Goal: Use online tool/utility: Utilize a website feature to perform a specific function

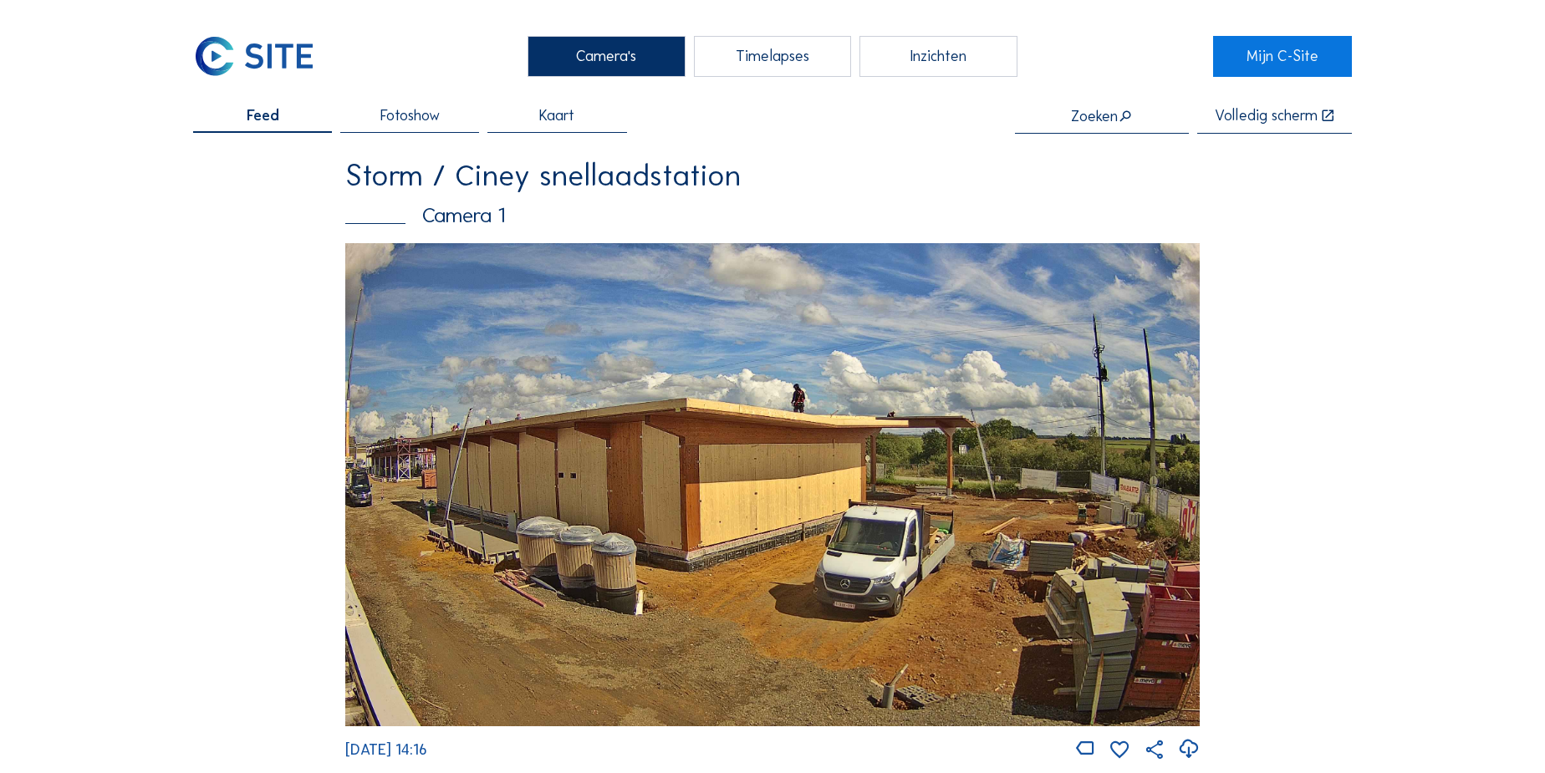
click at [804, 59] on div "Timelapses" at bounding box center [772, 56] width 157 height 41
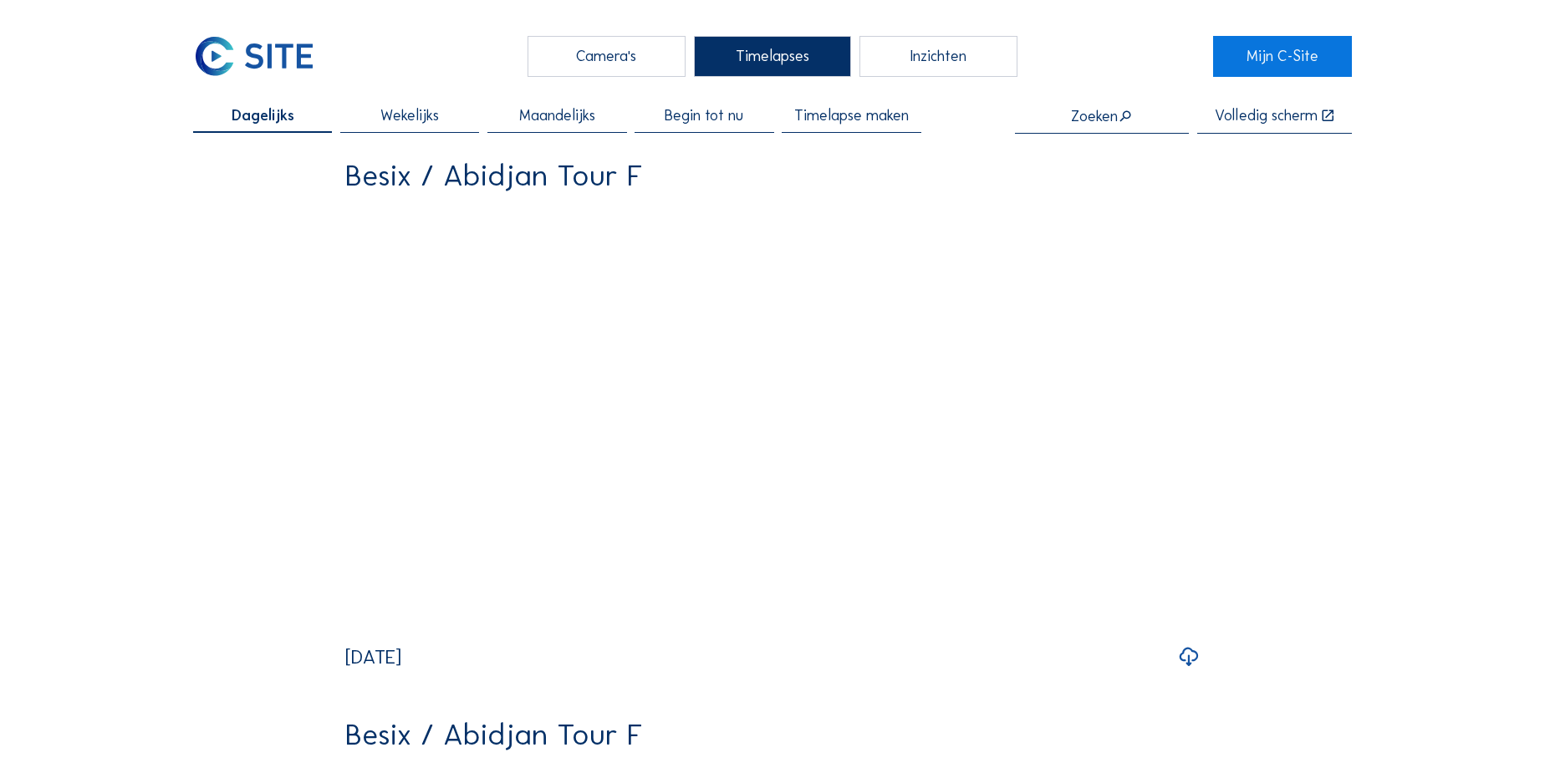
click at [1085, 117] on input "text" at bounding box center [1102, 116] width 174 height 17
click at [1090, 147] on div "Nk company / Maldegem KDL" at bounding box center [1106, 148] width 141 height 13
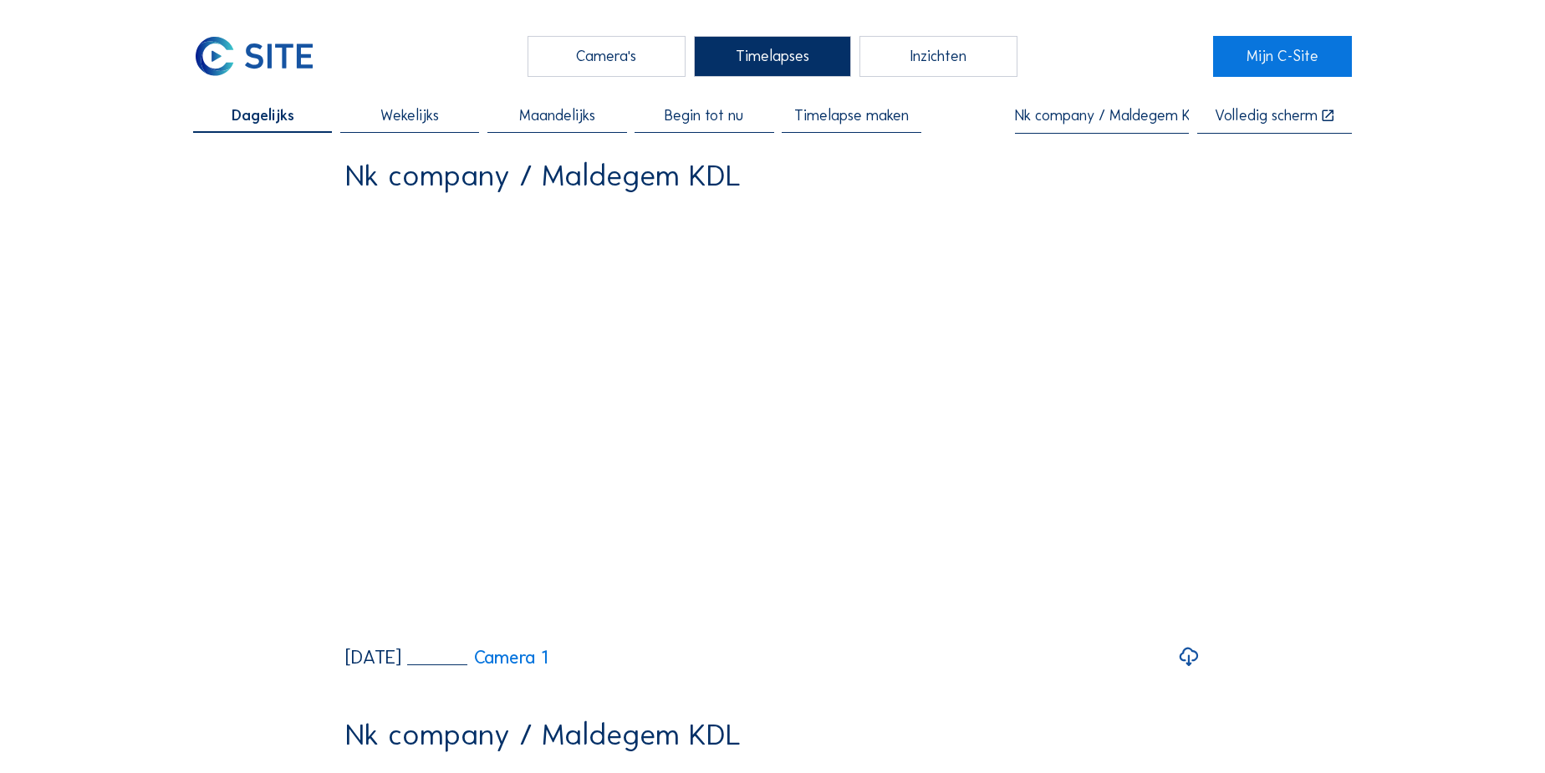
type input "Nk company / Maldegem KDL"
click at [876, 123] on span "Timelapse maken" at bounding box center [851, 115] width 115 height 15
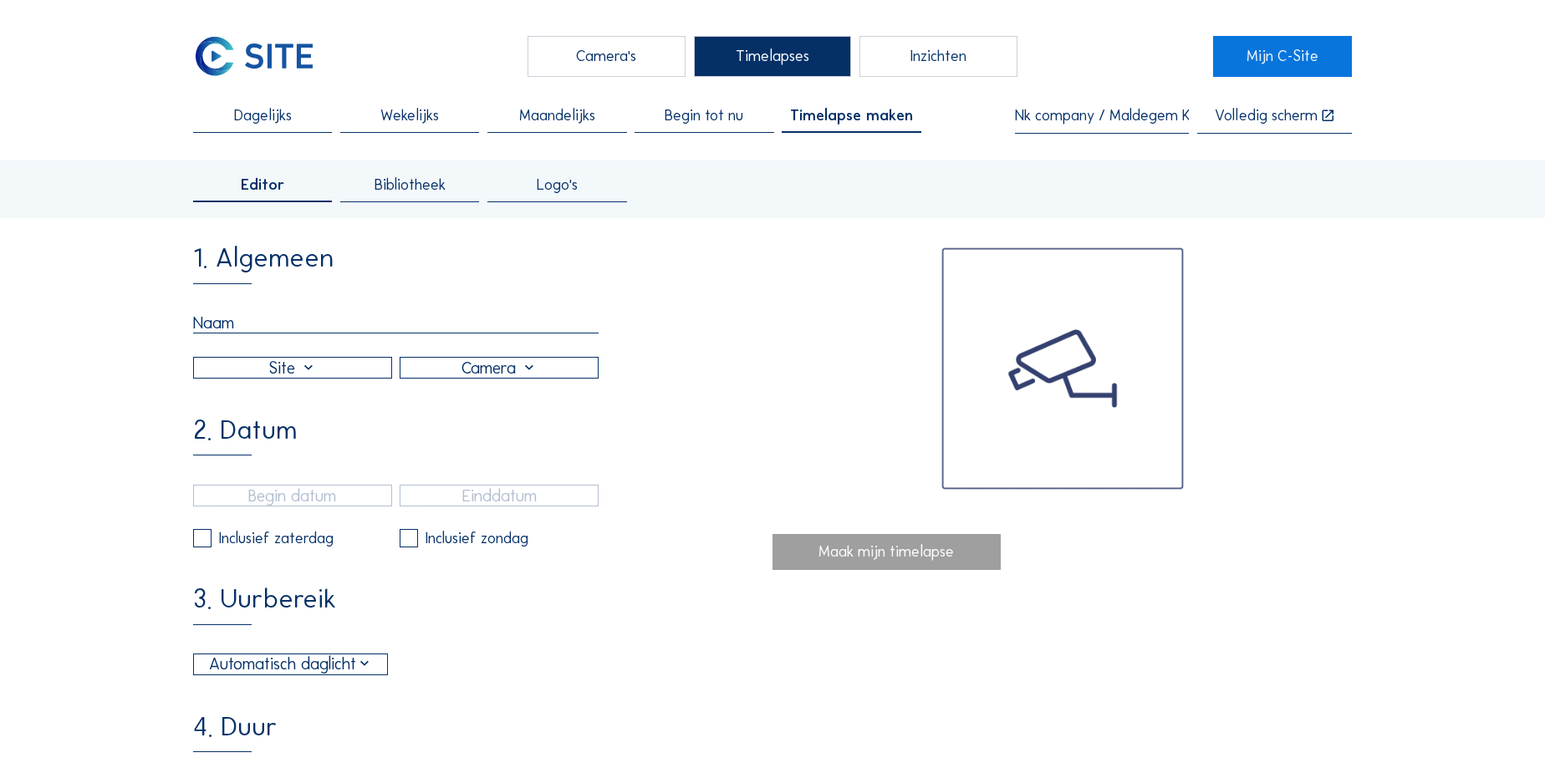
click at [421, 177] on span "Bibliotheek" at bounding box center [410, 184] width 71 height 15
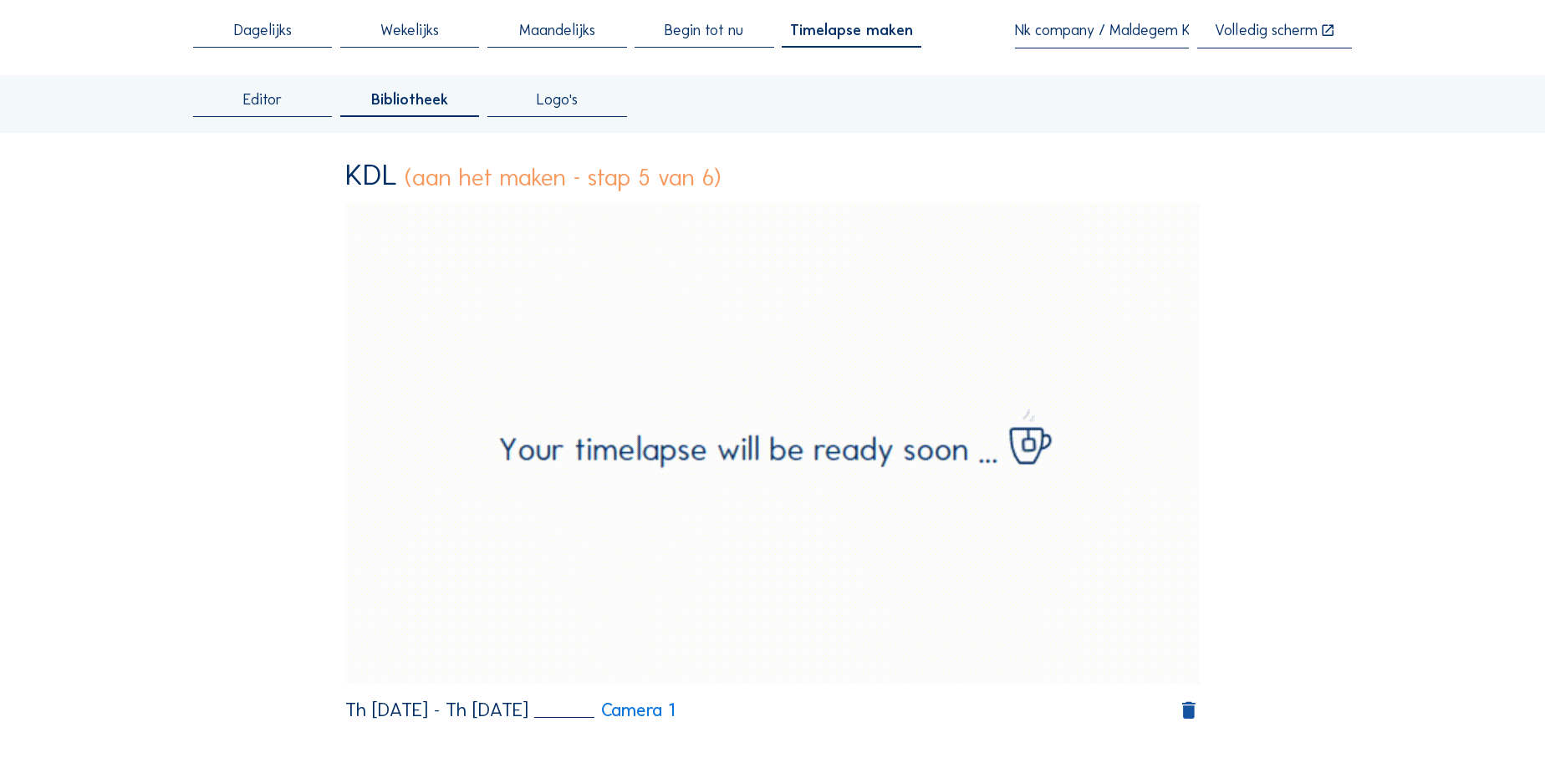
scroll to position [75, 0]
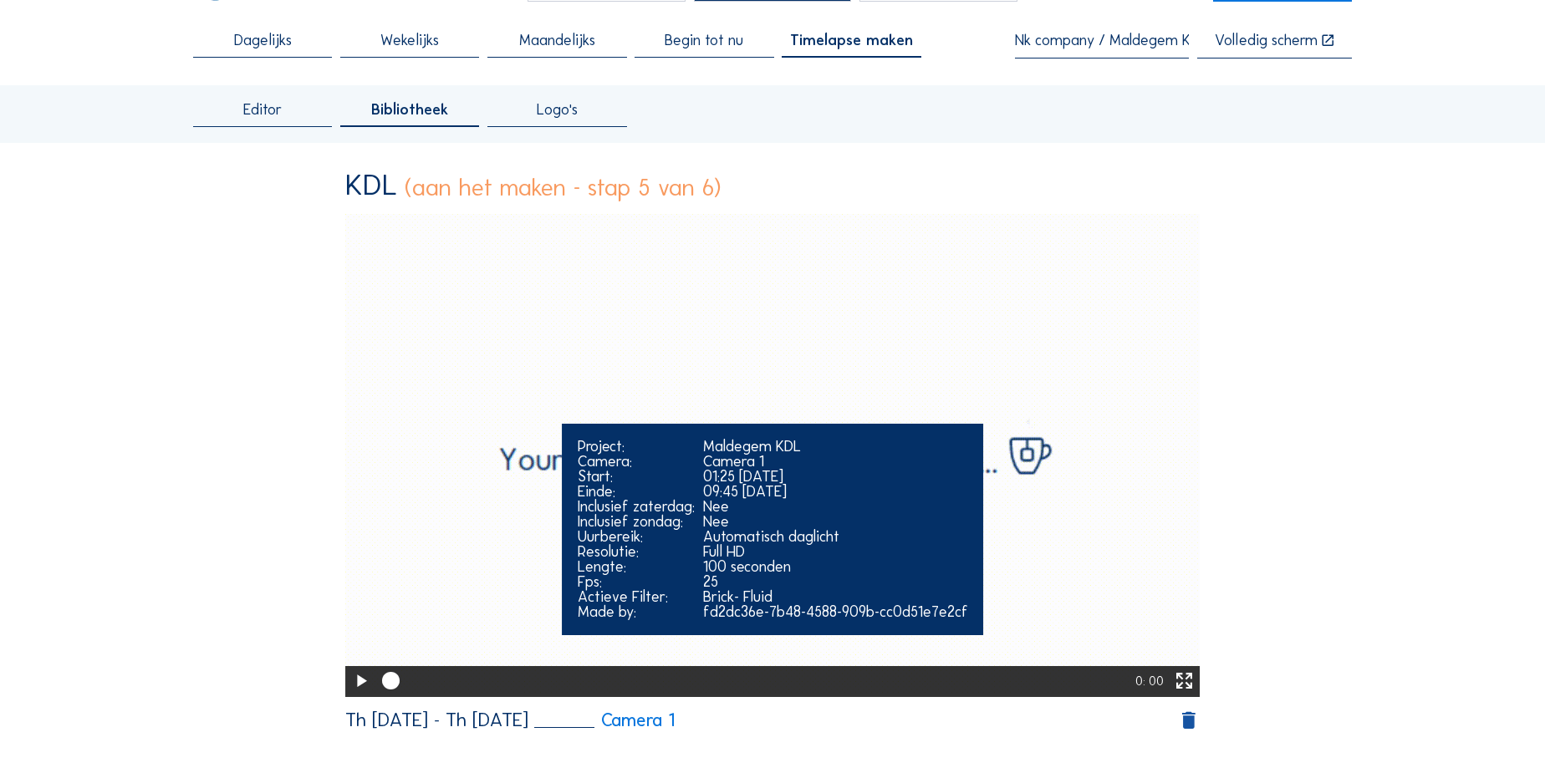
click at [359, 686] on icon at bounding box center [360, 682] width 21 height 26
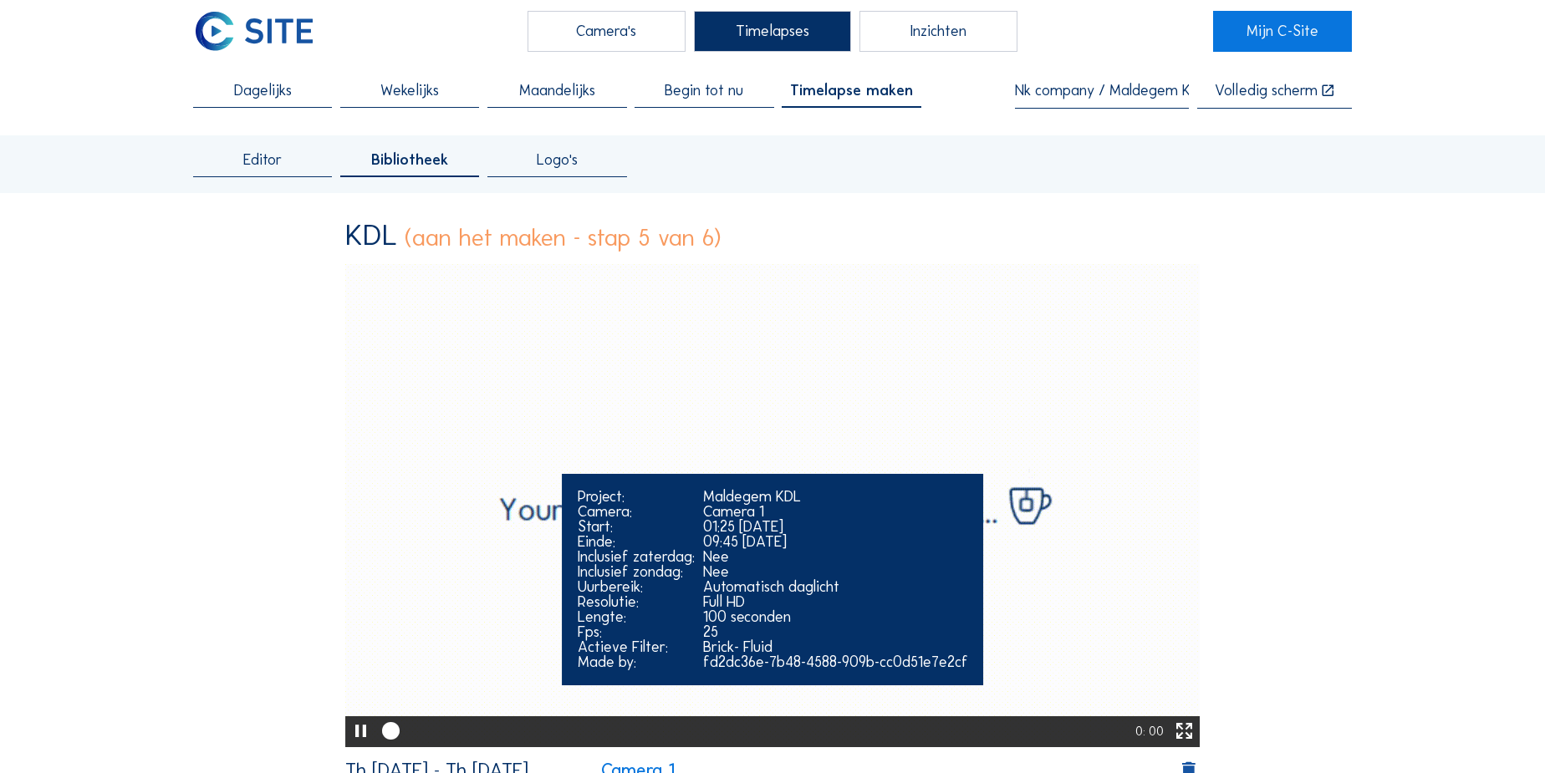
scroll to position [0, 0]
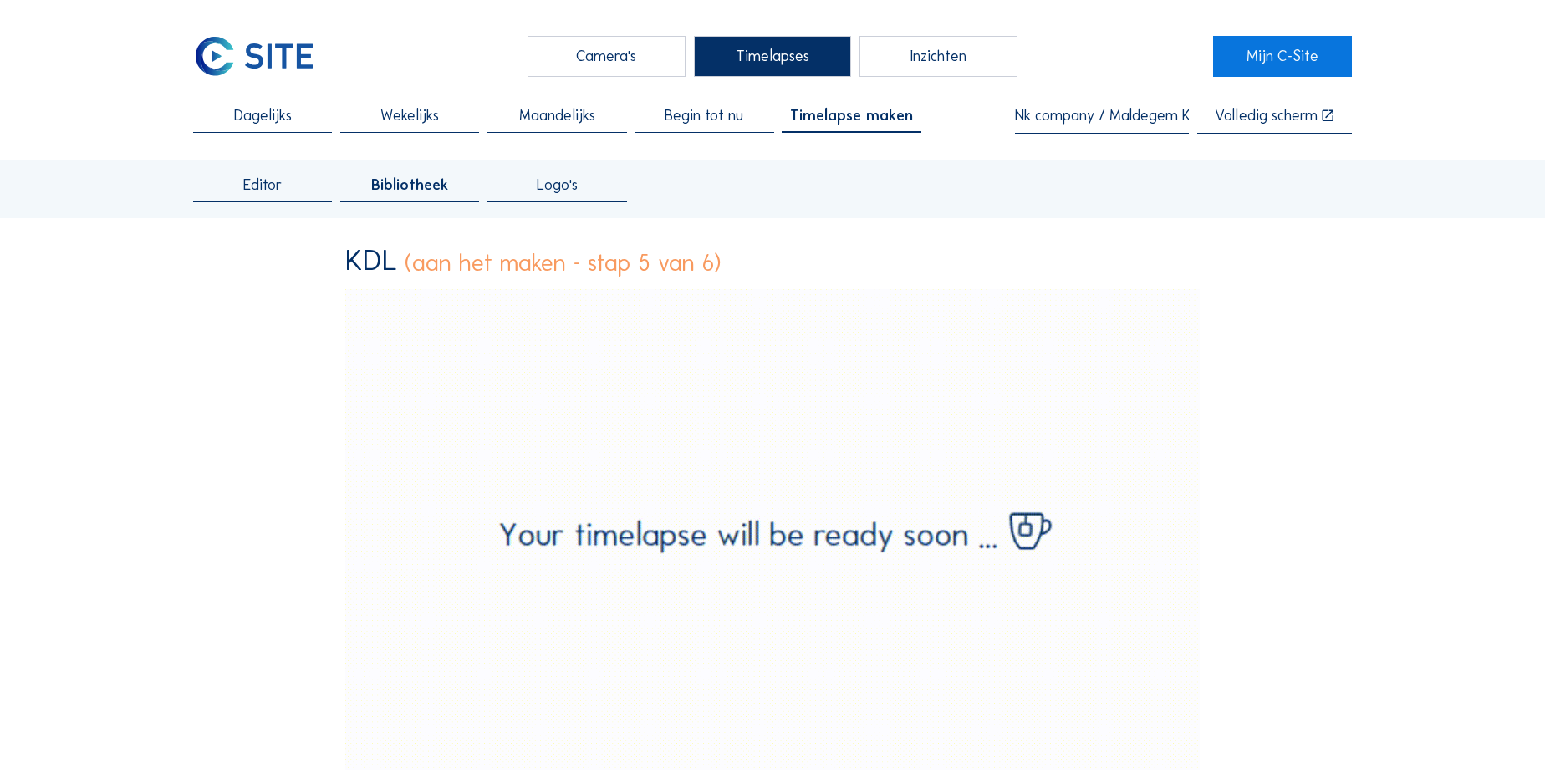
click at [257, 184] on span "Editor" at bounding box center [262, 184] width 38 height 15
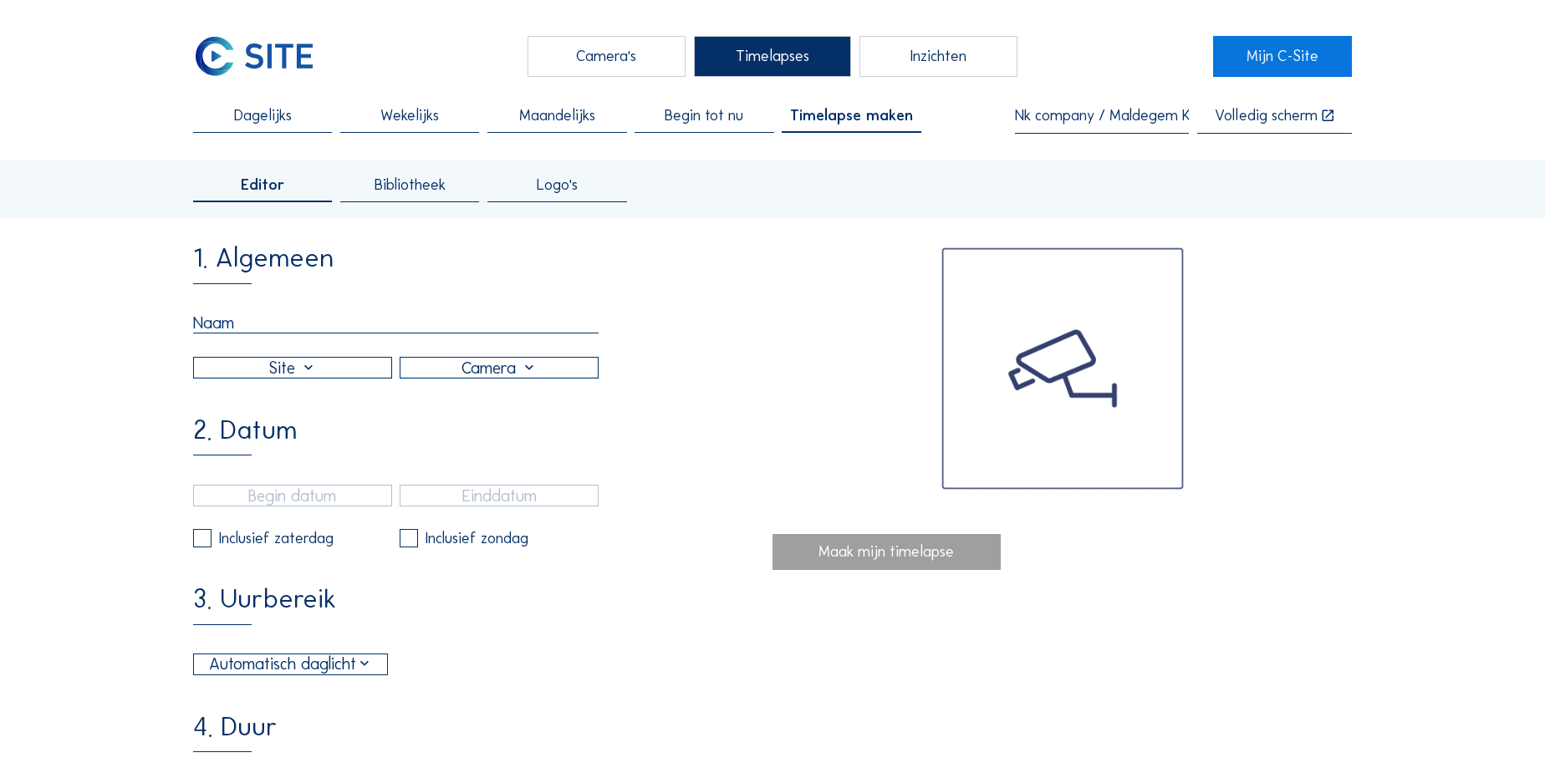
click at [234, 322] on input "text" at bounding box center [396, 323] width 406 height 21
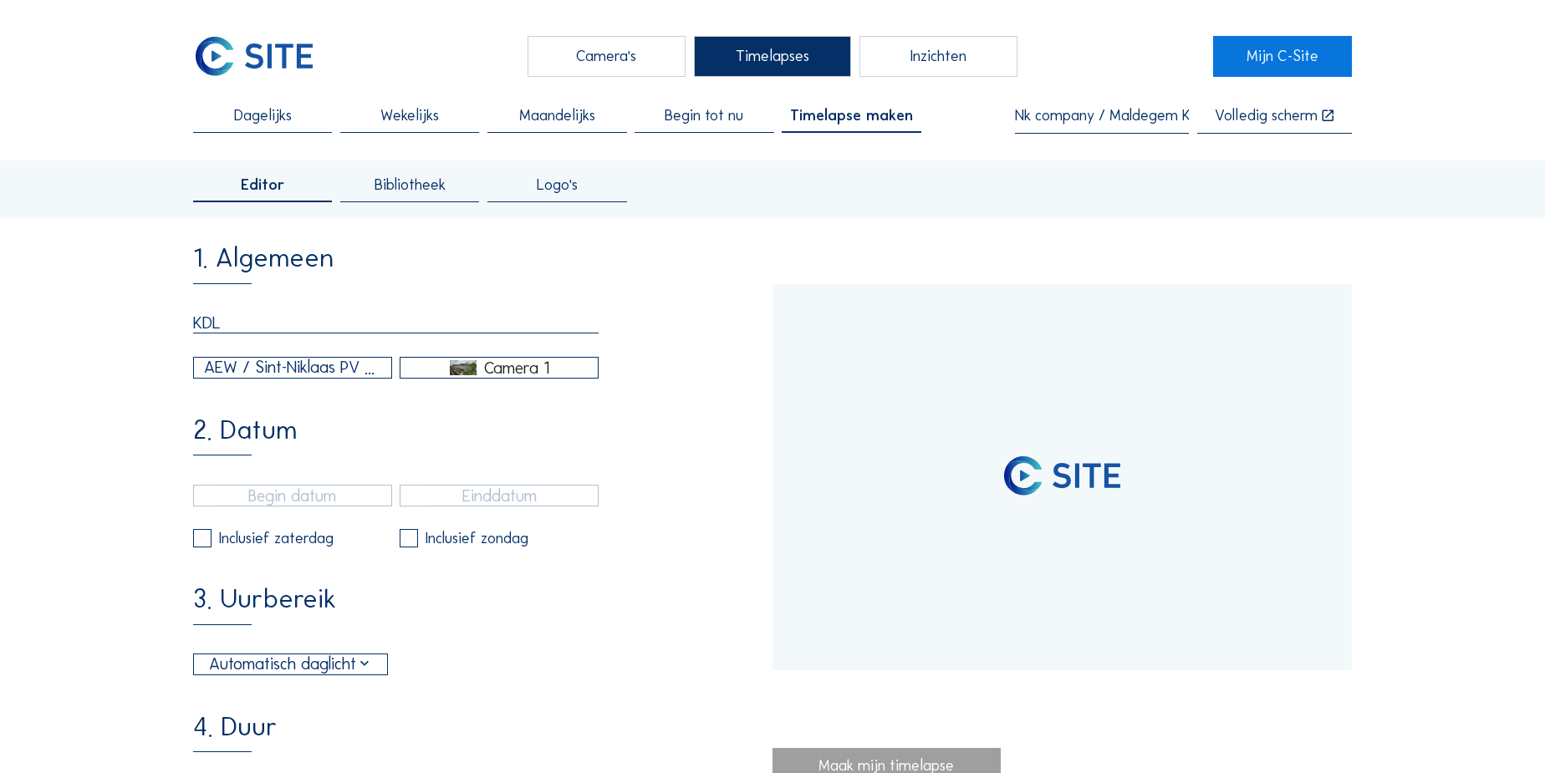
type input "KDL"
click at [336, 373] on div "AEW / Sint-Niklaas PV Carport" at bounding box center [292, 367] width 177 height 25
type input "[DATE] 15:40"
type input "[DATE] 15:55"
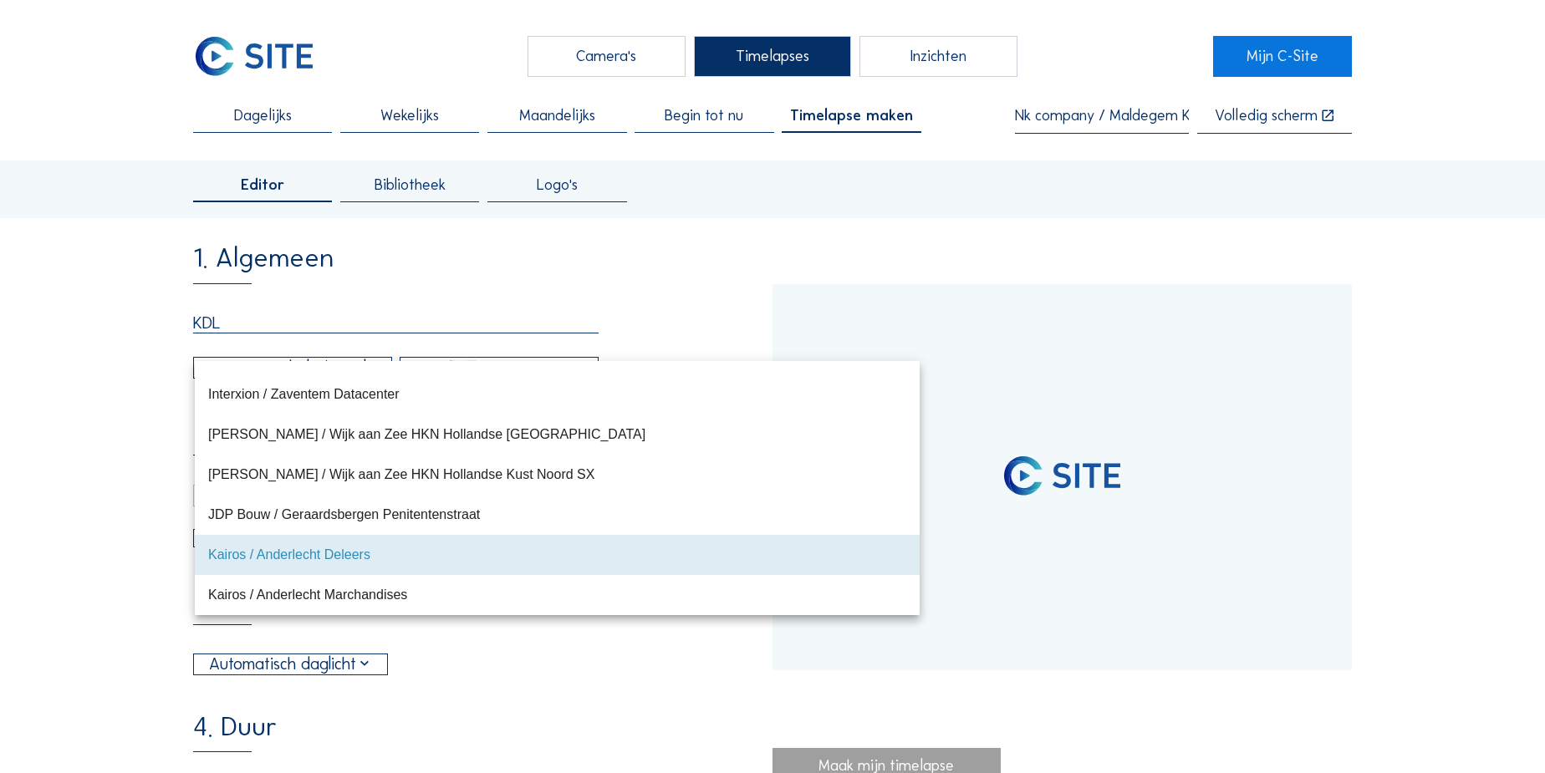
type input "[DATE] 17:05"
type input "[DATE] 14:15"
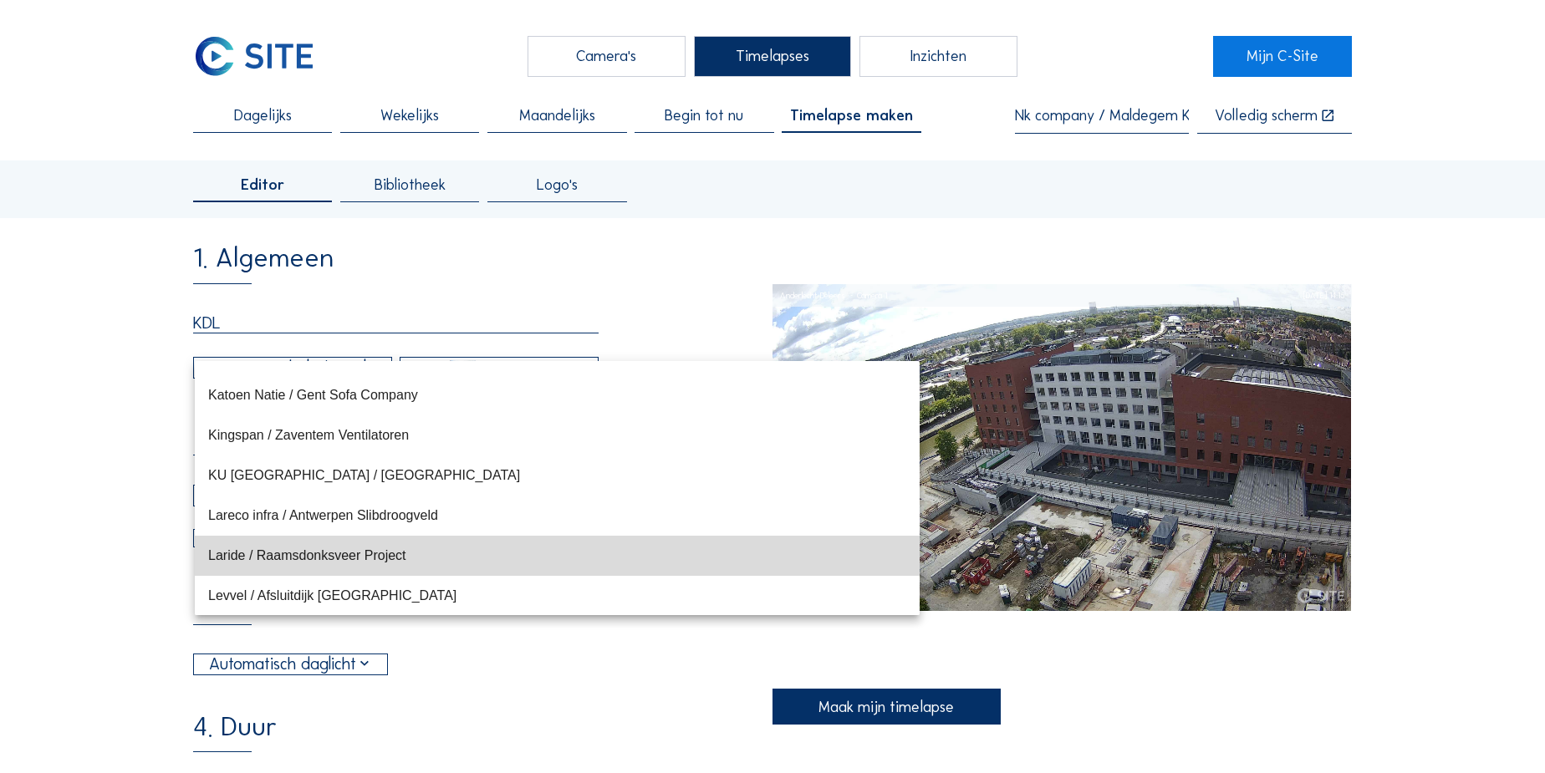
scroll to position [9706, 0]
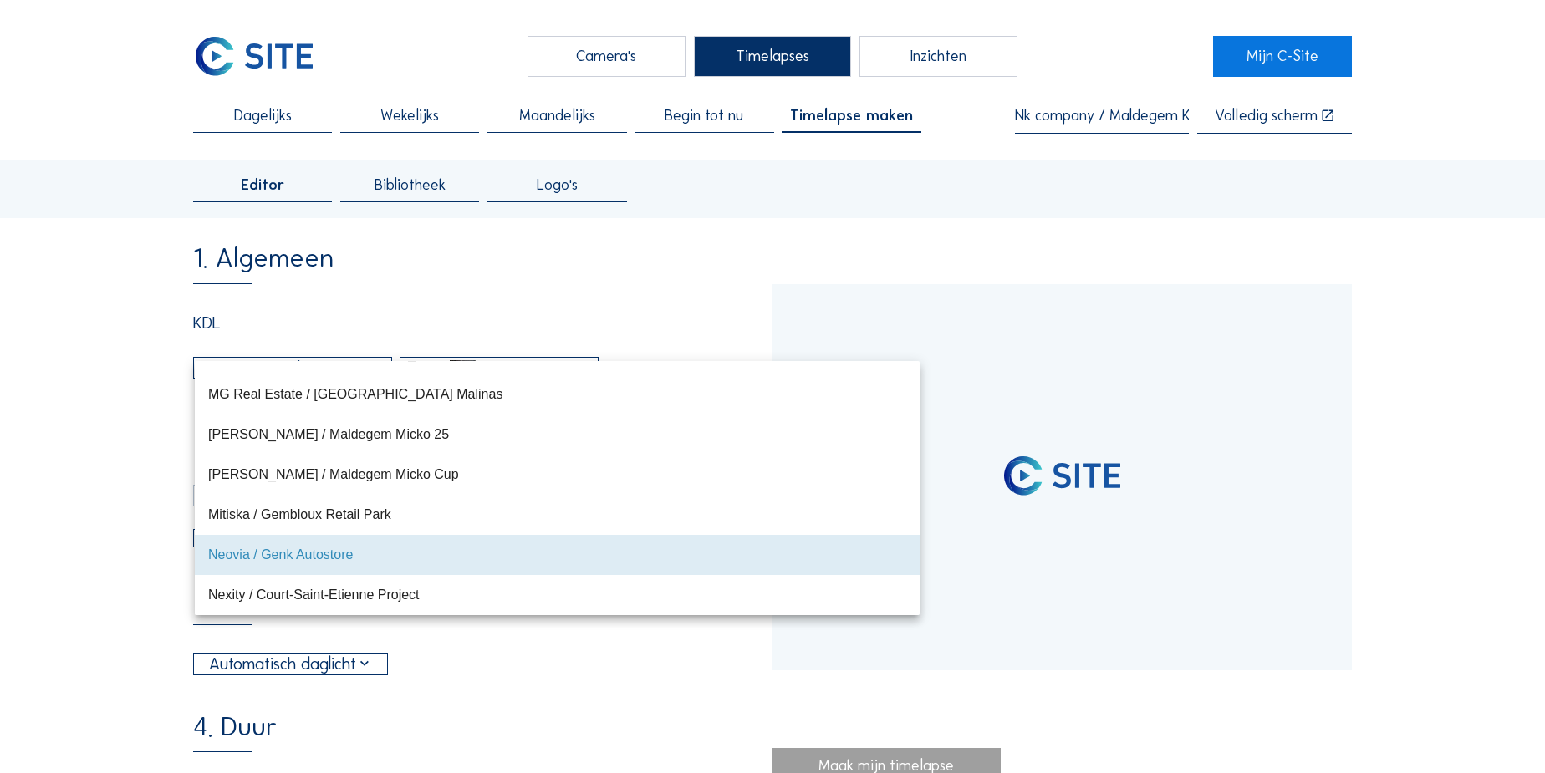
type input "[DATE] 15:55"
type input "[DATE] 13:25"
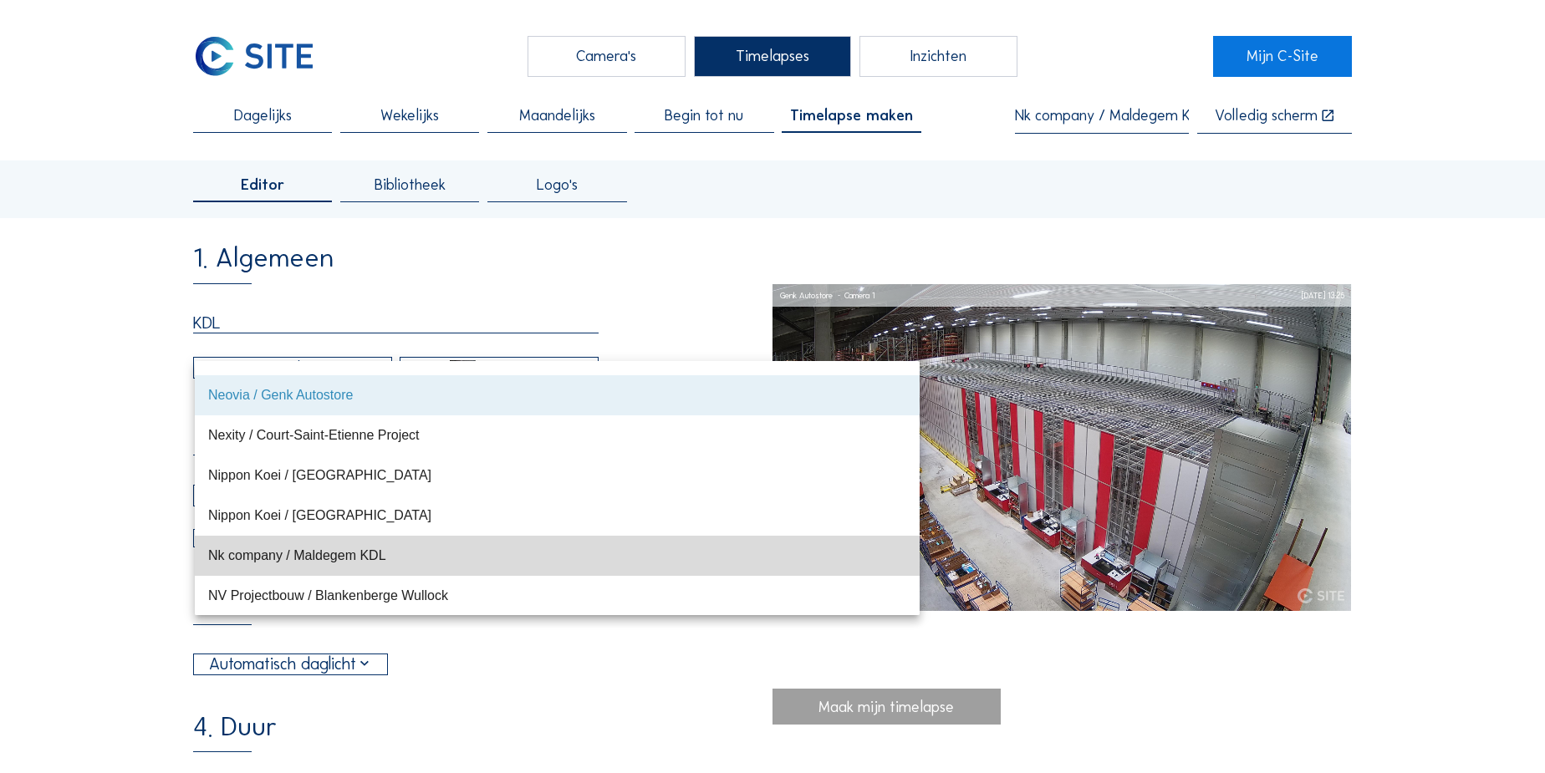
scroll to position [11392, 0]
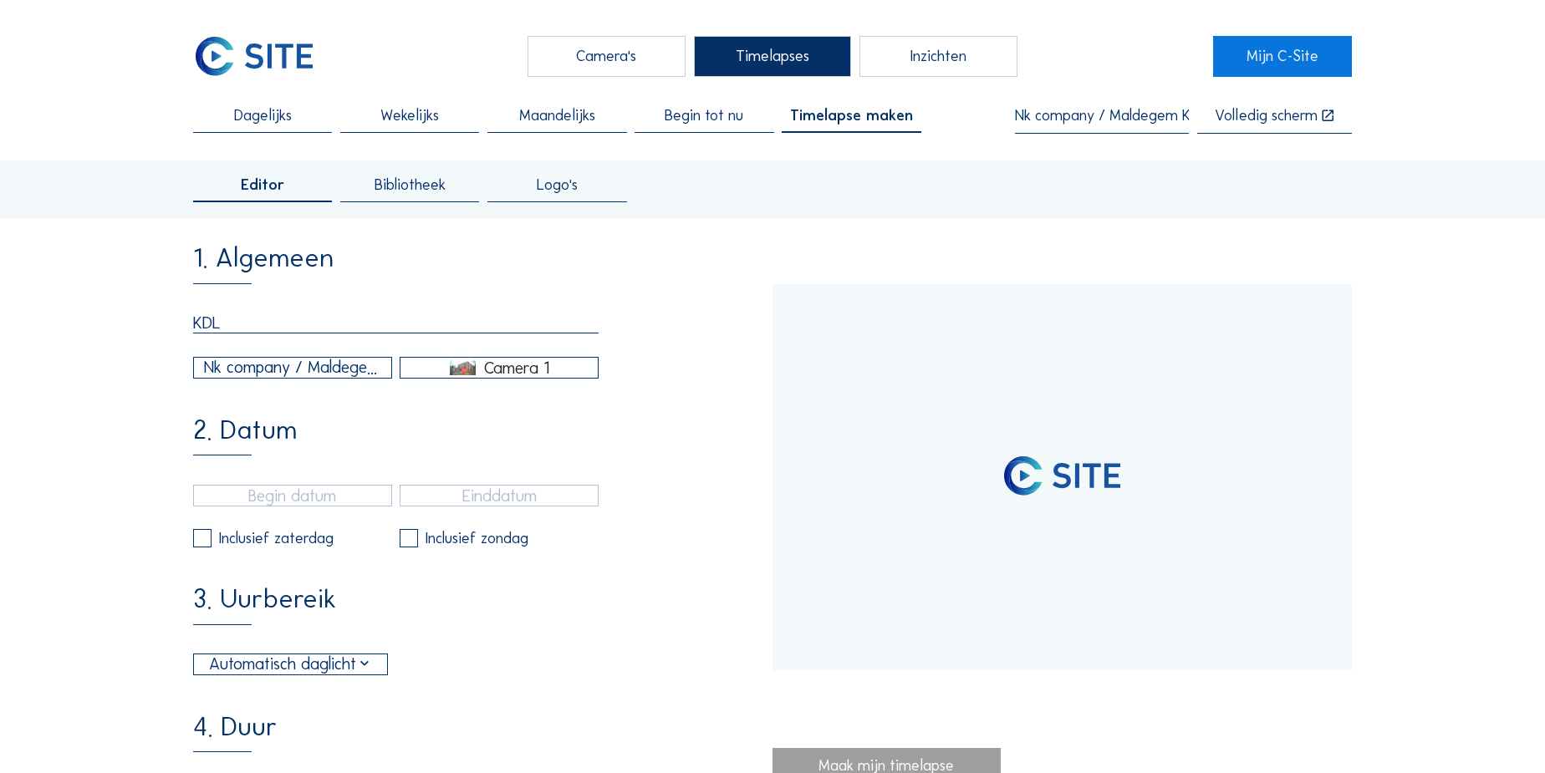
type input "[DATE] 13:25"
type input "[DATE] 14:15"
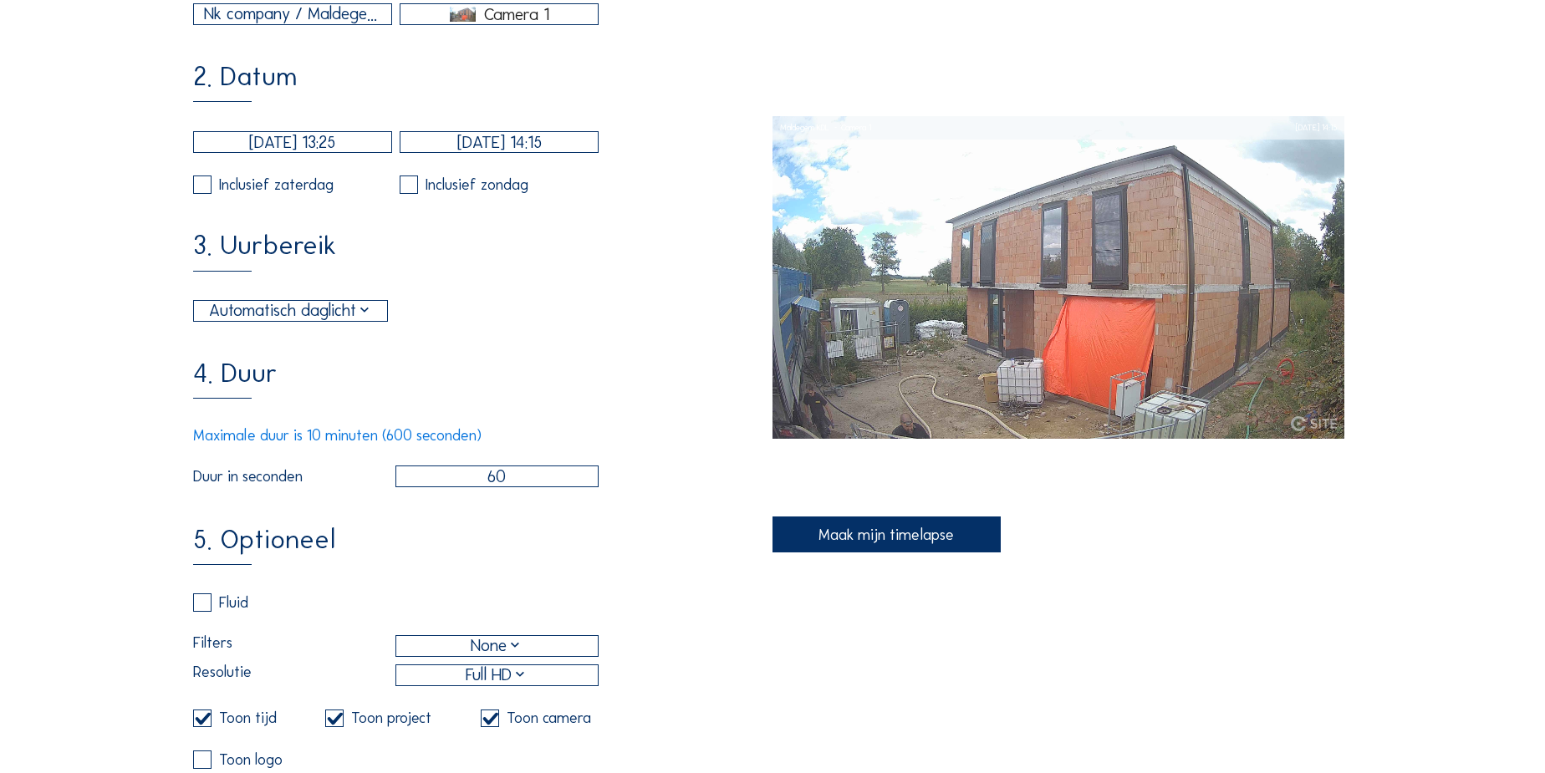
scroll to position [380, 0]
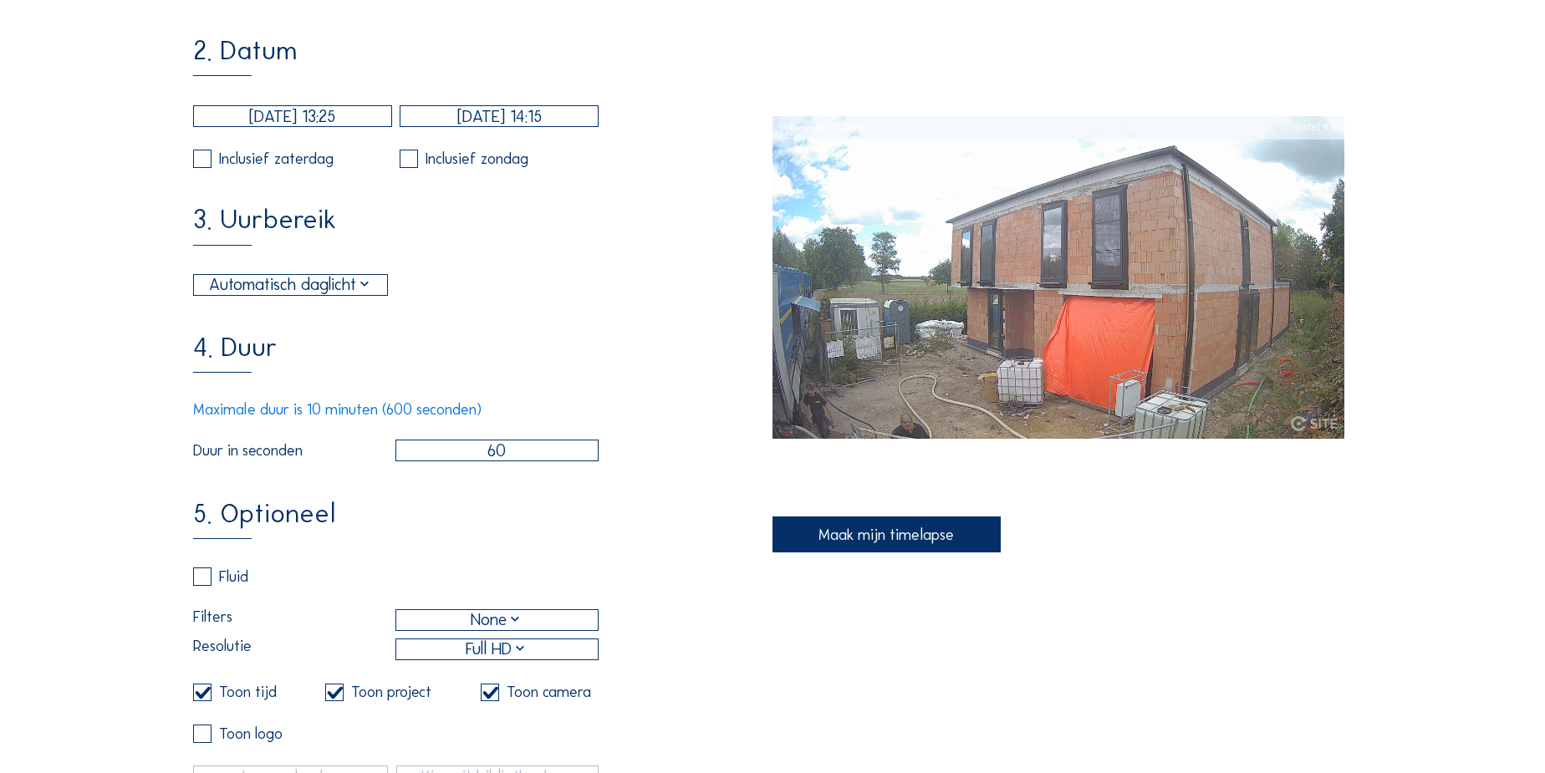
click at [212, 586] on label at bounding box center [202, 577] width 18 height 18
click at [204, 583] on input "checkbox" at bounding box center [198, 577] width 11 height 11
checkbox input "true"
checkbox input "false"
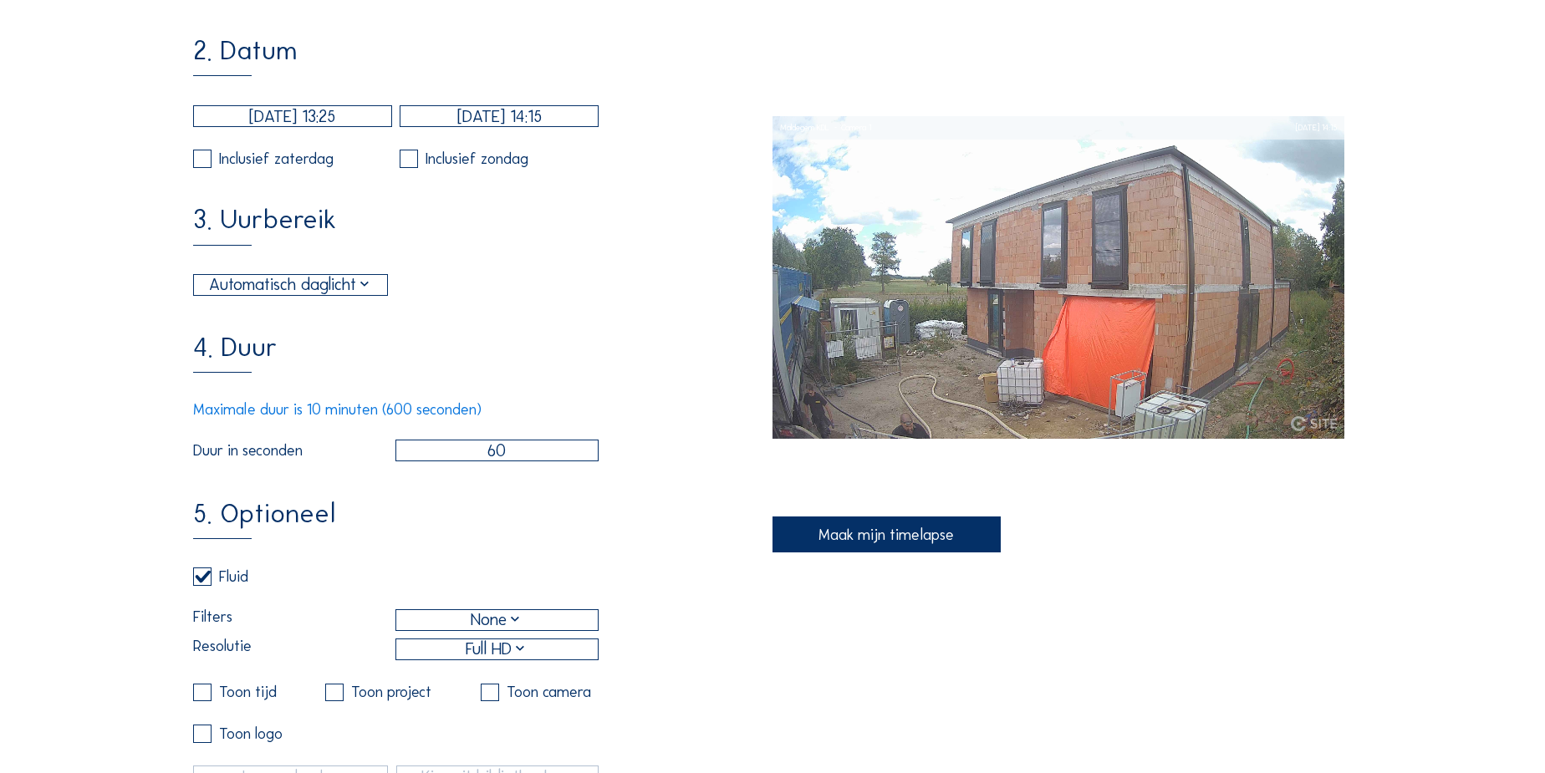
checkbox input "false"
click at [446, 630] on div "None" at bounding box center [497, 620] width 202 height 20
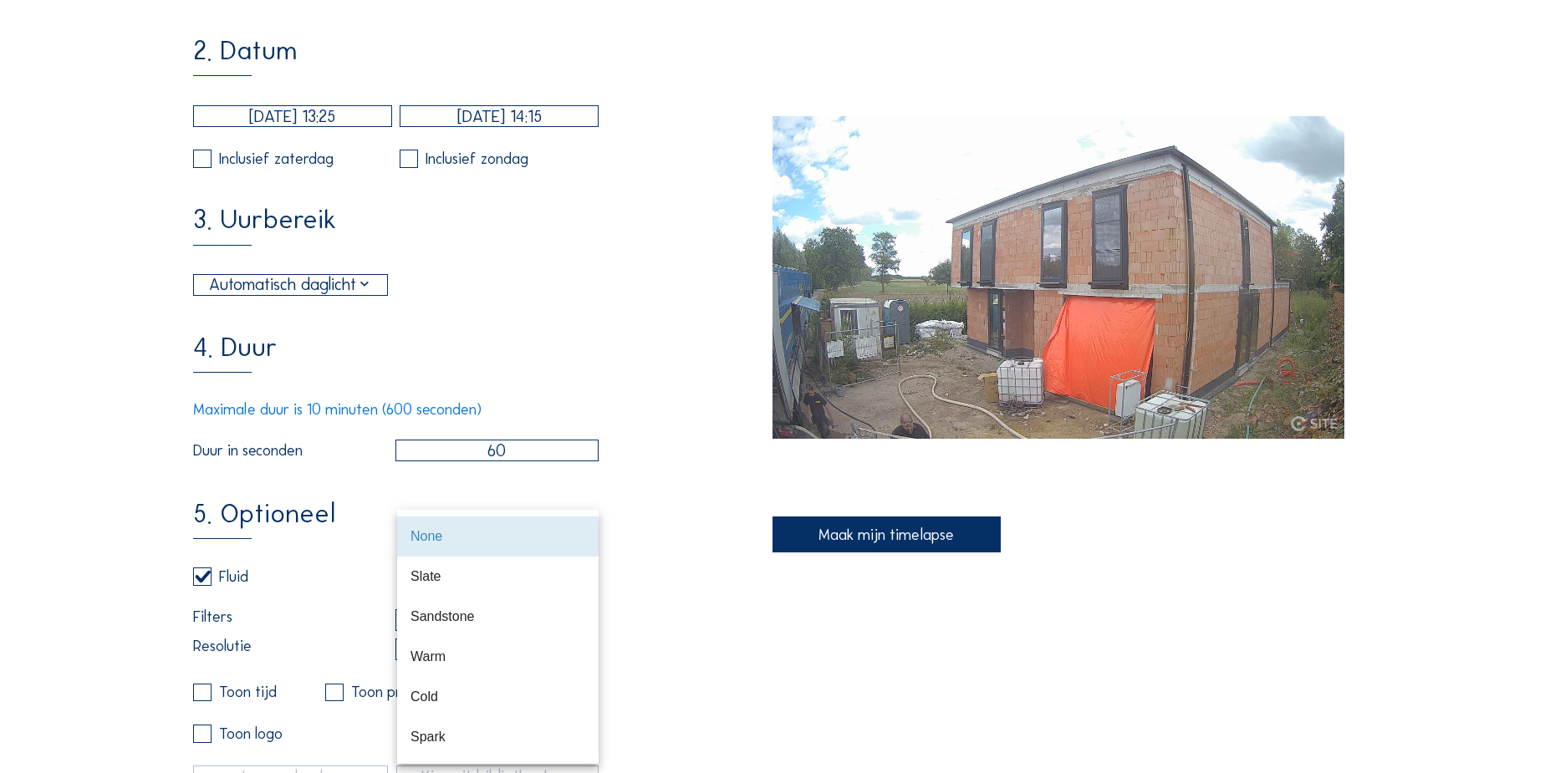
scroll to position [80, 0]
click at [429, 697] on div "Brick" at bounding box center [498, 697] width 175 height 16
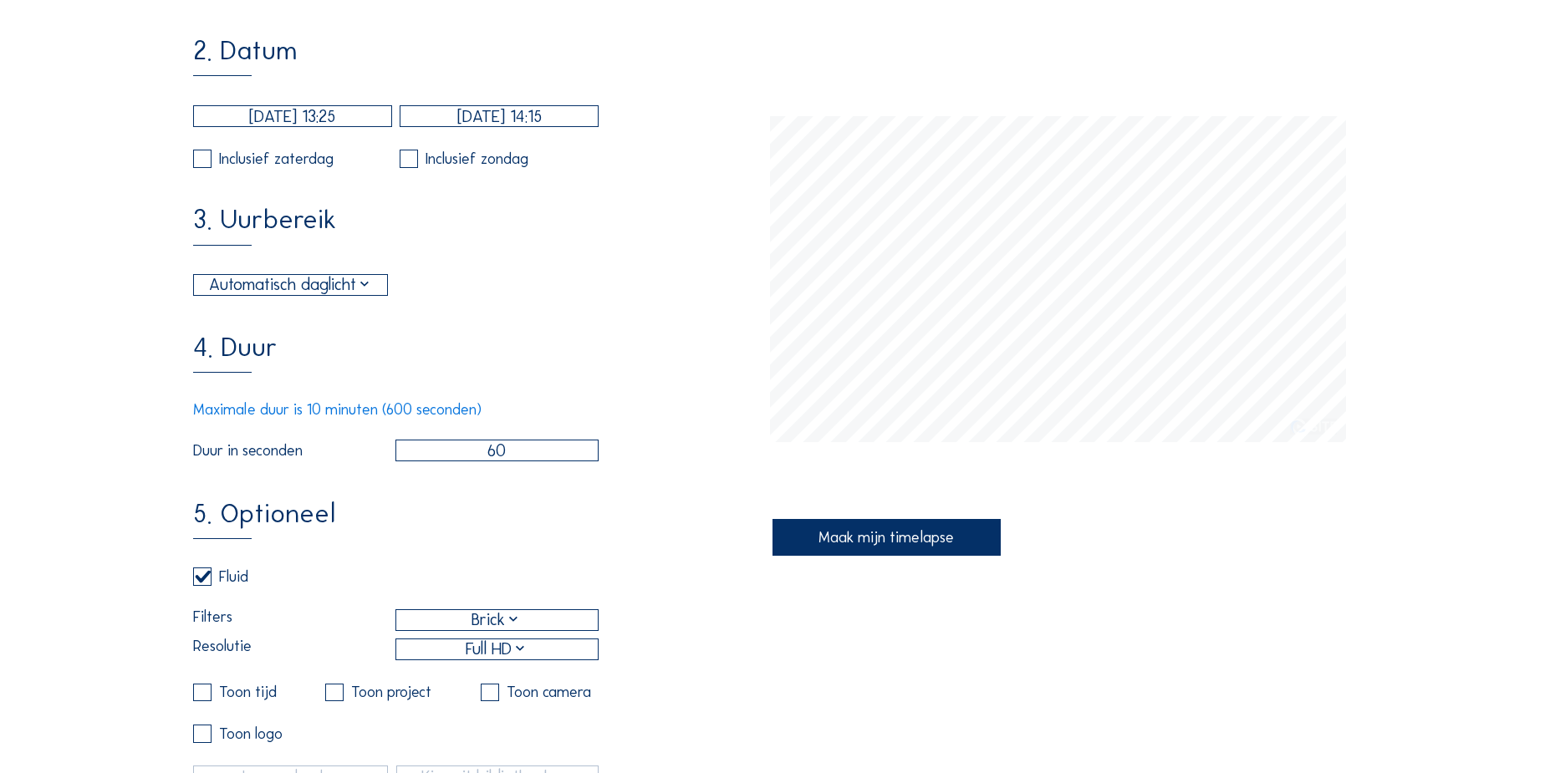
click at [834, 542] on div "Maak mijn timelapse" at bounding box center [887, 537] width 228 height 36
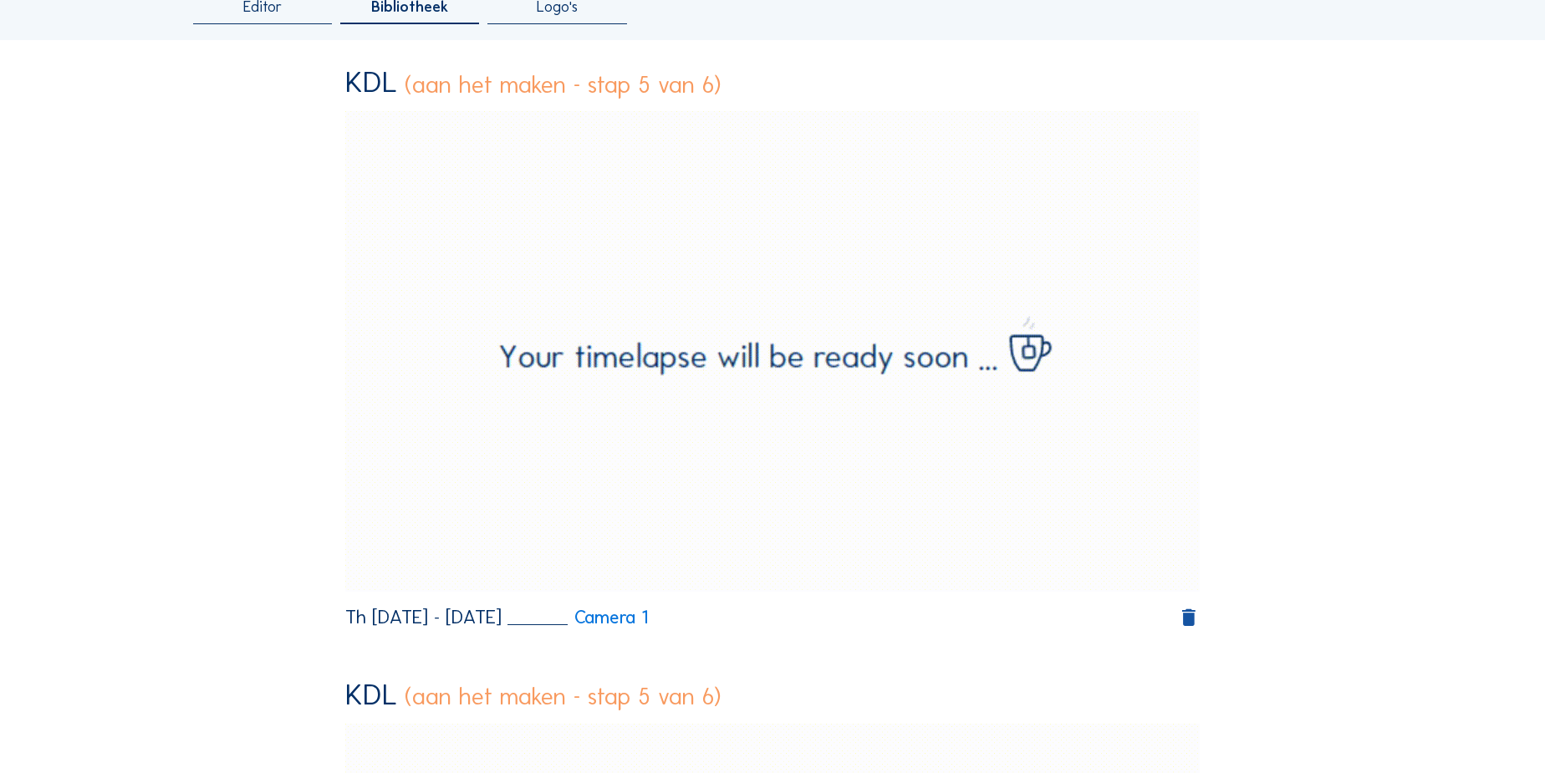
scroll to position [151, 0]
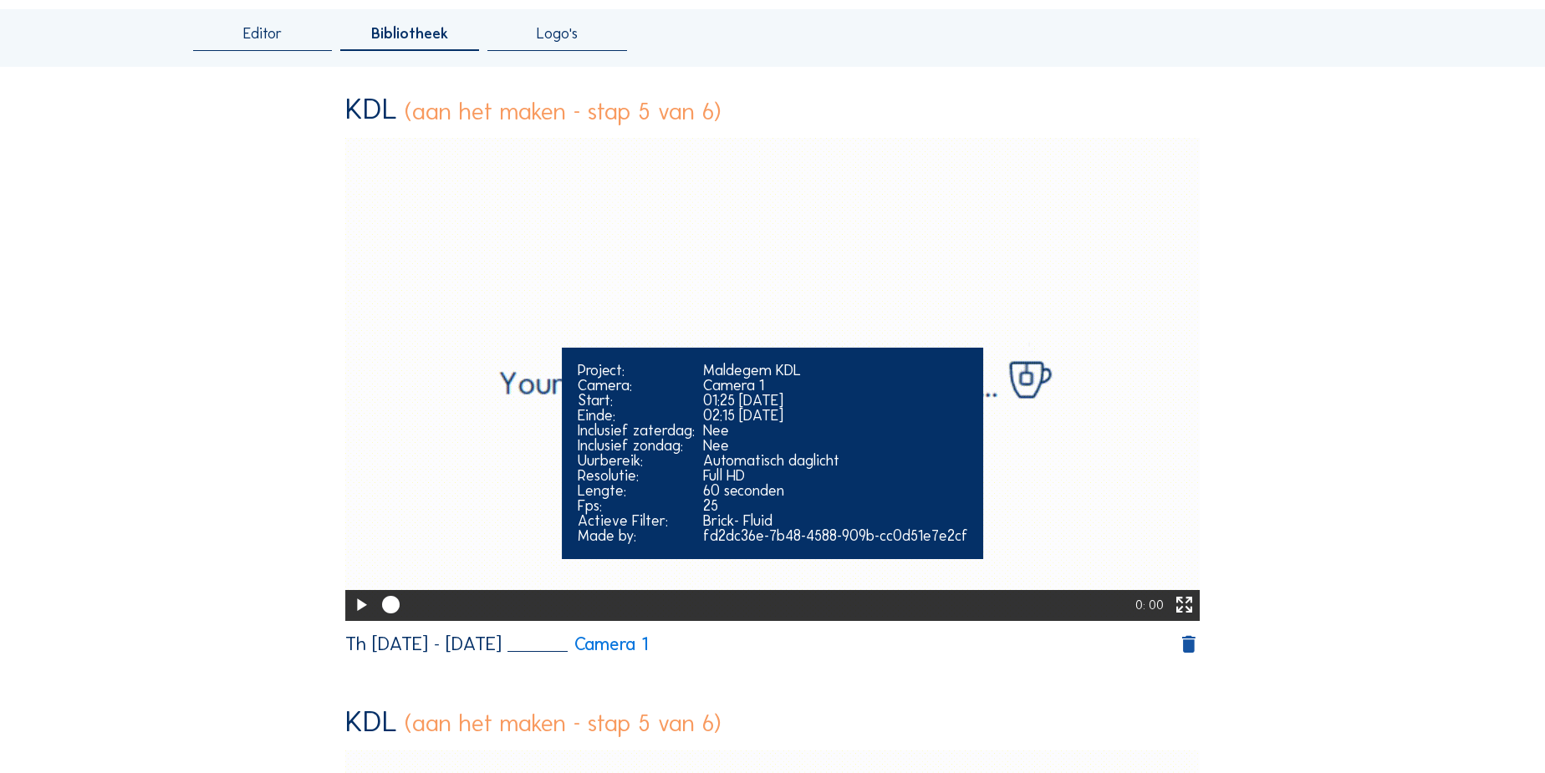
click at [356, 611] on icon at bounding box center [360, 606] width 21 height 26
click at [354, 602] on icon at bounding box center [360, 606] width 21 height 26
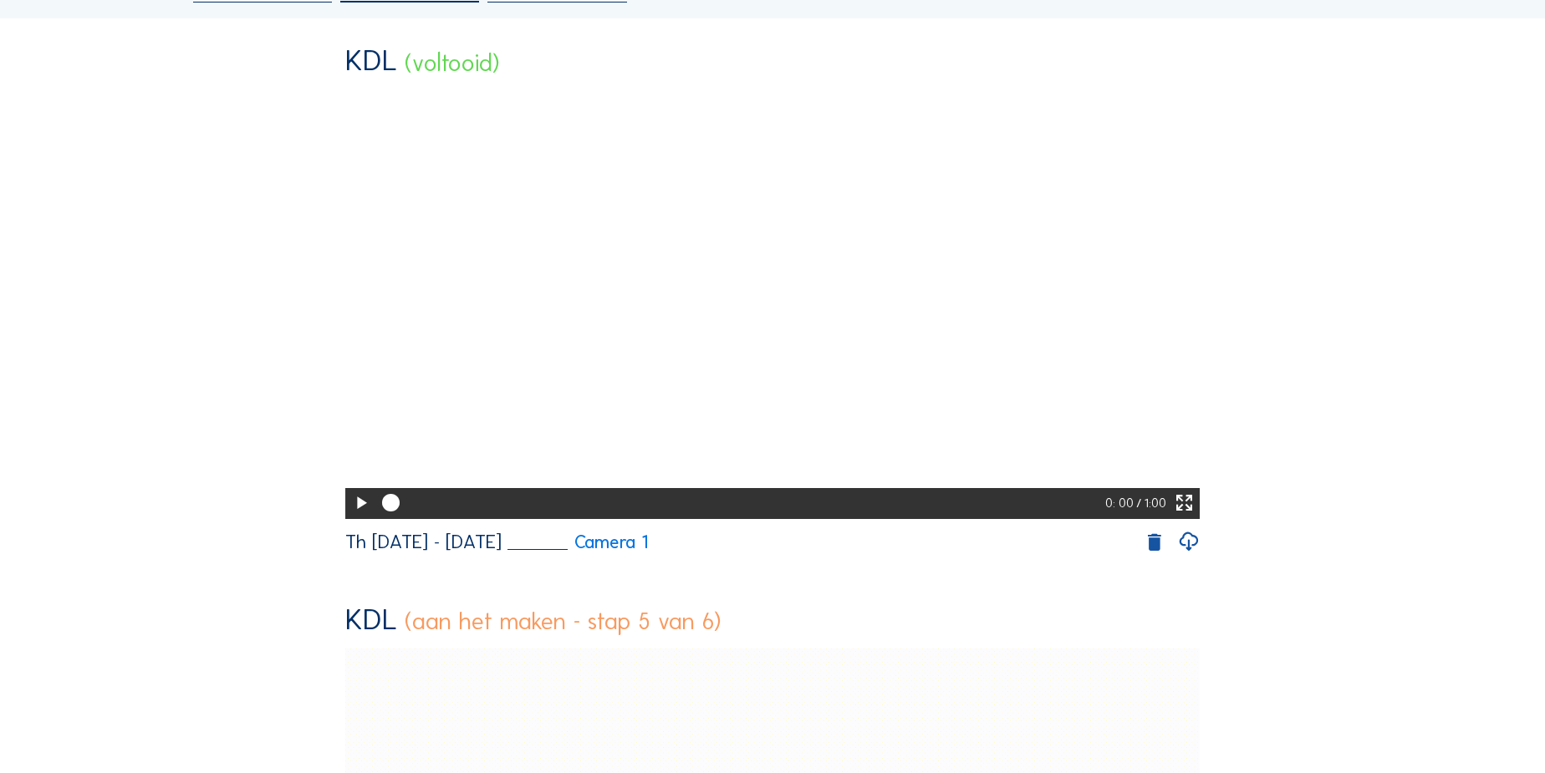
scroll to position [227, 0]
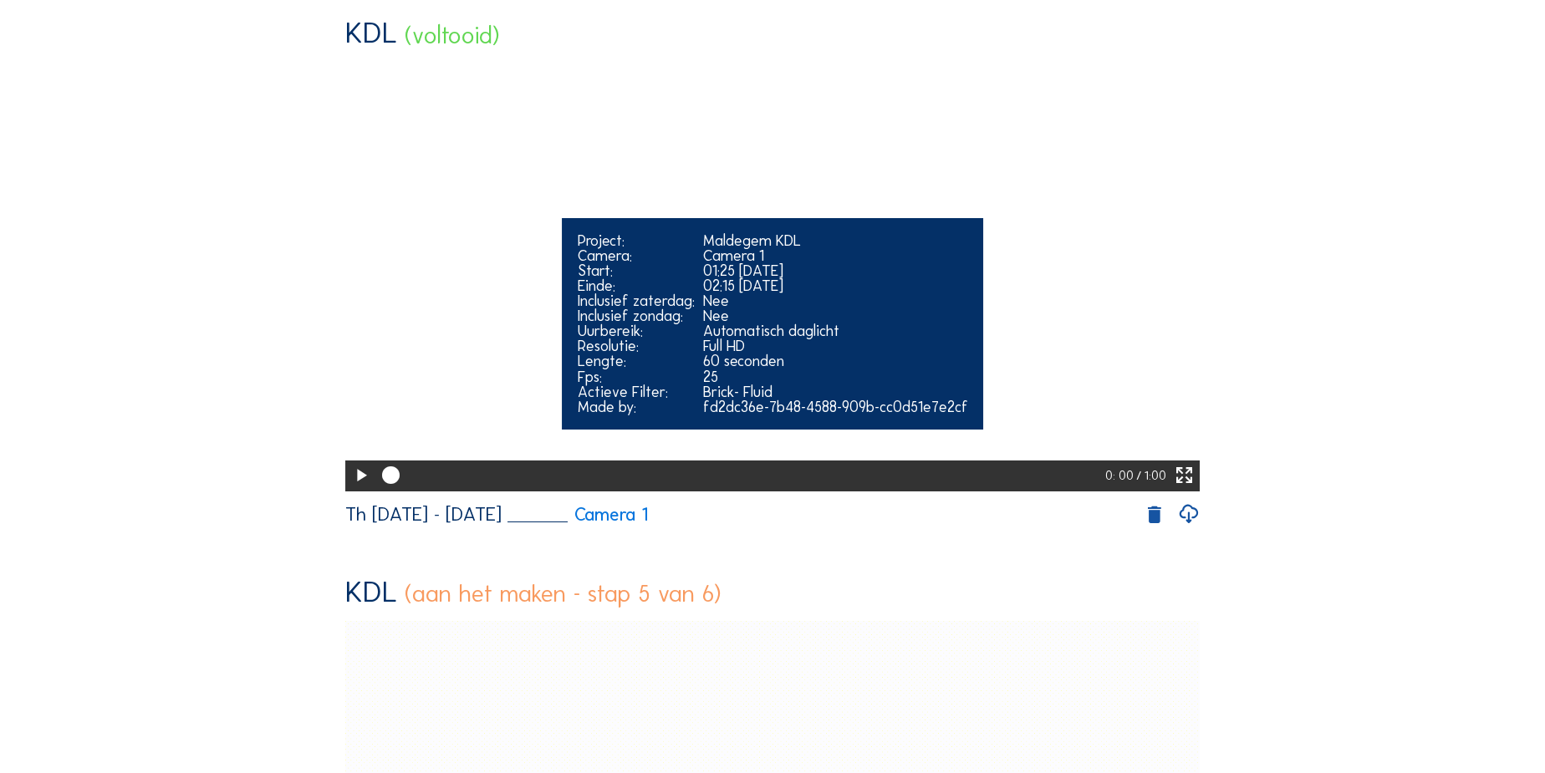
click at [356, 489] on icon at bounding box center [360, 476] width 21 height 26
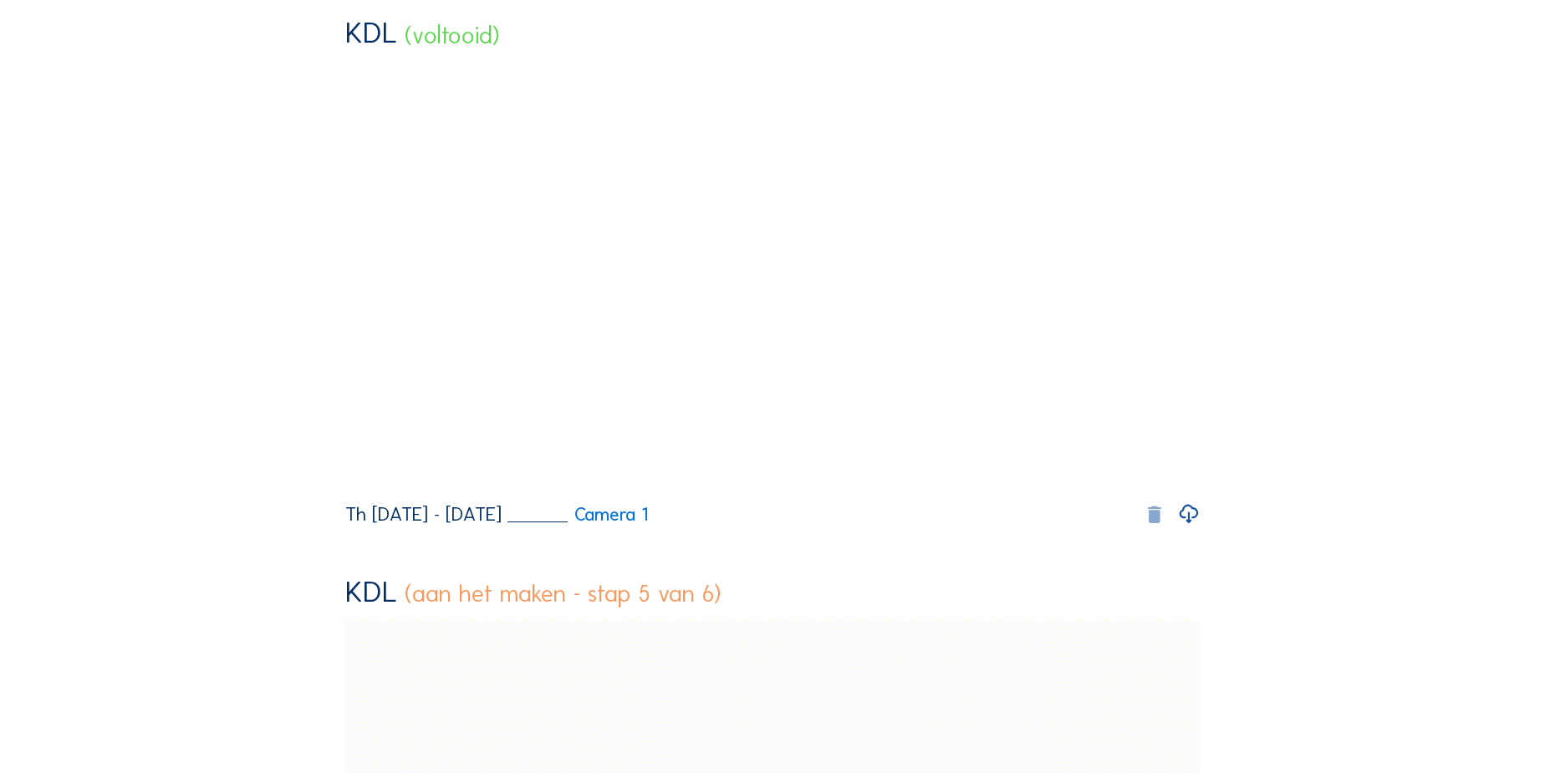
click at [1156, 527] on icon at bounding box center [1154, 514] width 23 height 23
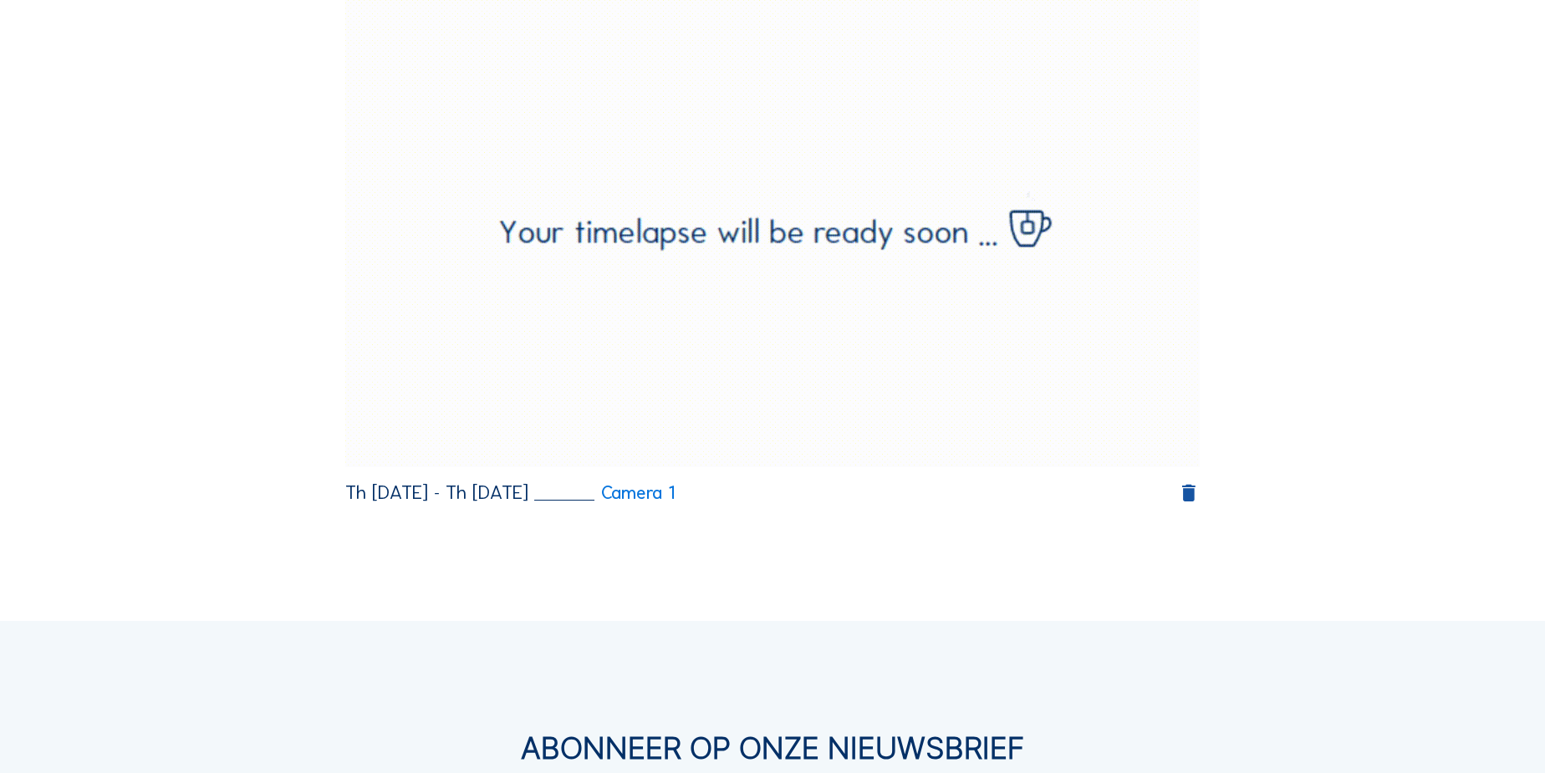
scroll to position [304, 0]
click at [1194, 493] on icon at bounding box center [1188, 492] width 23 height 23
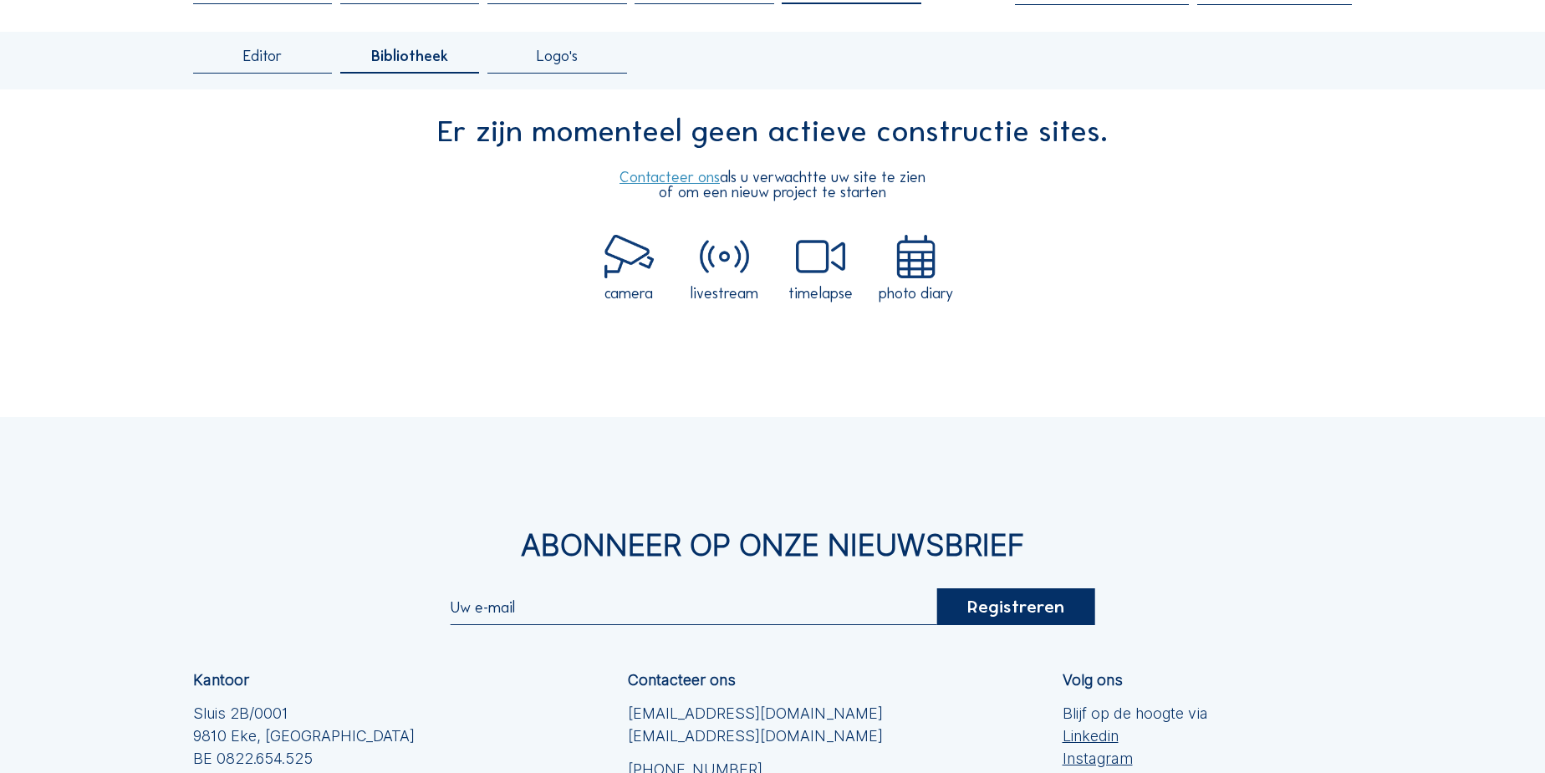
scroll to position [0, 0]
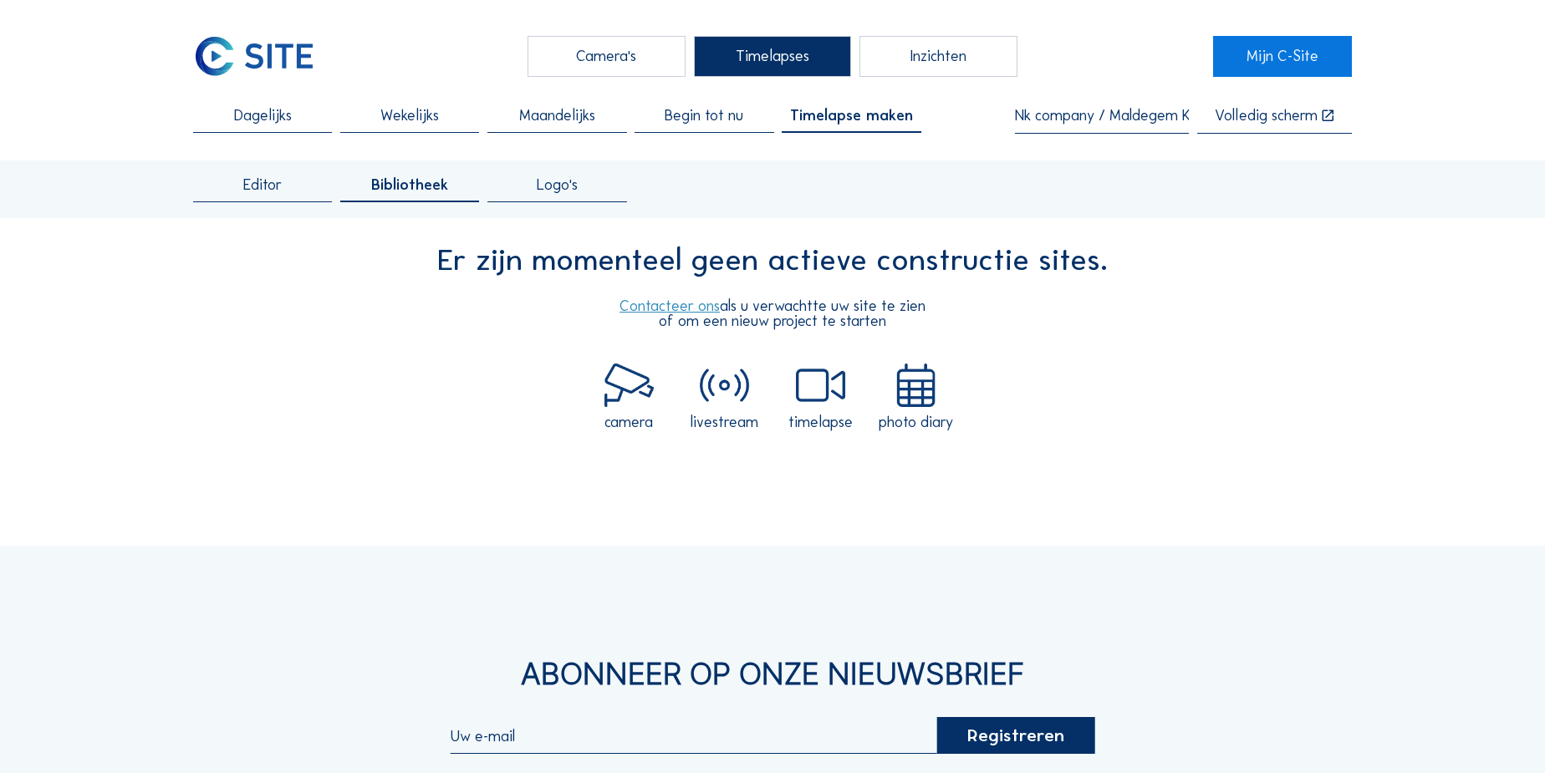
click at [586, 120] on span "Maandelijks" at bounding box center [557, 115] width 76 height 15
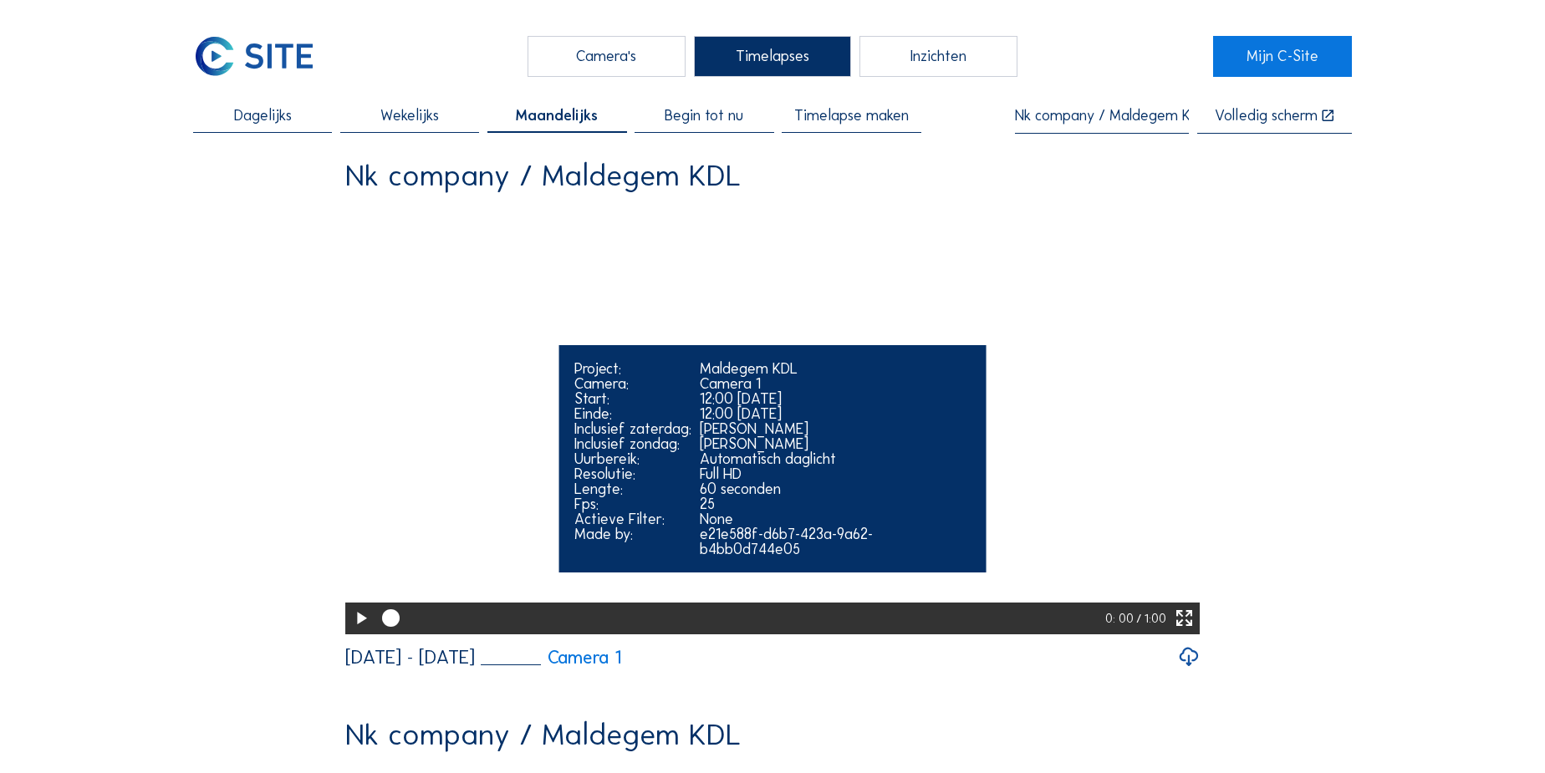
click at [359, 632] on icon at bounding box center [360, 619] width 21 height 26
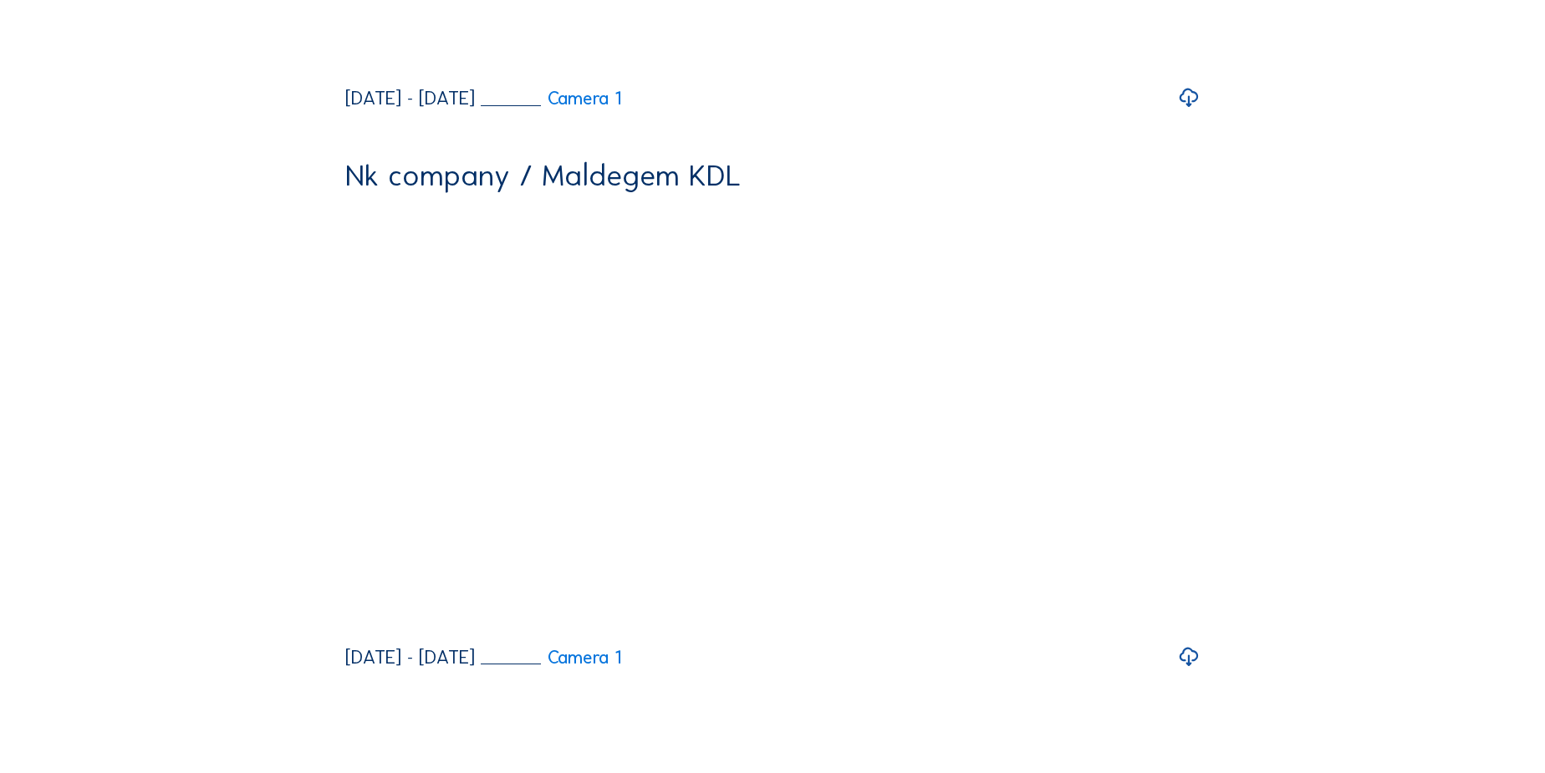
scroll to position [3116, 0]
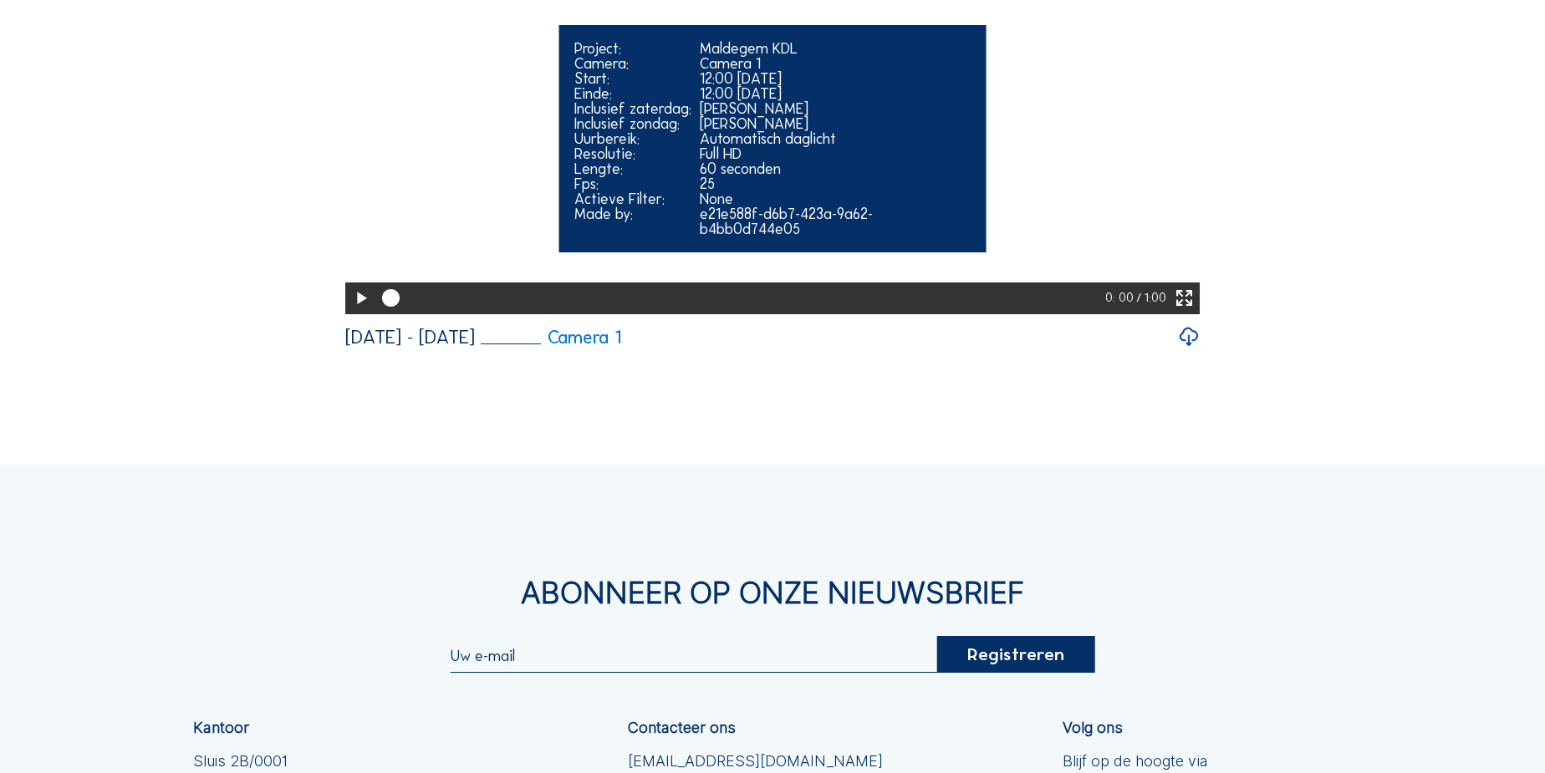
click at [352, 312] on icon at bounding box center [360, 299] width 21 height 26
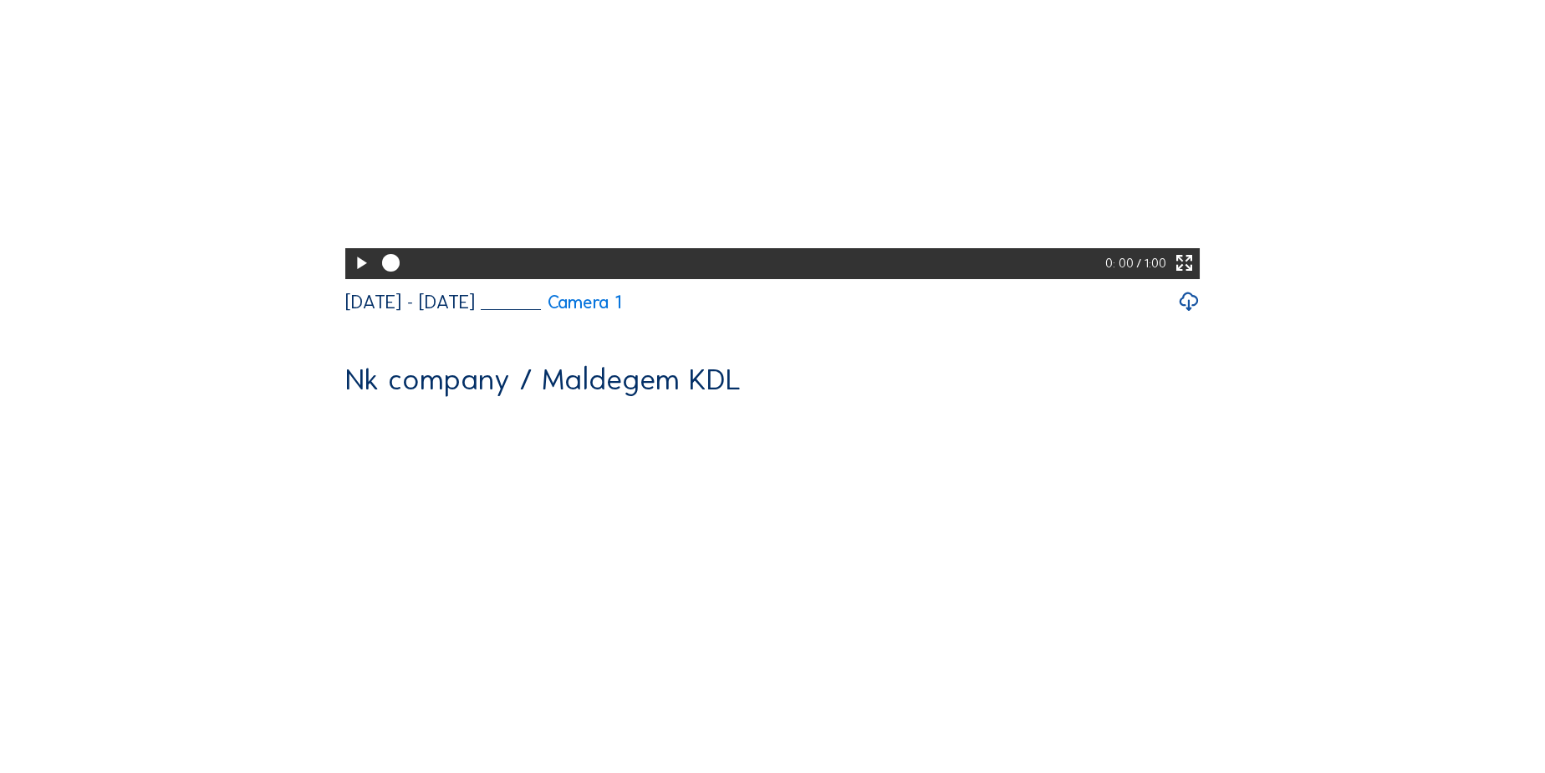
scroll to position [2584, 0]
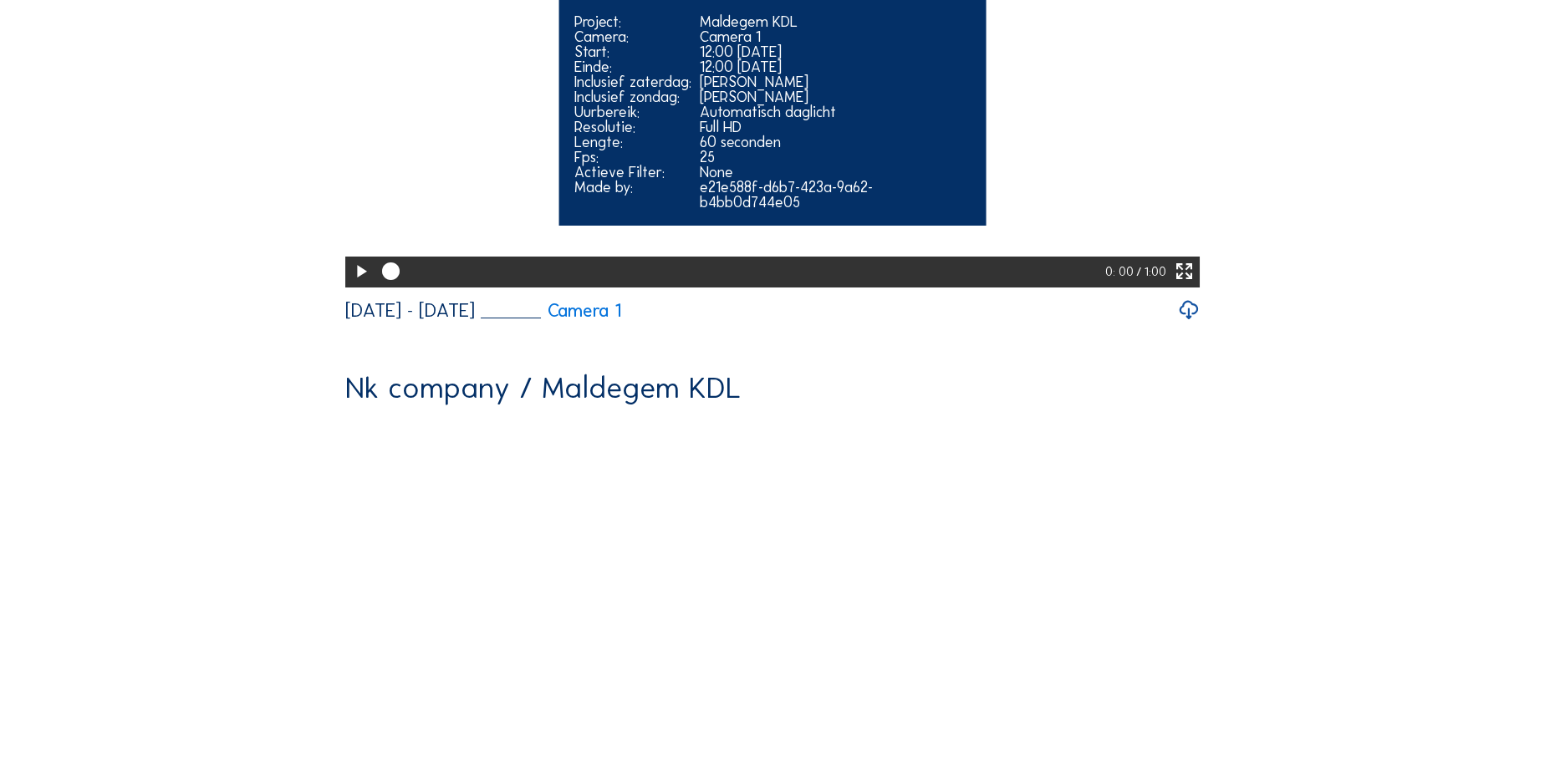
click at [359, 285] on icon at bounding box center [360, 272] width 21 height 26
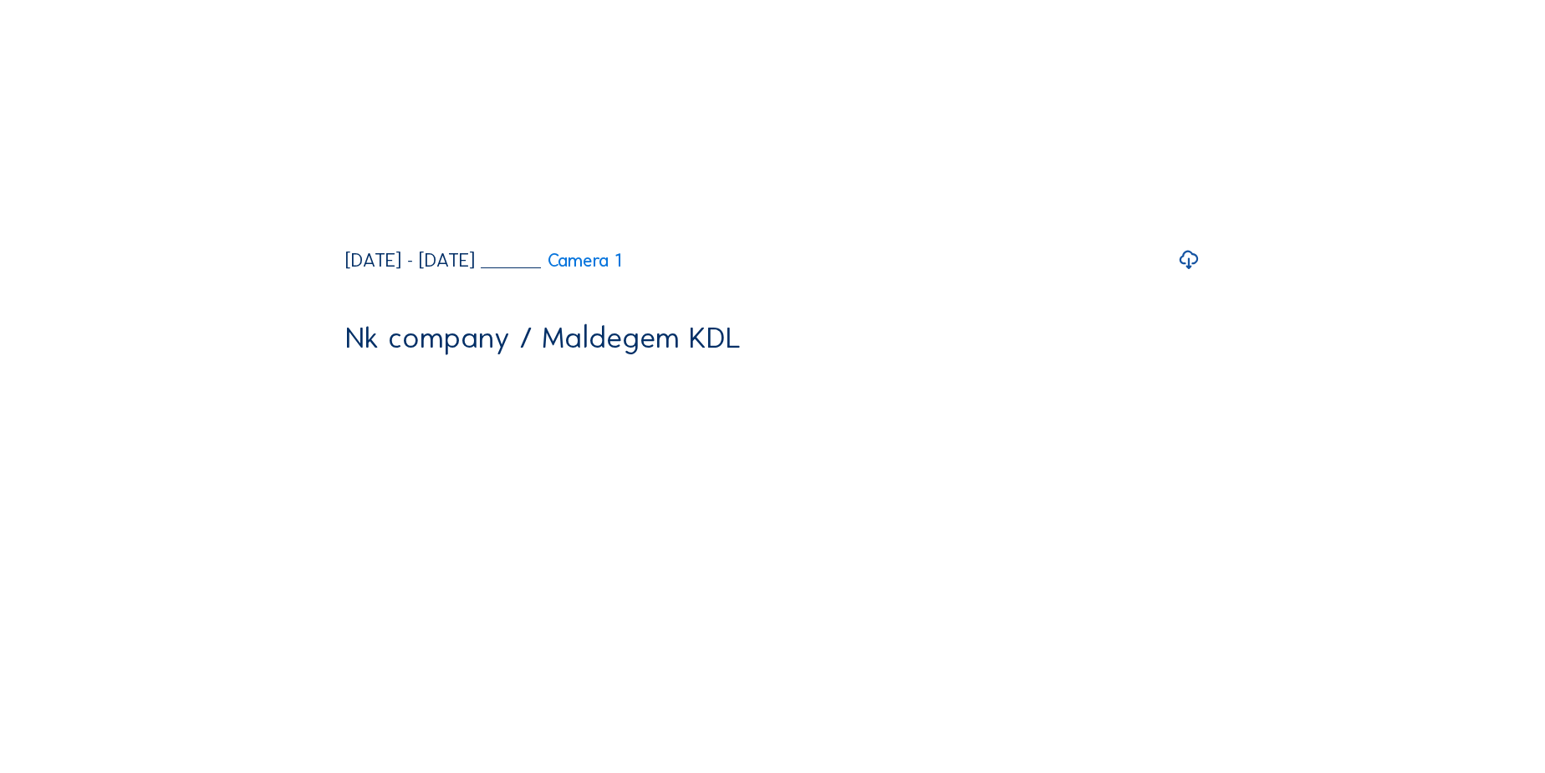
scroll to position [0, 0]
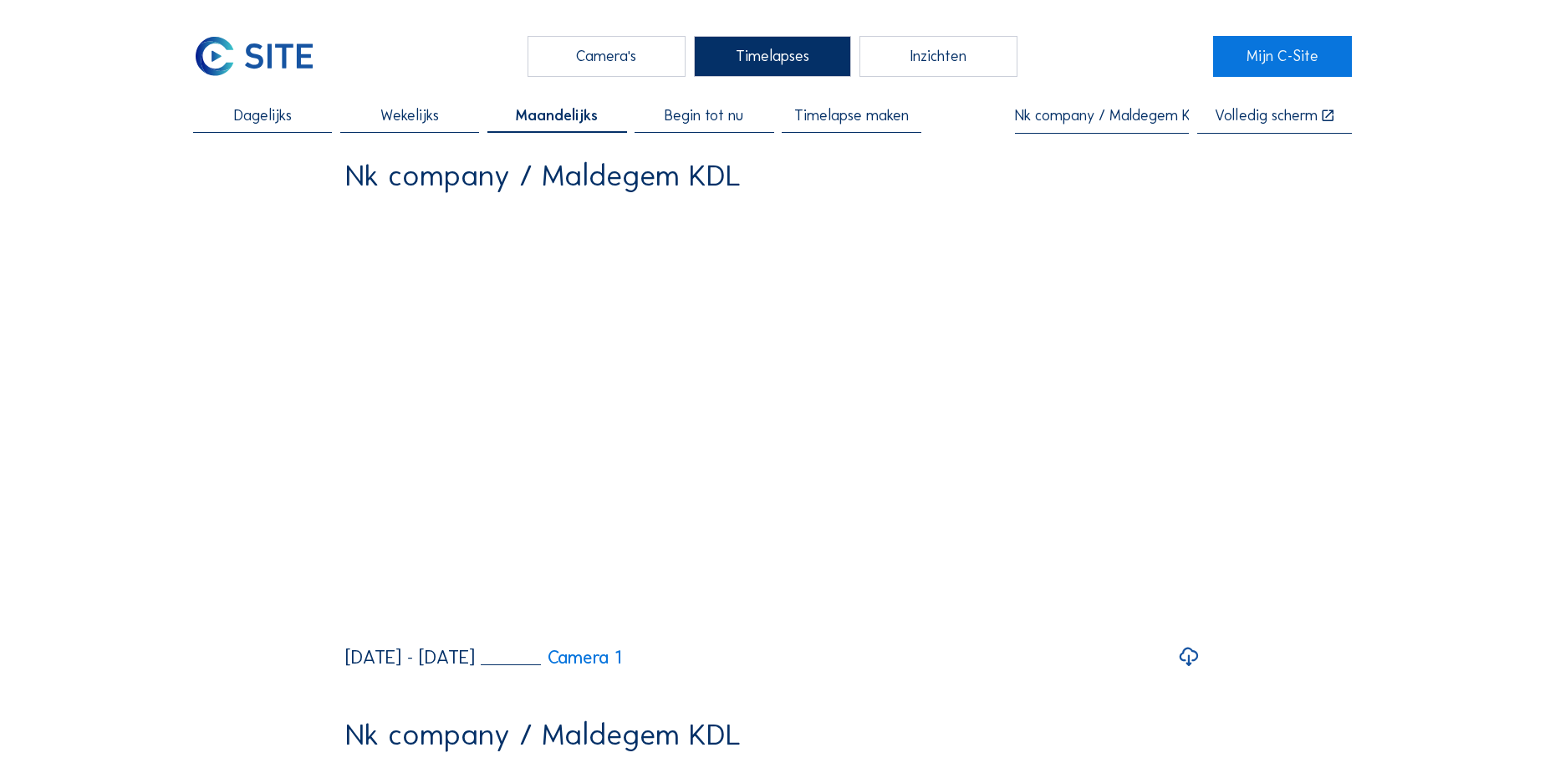
click at [839, 123] on span "Timelapse maken" at bounding box center [851, 115] width 115 height 15
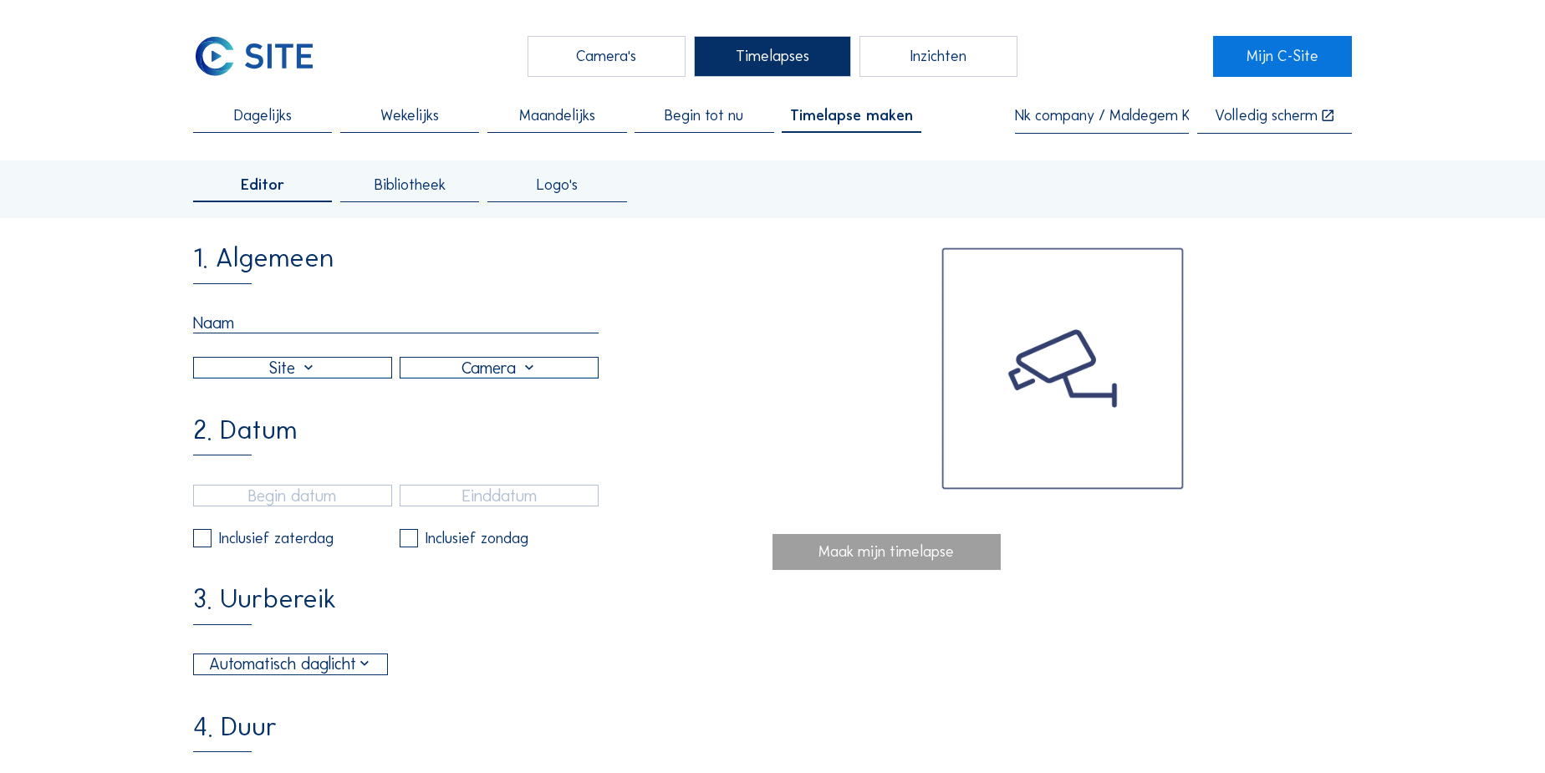
click at [313, 325] on input "text" at bounding box center [396, 323] width 406 height 21
type input "KDL"
click at [305, 371] on div at bounding box center [292, 368] width 197 height 20
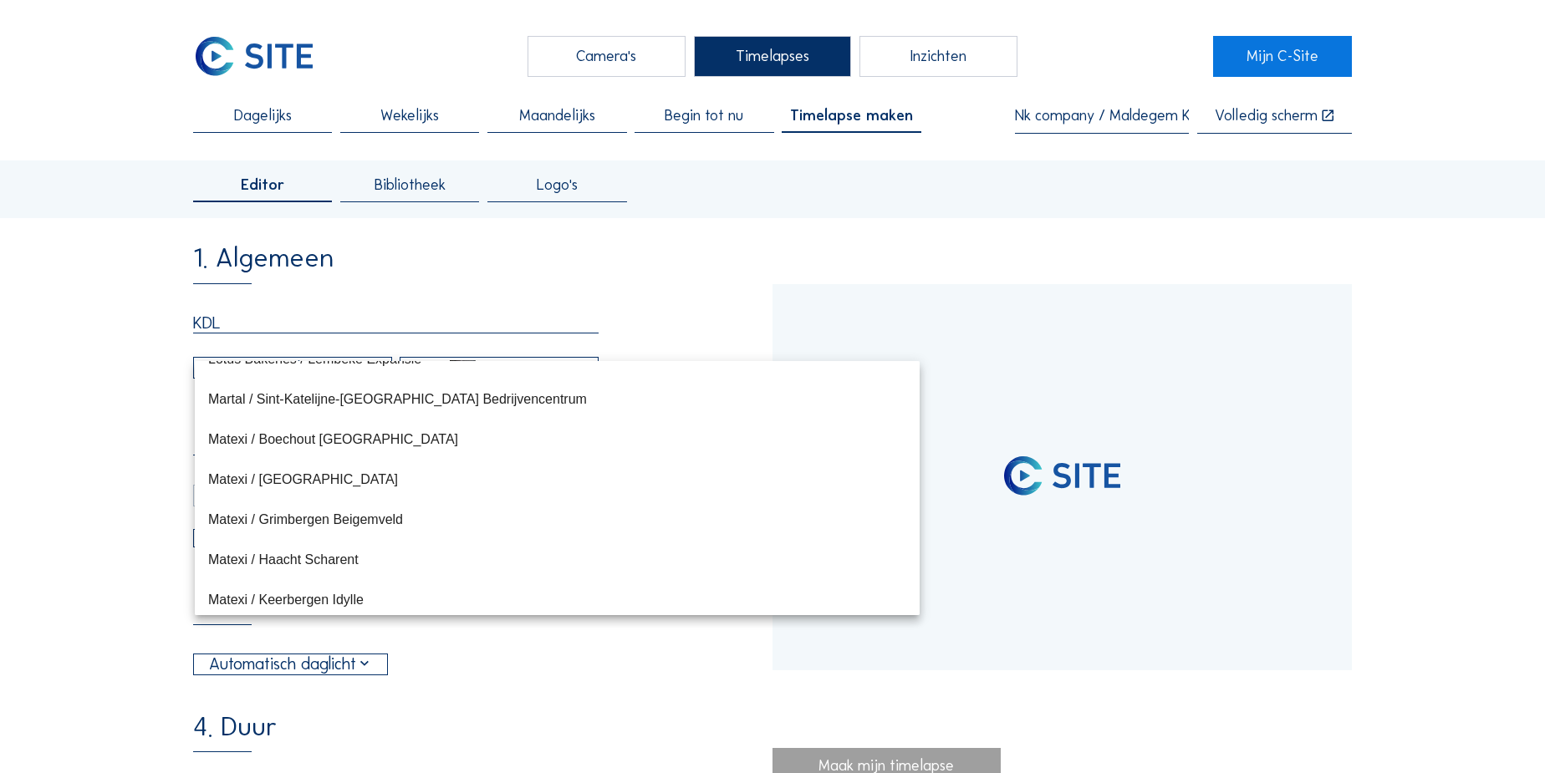
type input "[DATE] 15:40"
type input "[DATE] 15:55"
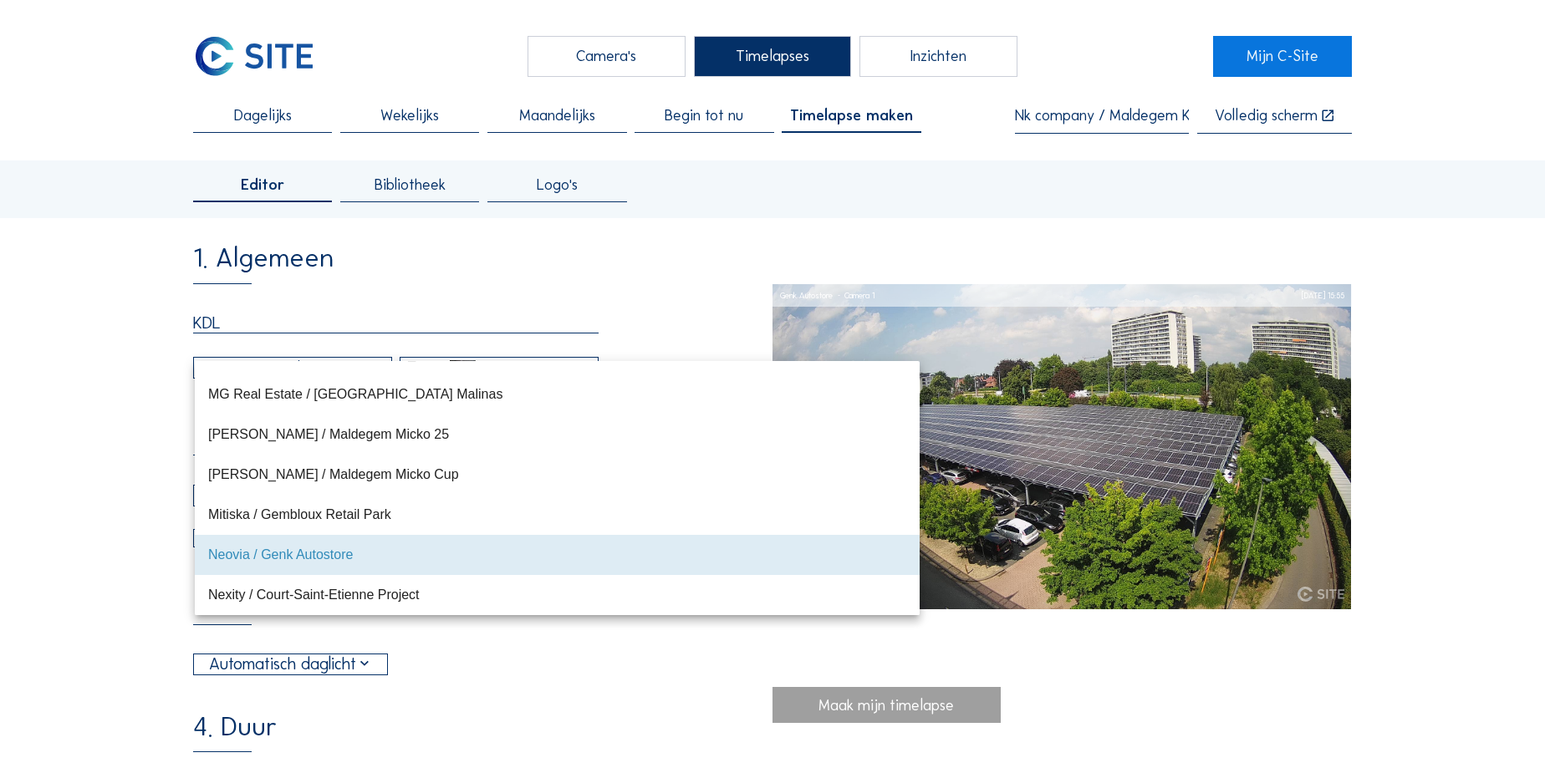
type input "[DATE] 15:55"
type input "[DATE] 13:25"
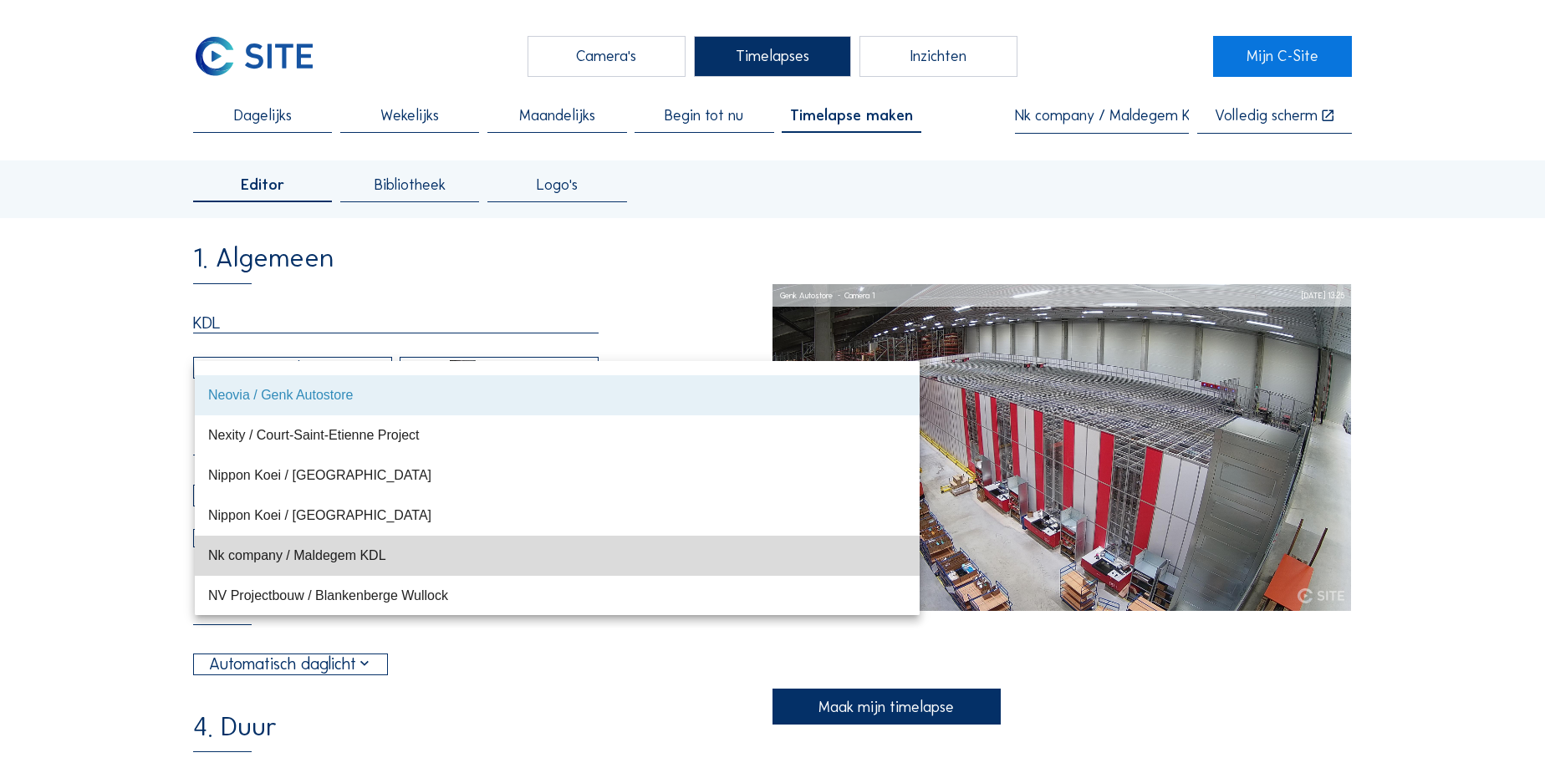
scroll to position [11392, 0]
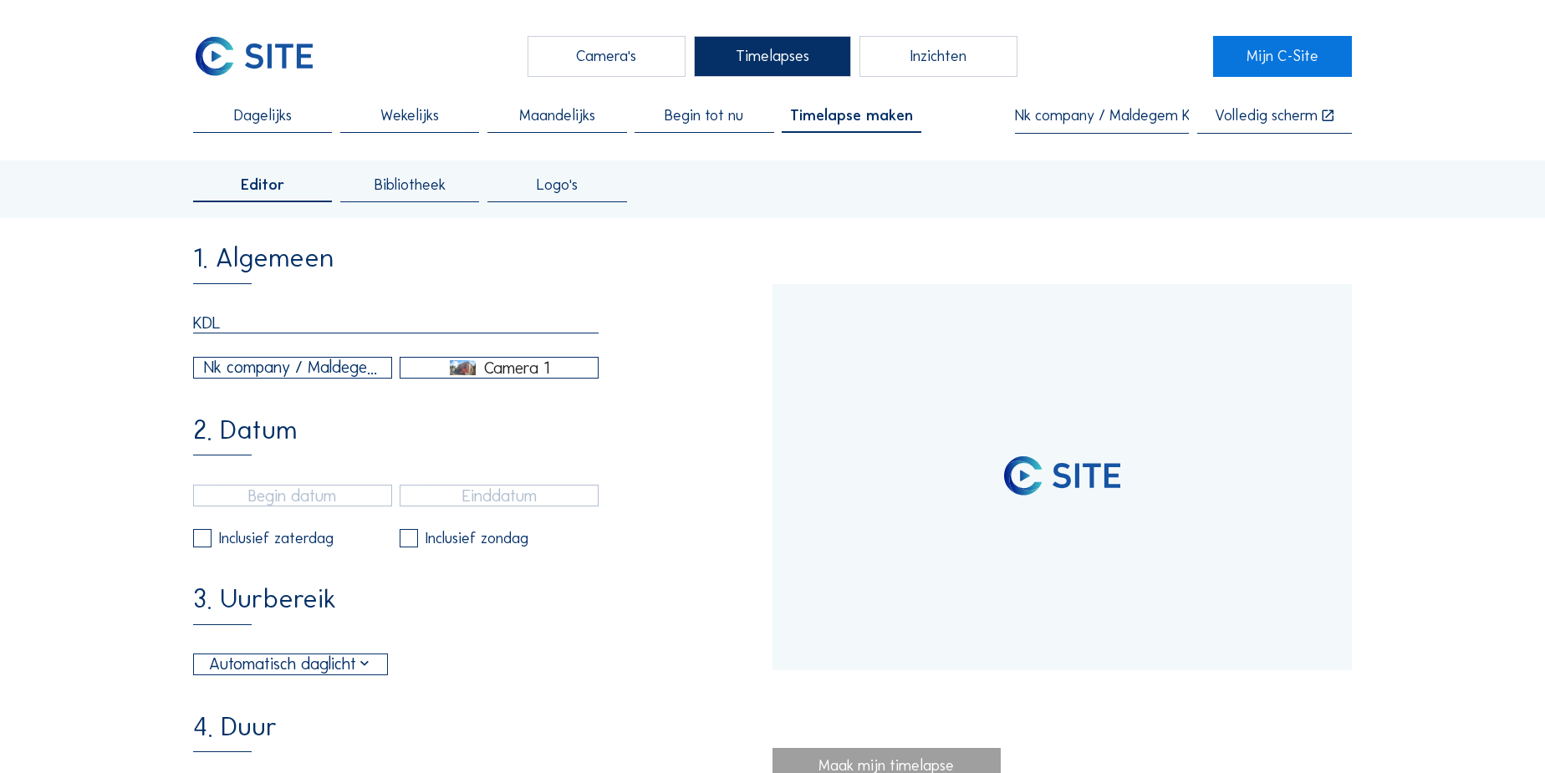
type input "[DATE] 13:25"
type input "[DATE] 15:05"
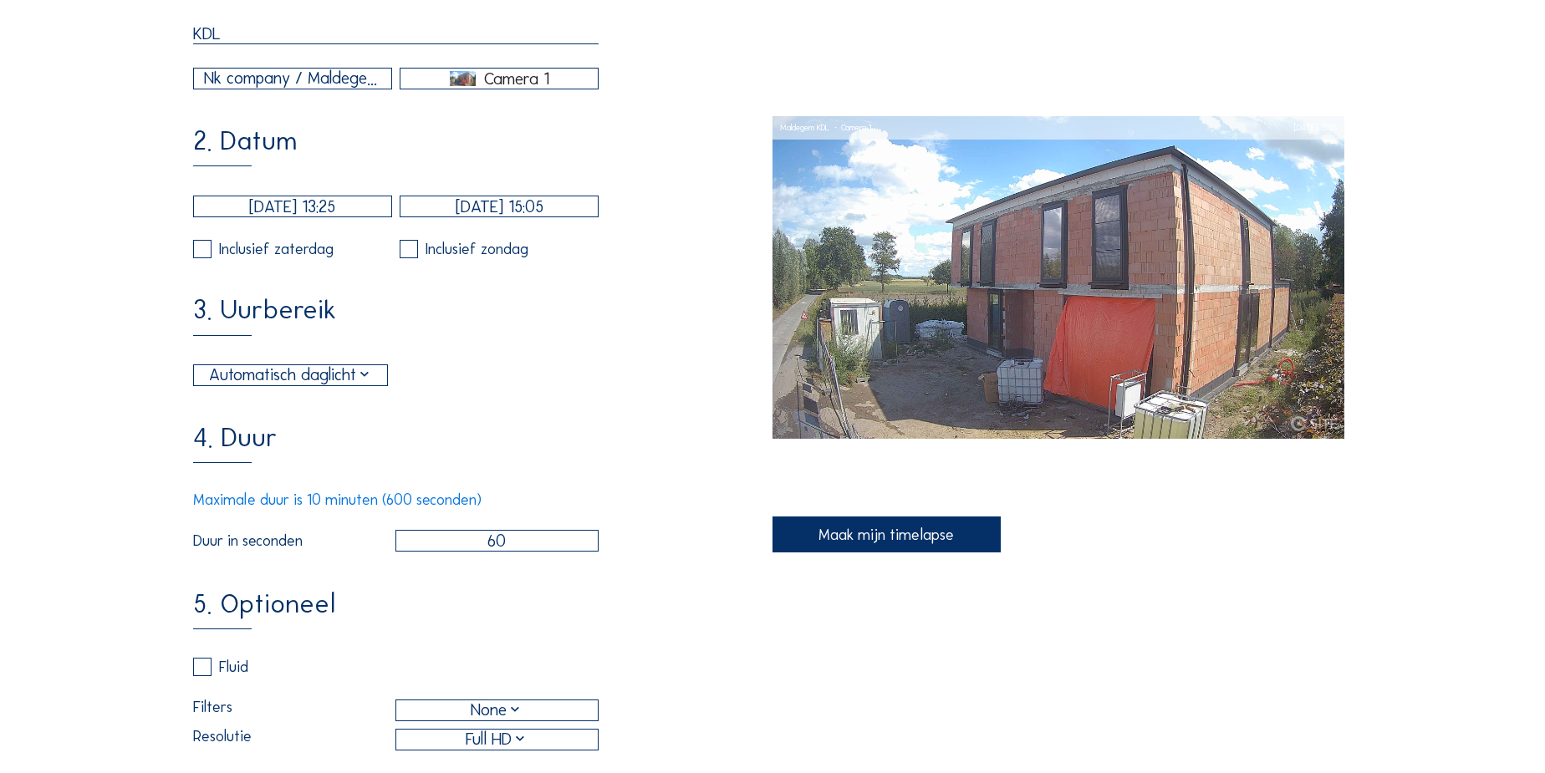
scroll to position [304, 0]
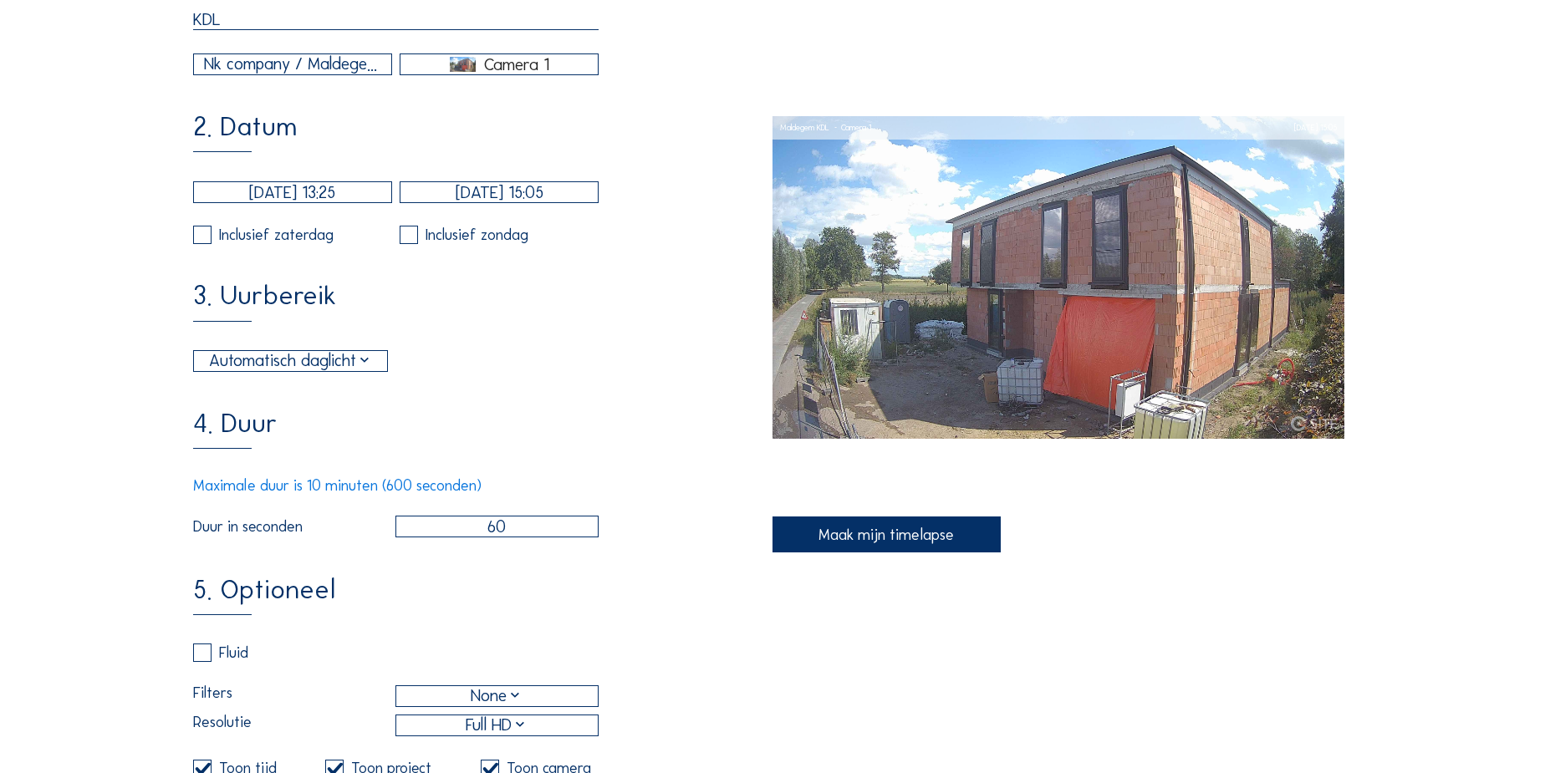
click at [316, 374] on div "Automatisch daglicht" at bounding box center [291, 361] width 164 height 25
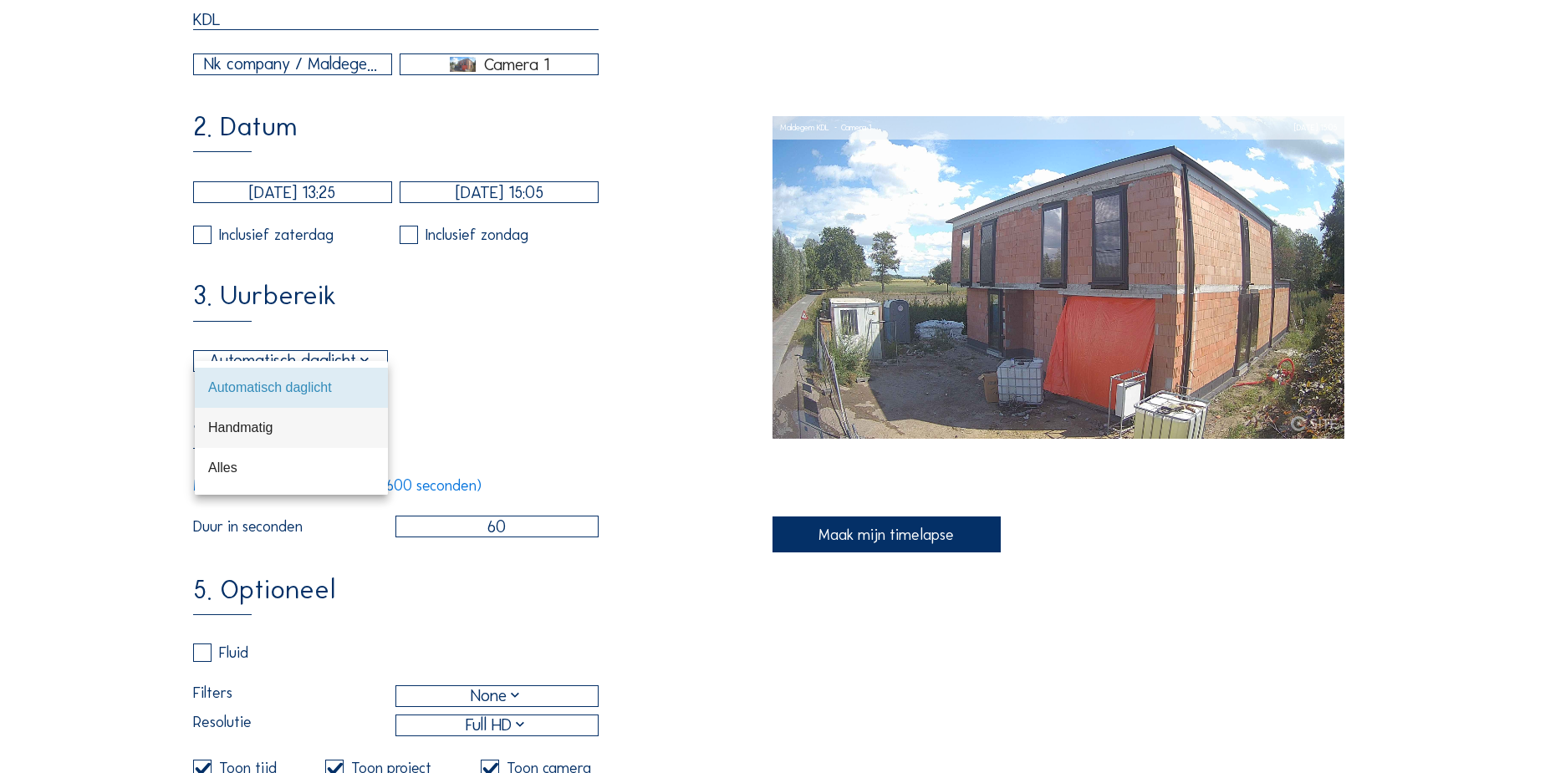
click at [271, 420] on div "Handmatig" at bounding box center [291, 428] width 166 height 16
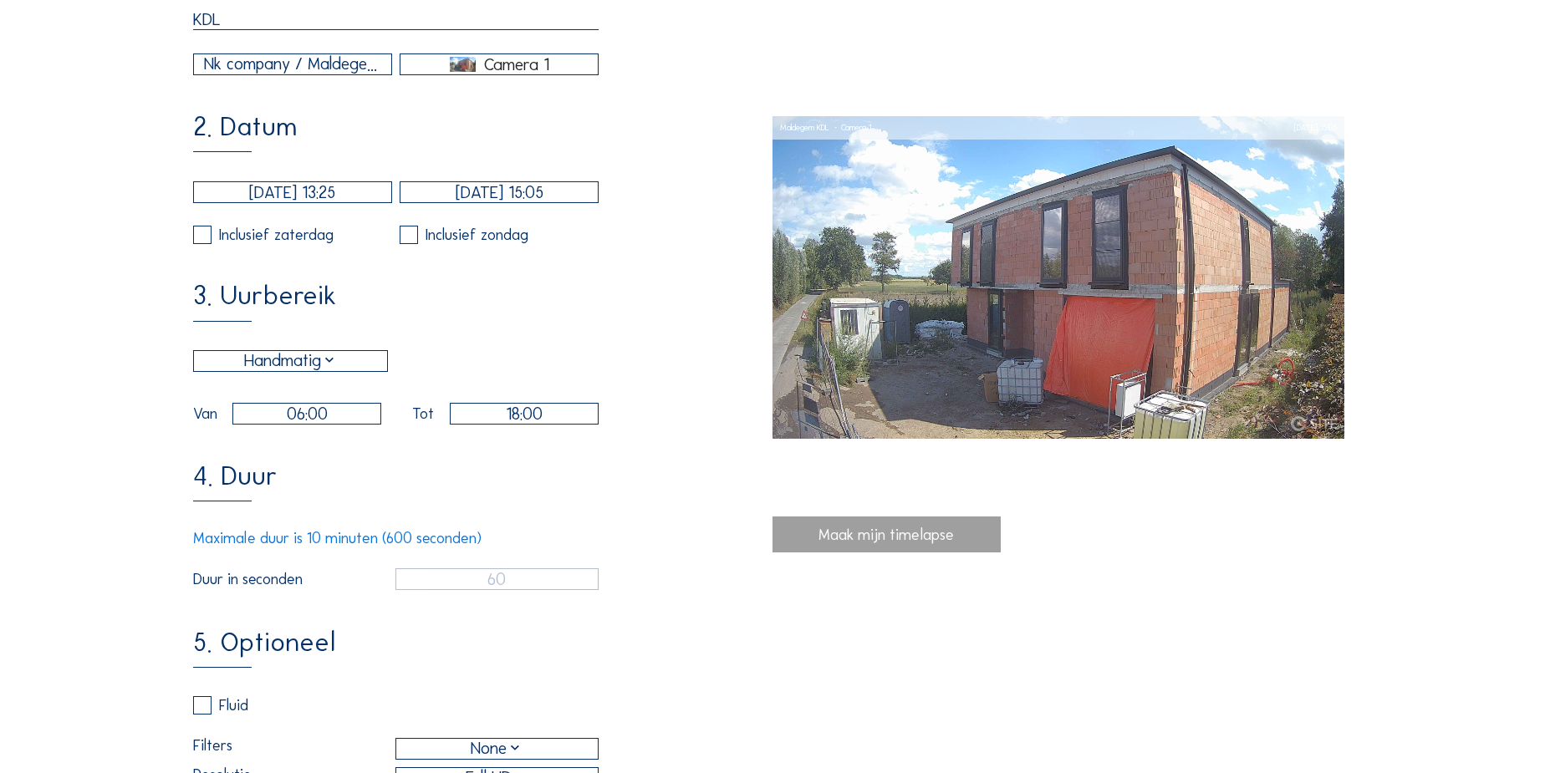
click at [312, 425] on input "06:00" at bounding box center [306, 414] width 149 height 22
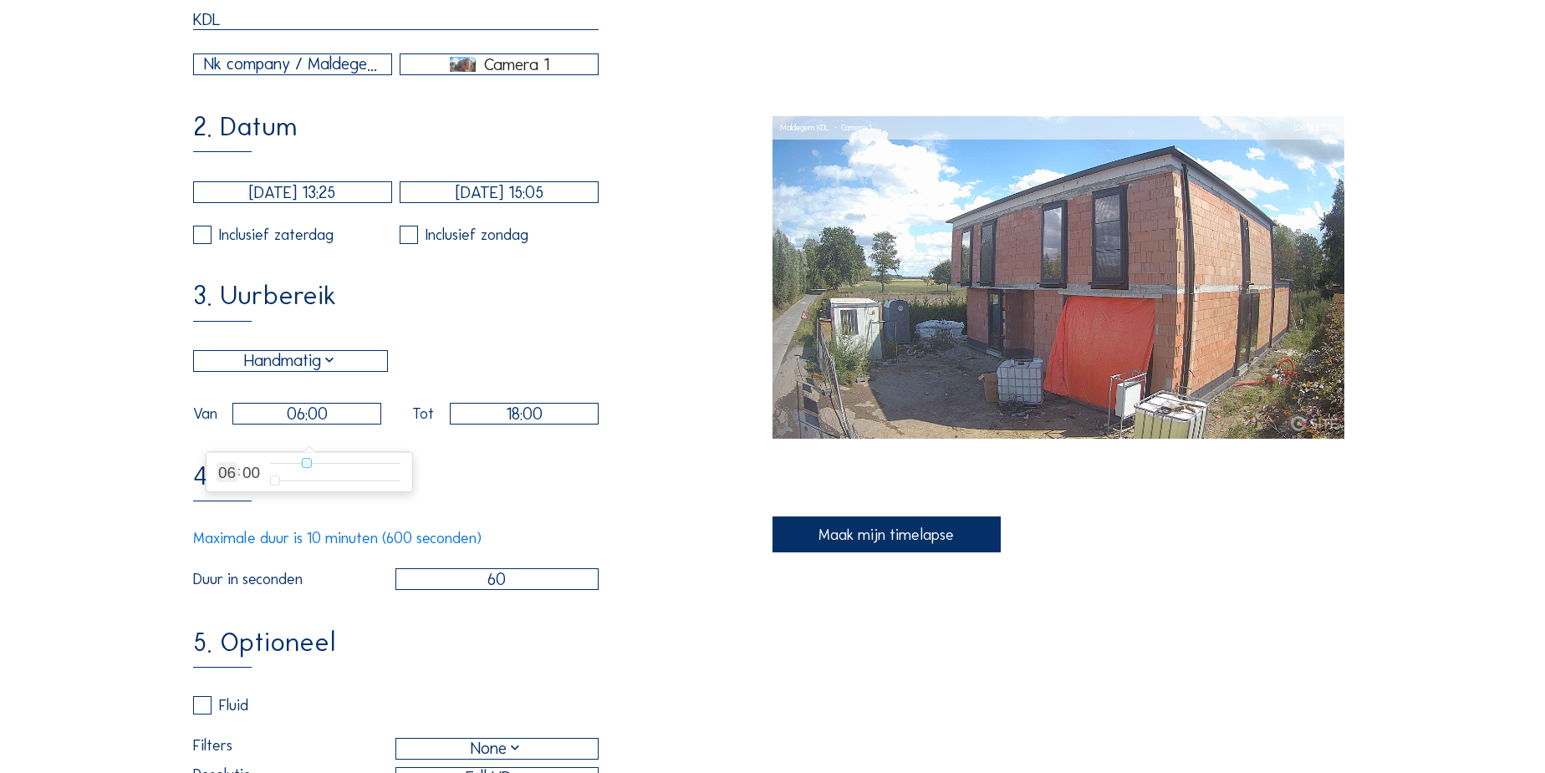
type input "07:00"
type input "7"
type input "08:00"
type input "8"
type input "09:00"
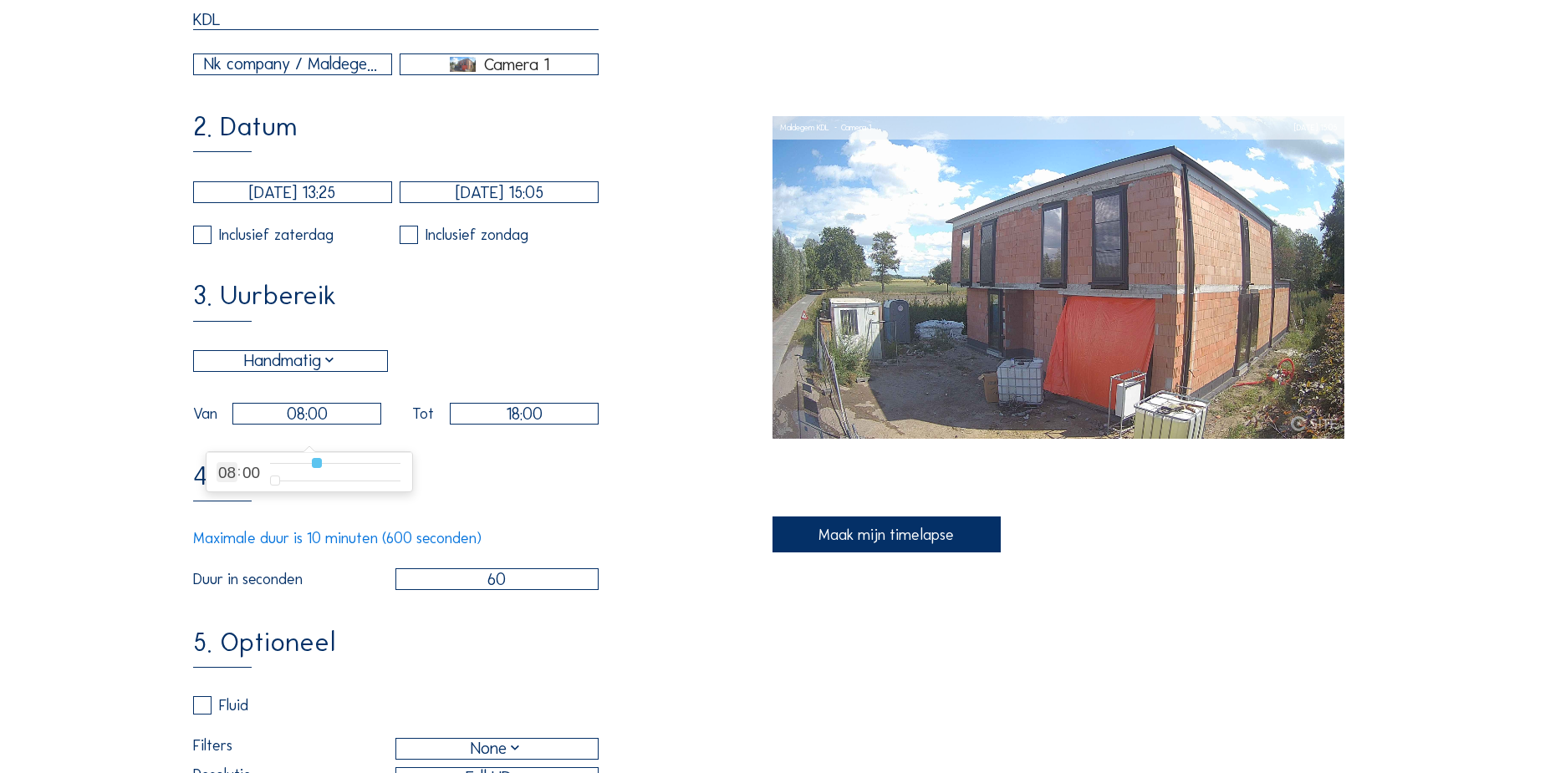
type input "9"
type input "10:00"
type input "10"
type input "11:00"
type input "11"
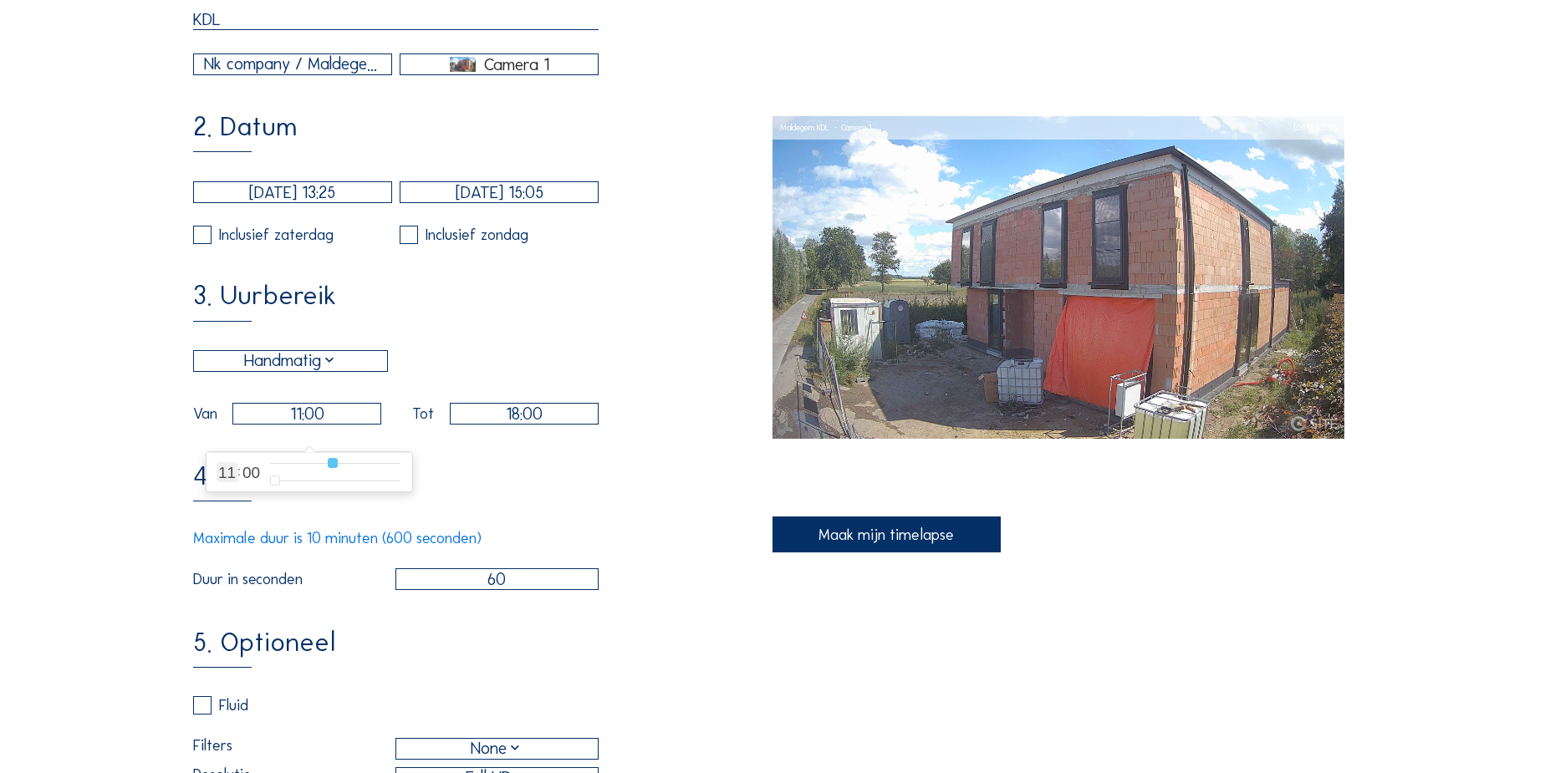
type input "12:00"
type input "12"
type input "11:00"
drag, startPoint x: 304, startPoint y: 459, endPoint x: 412, endPoint y: 455, distance: 107.9
type input "11"
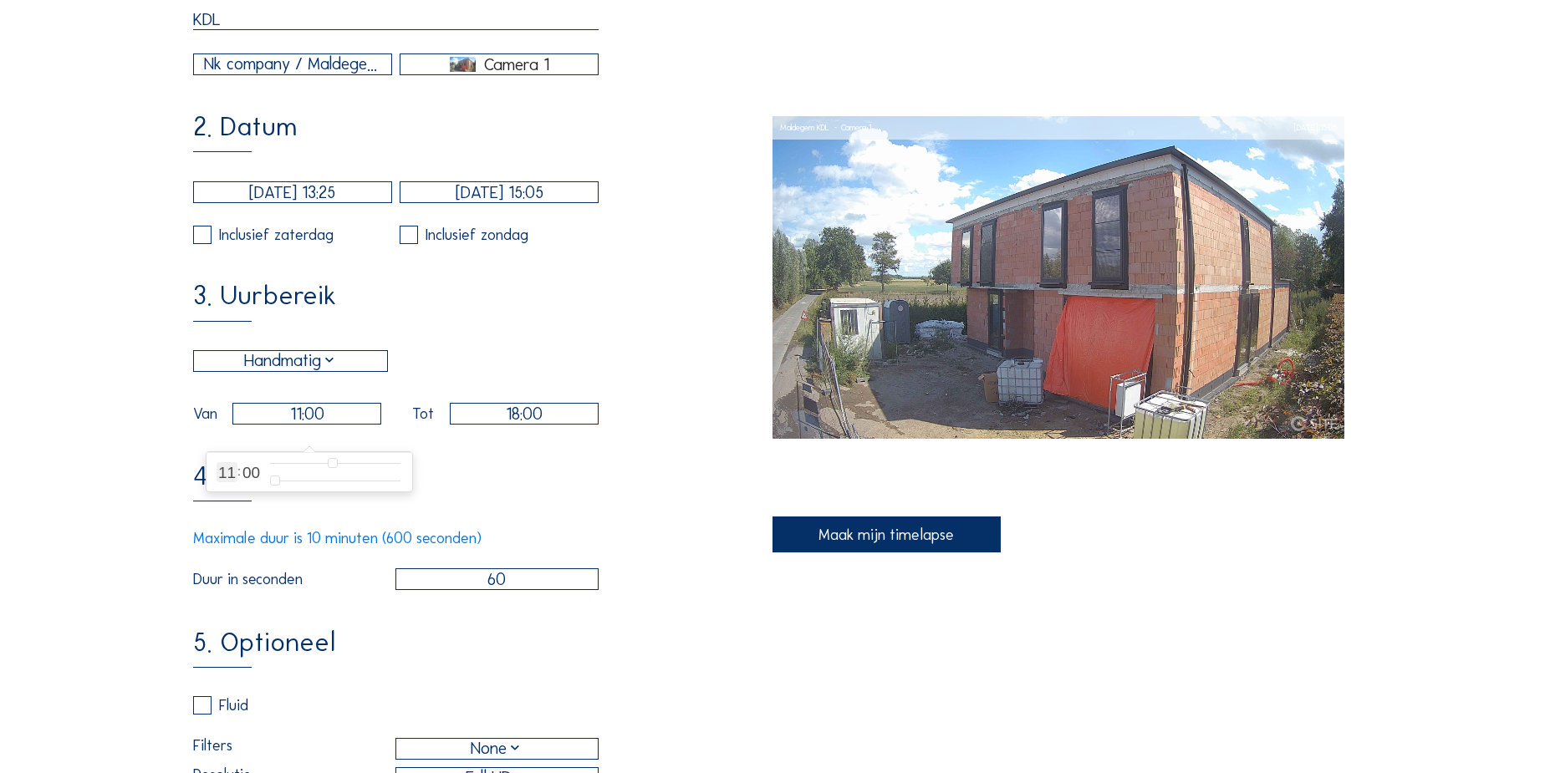
click at [332, 461] on input "range" at bounding box center [335, 464] width 130 height 14
click at [517, 425] on input "18:00" at bounding box center [524, 414] width 149 height 22
type input "17:00"
type input "17"
type input "16:00"
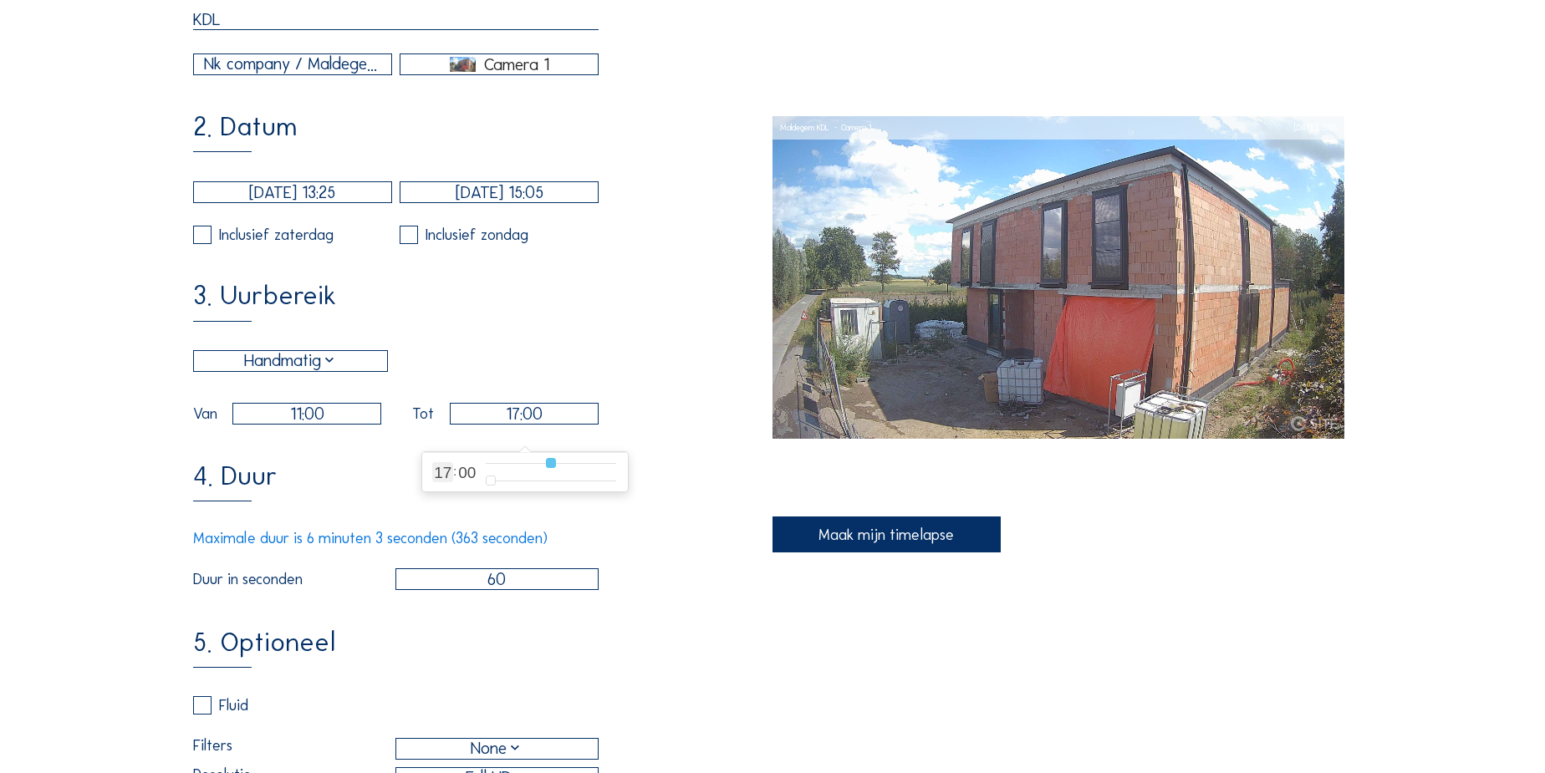
type input "16"
type input "15:00"
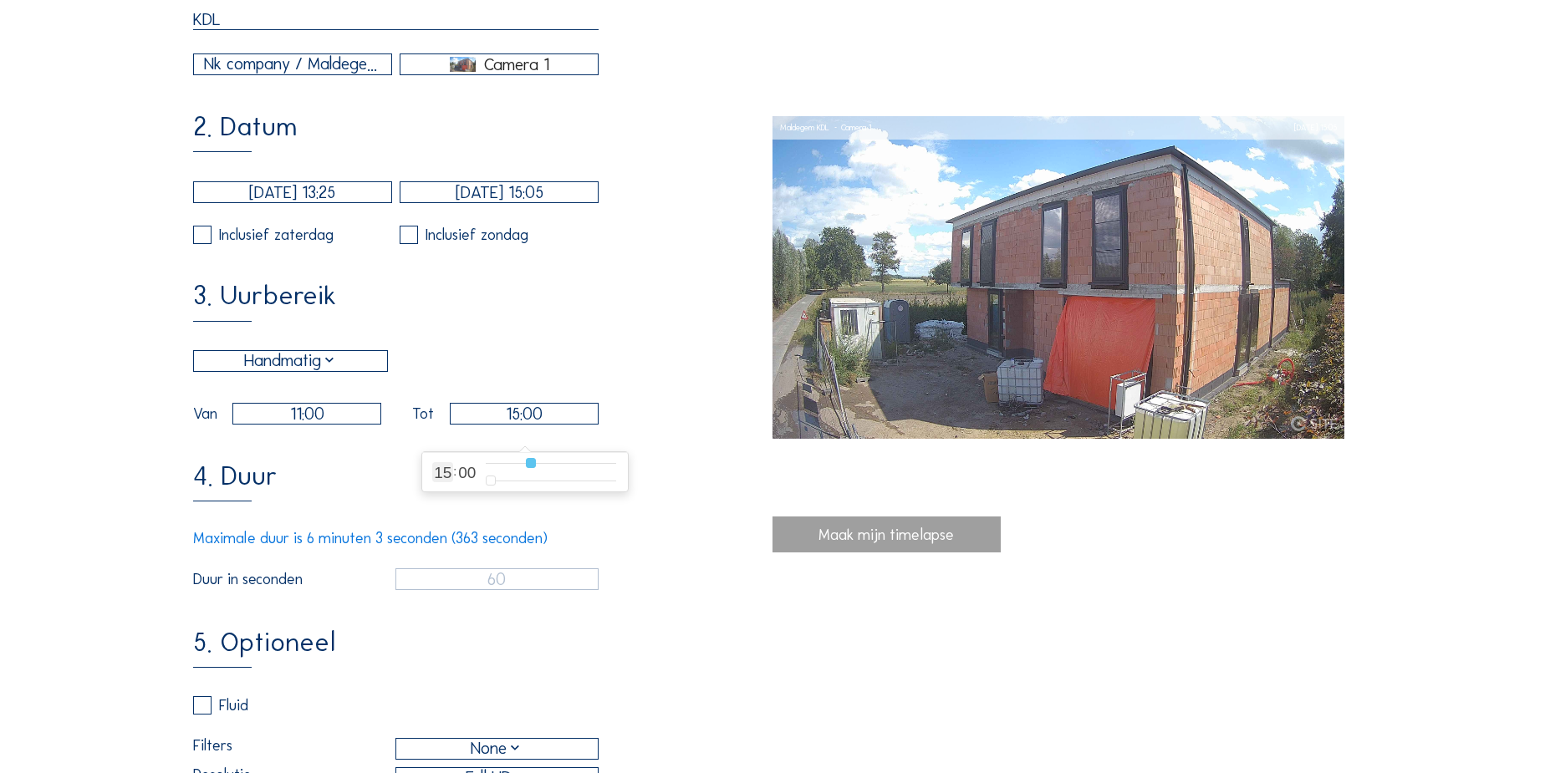
drag, startPoint x: 564, startPoint y: 467, endPoint x: 529, endPoint y: 468, distance: 34.3
type input "15"
click at [529, 468] on input "range" at bounding box center [551, 464] width 130 height 14
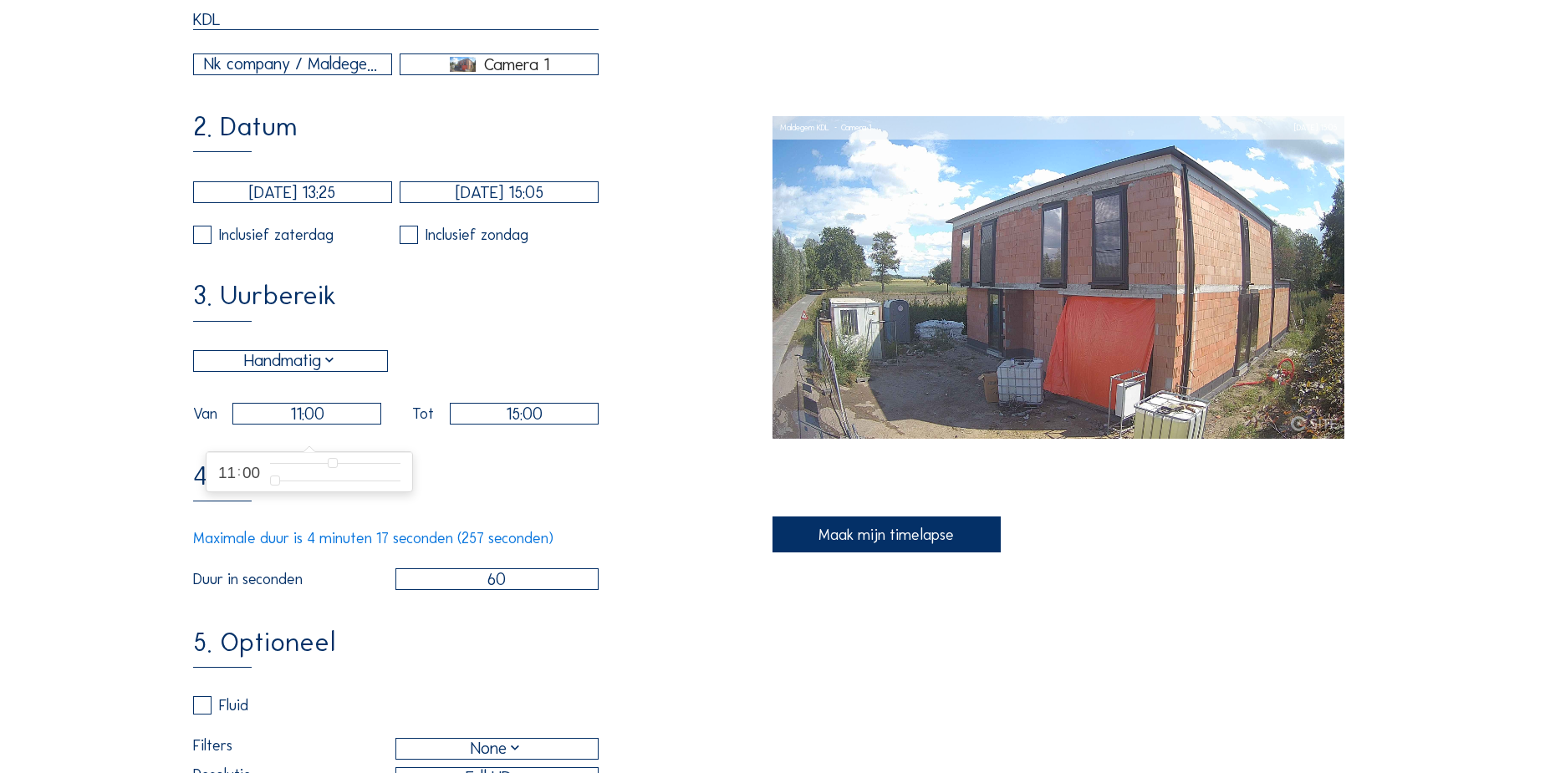
click at [324, 422] on input "11:00" at bounding box center [306, 414] width 149 height 22
type input "10:00"
type input "10"
type input "09:00"
type input "9"
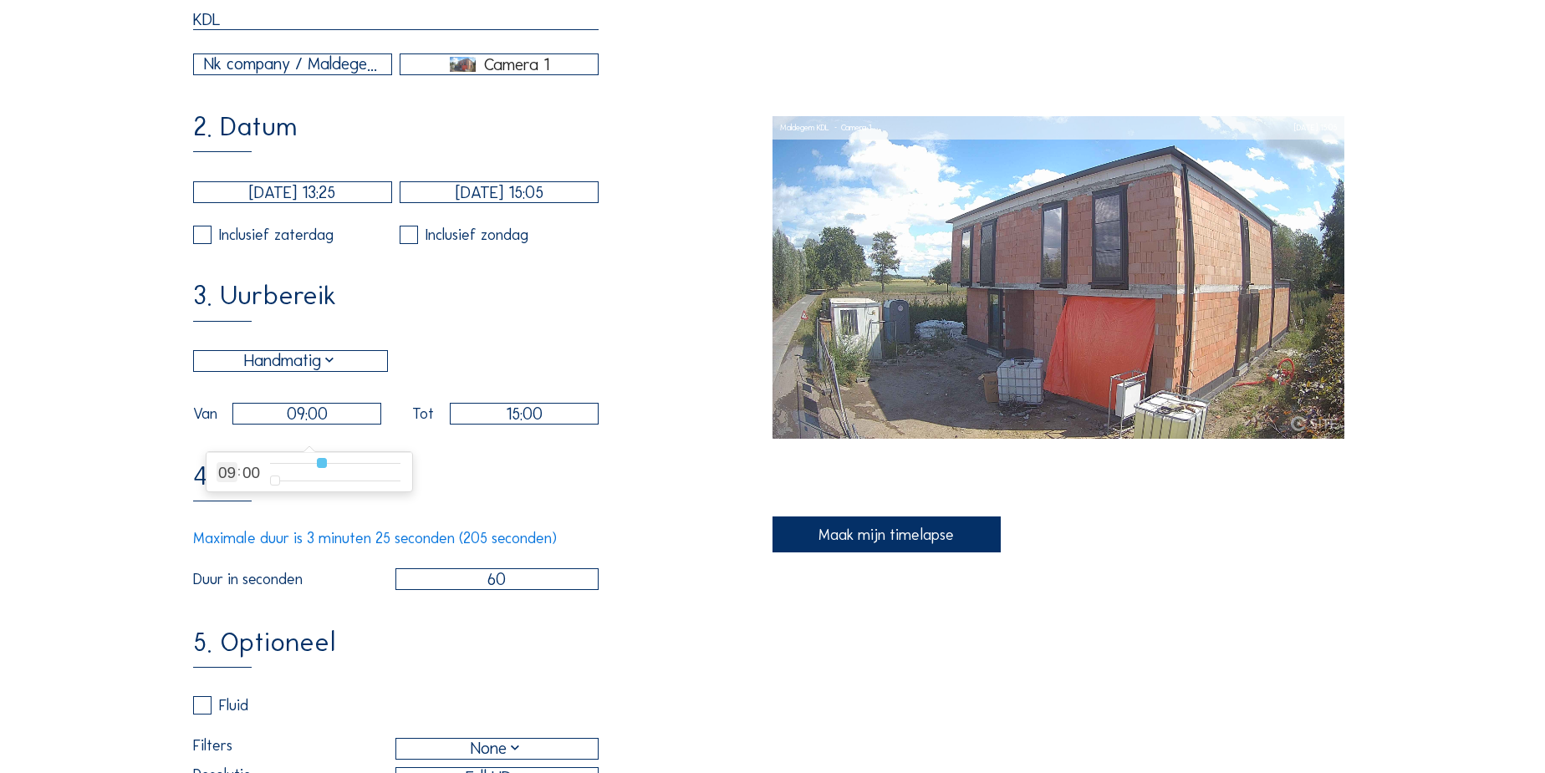
type input "10:00"
type input "10"
click at [324, 467] on input "range" at bounding box center [335, 464] width 130 height 14
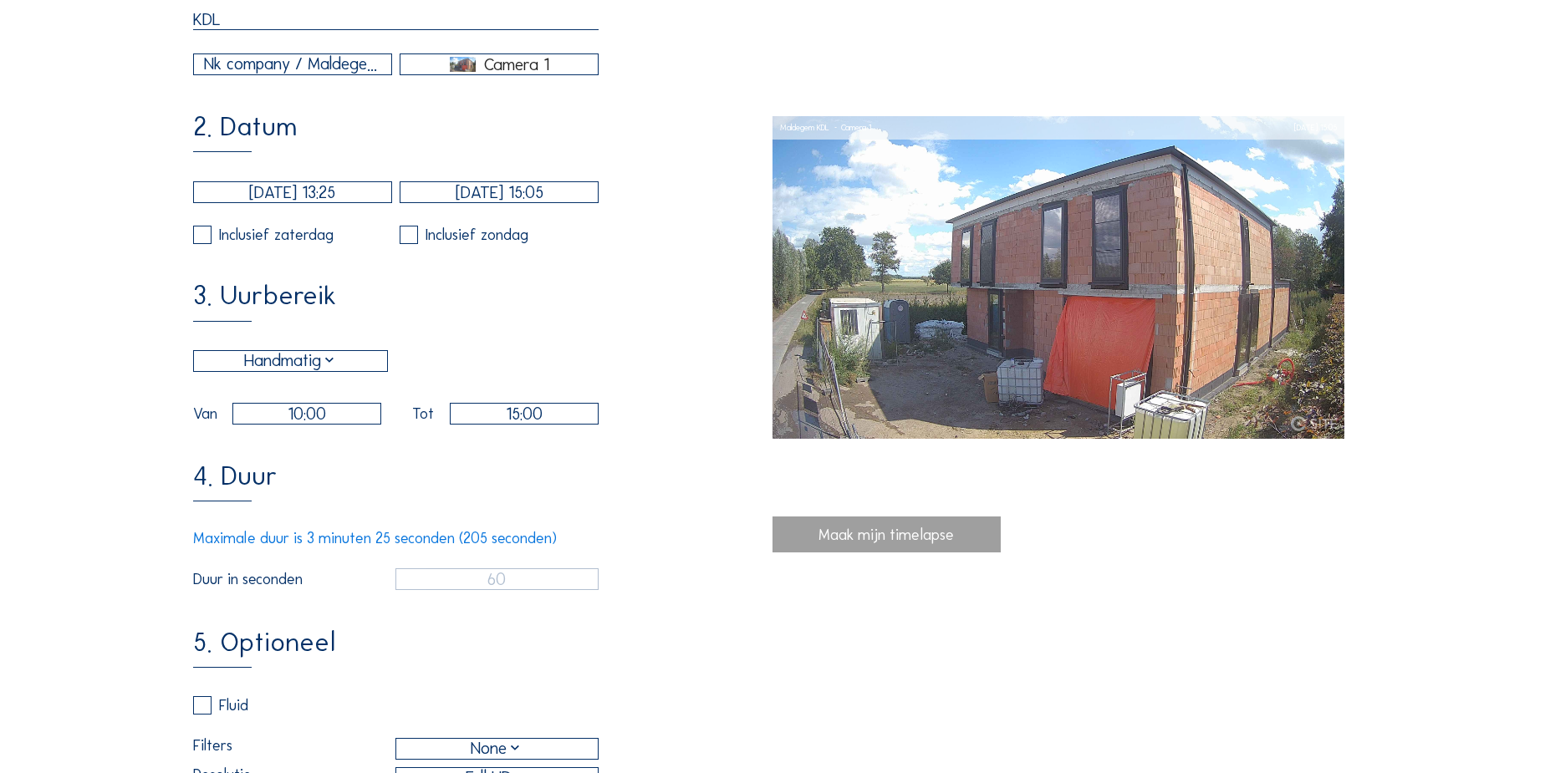
click at [452, 488] on div "4. Duur Maximale duur is 3 minuten 25 seconden (205 seconden) Duur in seconden …" at bounding box center [482, 526] width 579 height 127
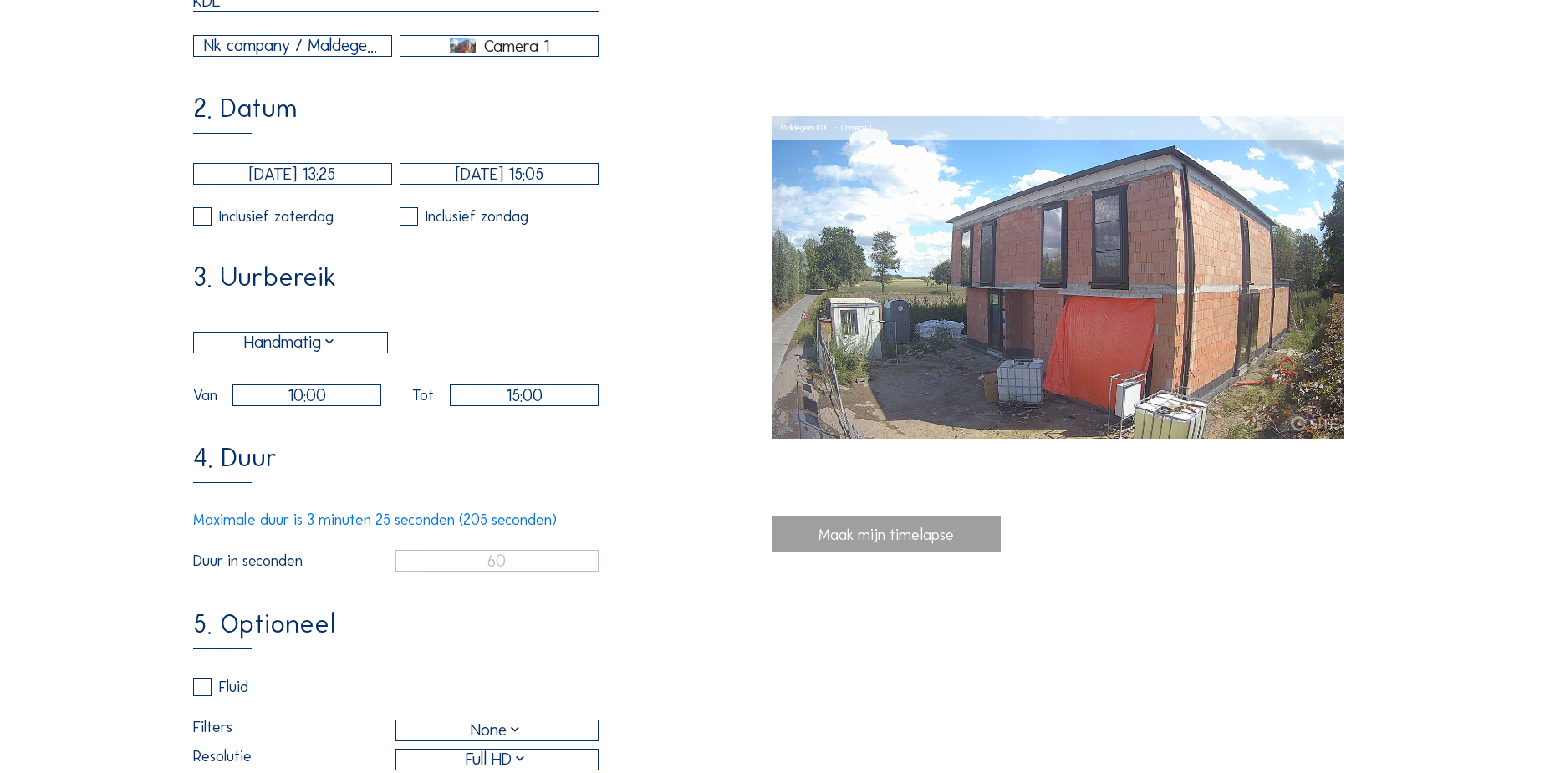
scroll to position [380, 0]
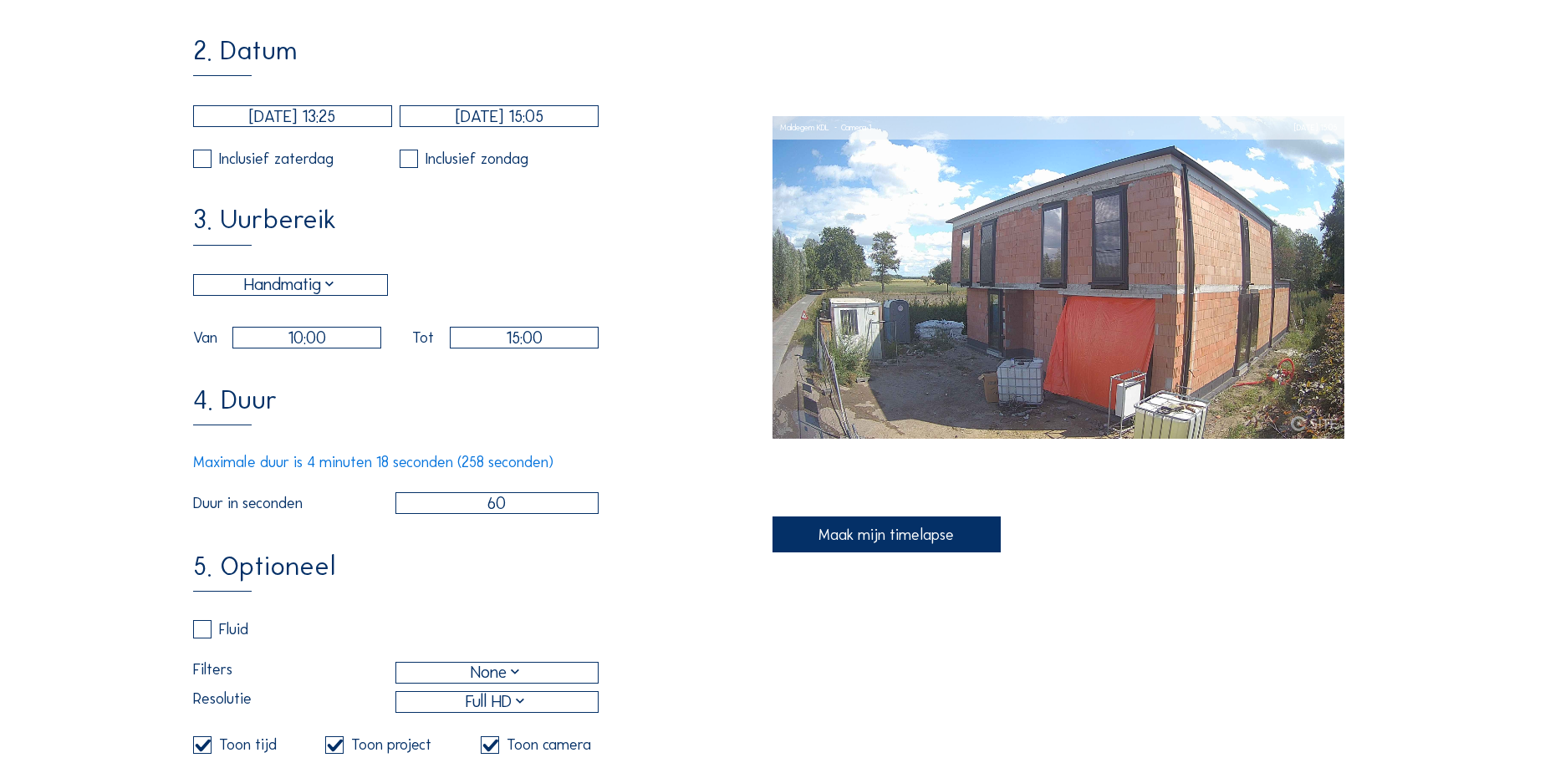
drag, startPoint x: 488, startPoint y: 518, endPoint x: 520, endPoint y: 505, distance: 34.2
click at [513, 514] on input "60" at bounding box center [497, 503] width 204 height 22
click at [439, 514] on input "120" at bounding box center [497, 503] width 204 height 22
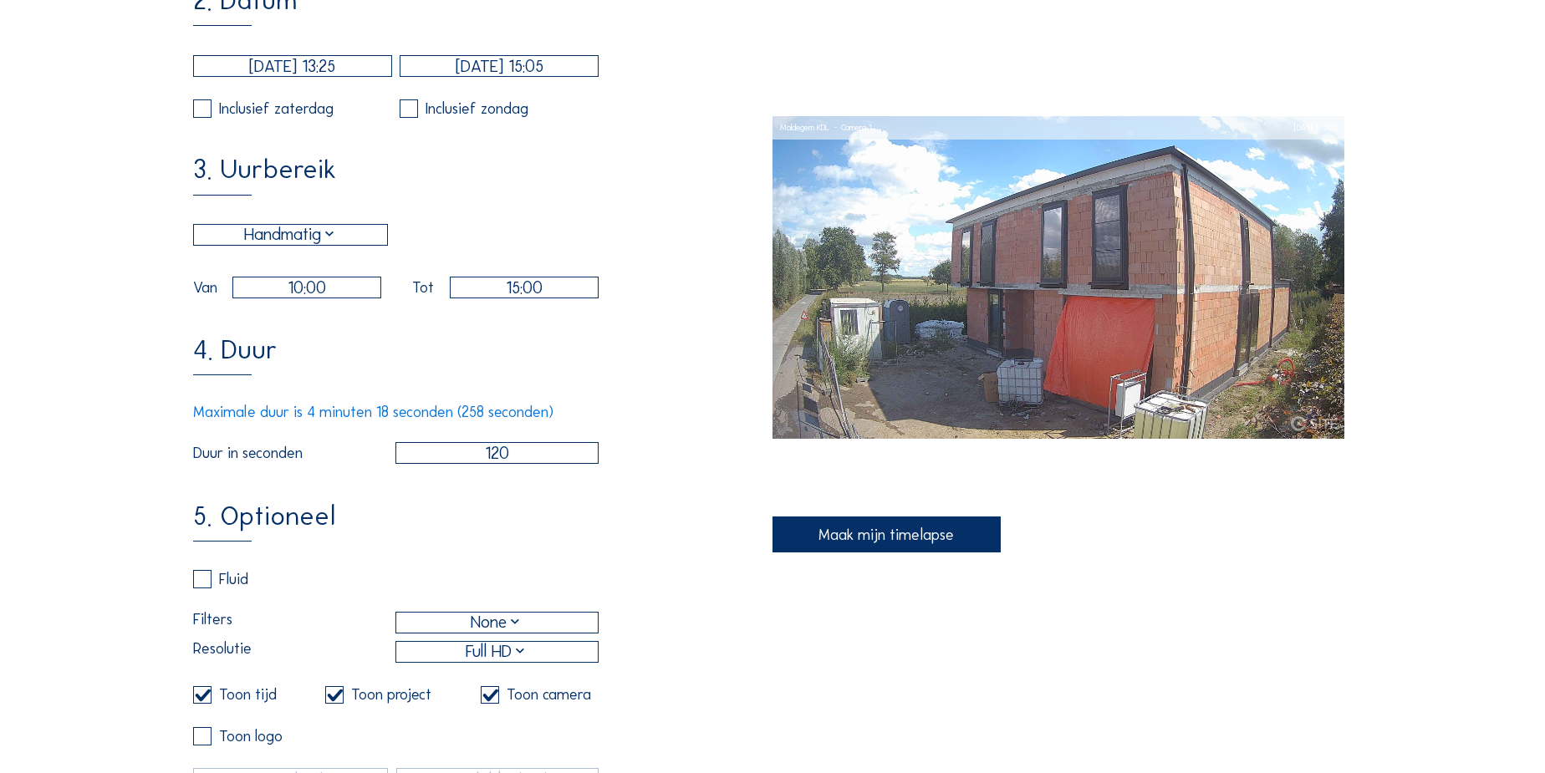
scroll to position [456, 0]
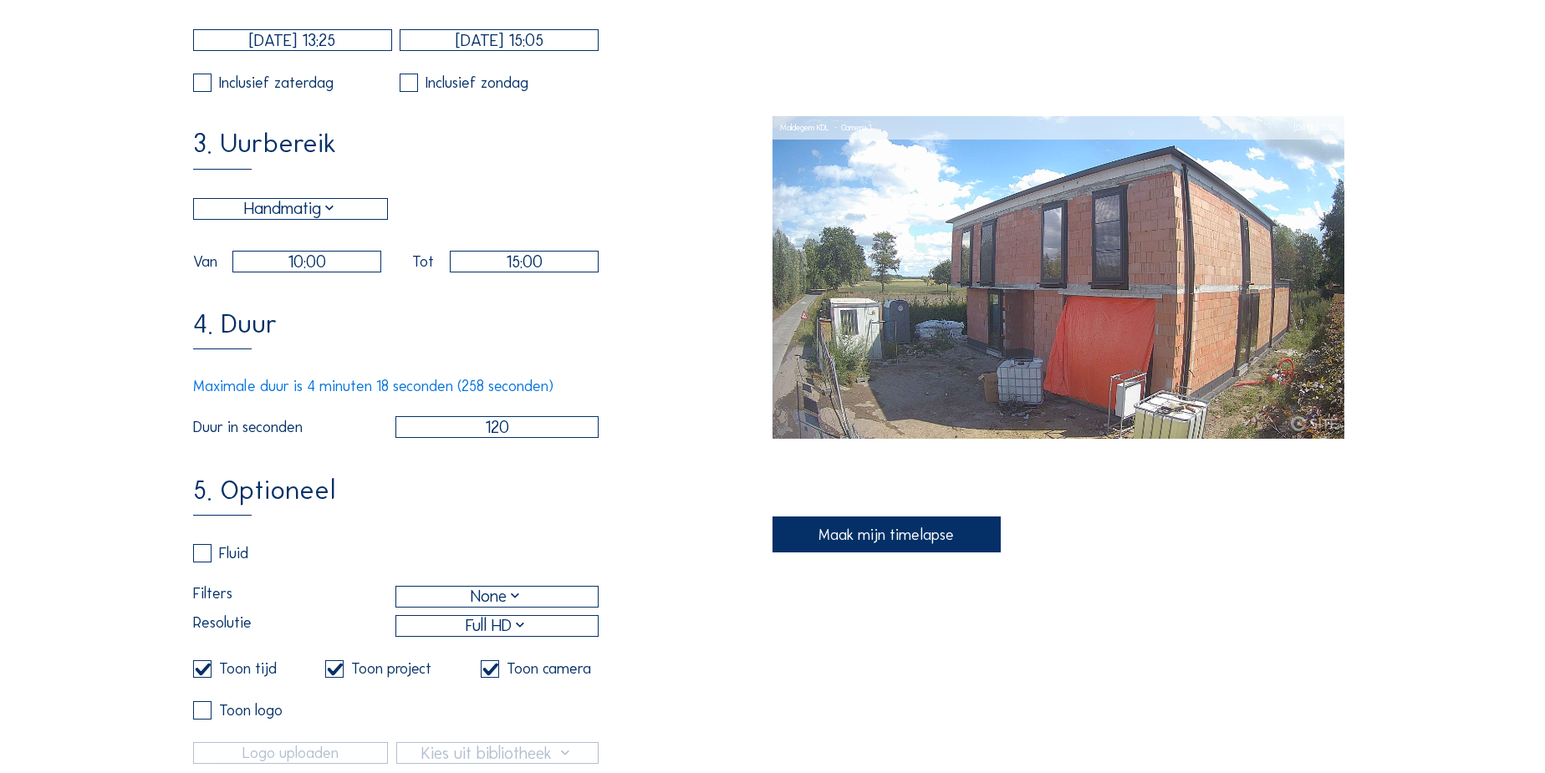
type input "120"
click at [492, 610] on div "None" at bounding box center [497, 596] width 53 height 25
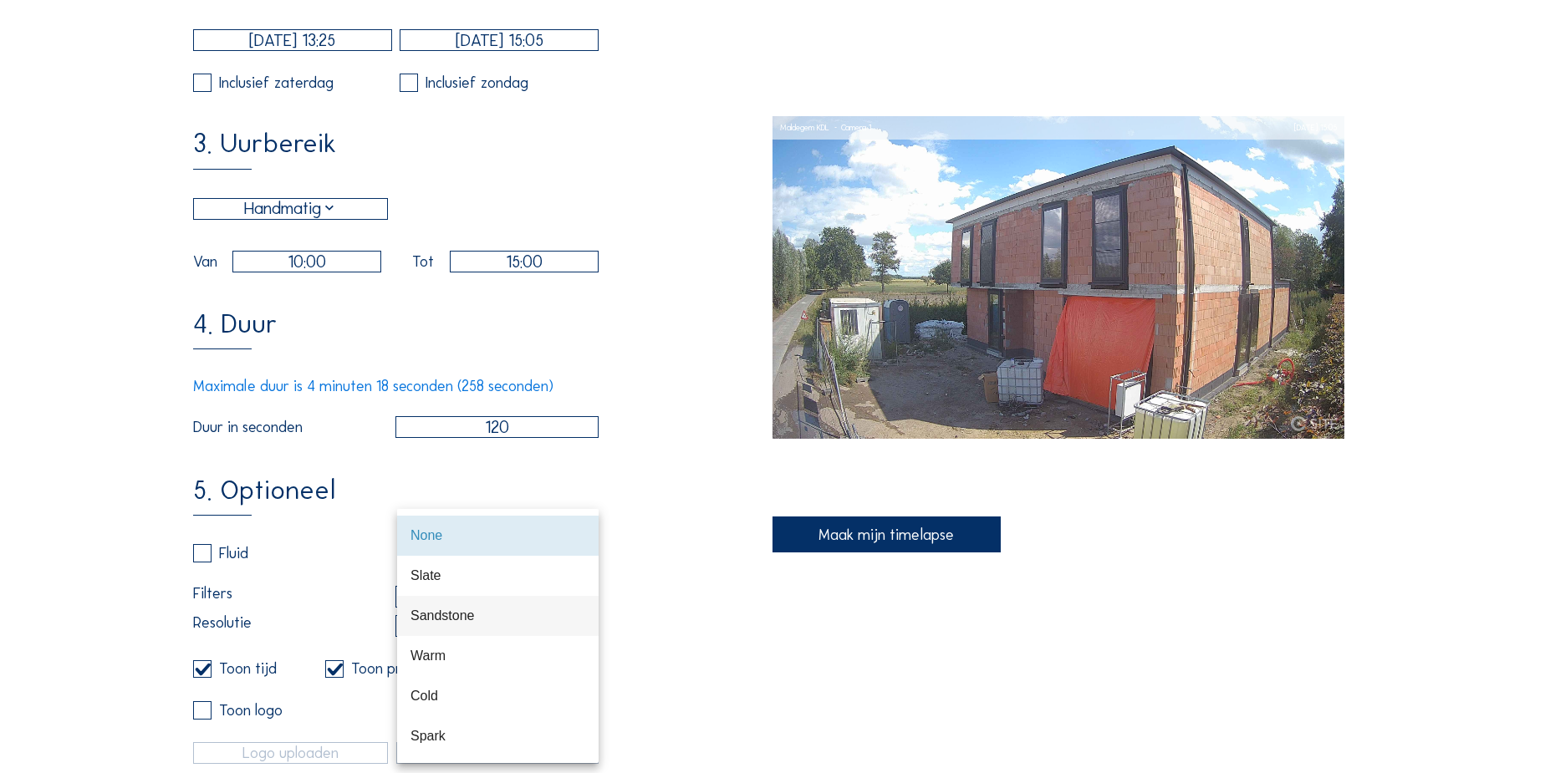
scroll to position [75, 0]
click at [452, 690] on div "Brick" at bounding box center [498, 701] width 175 height 36
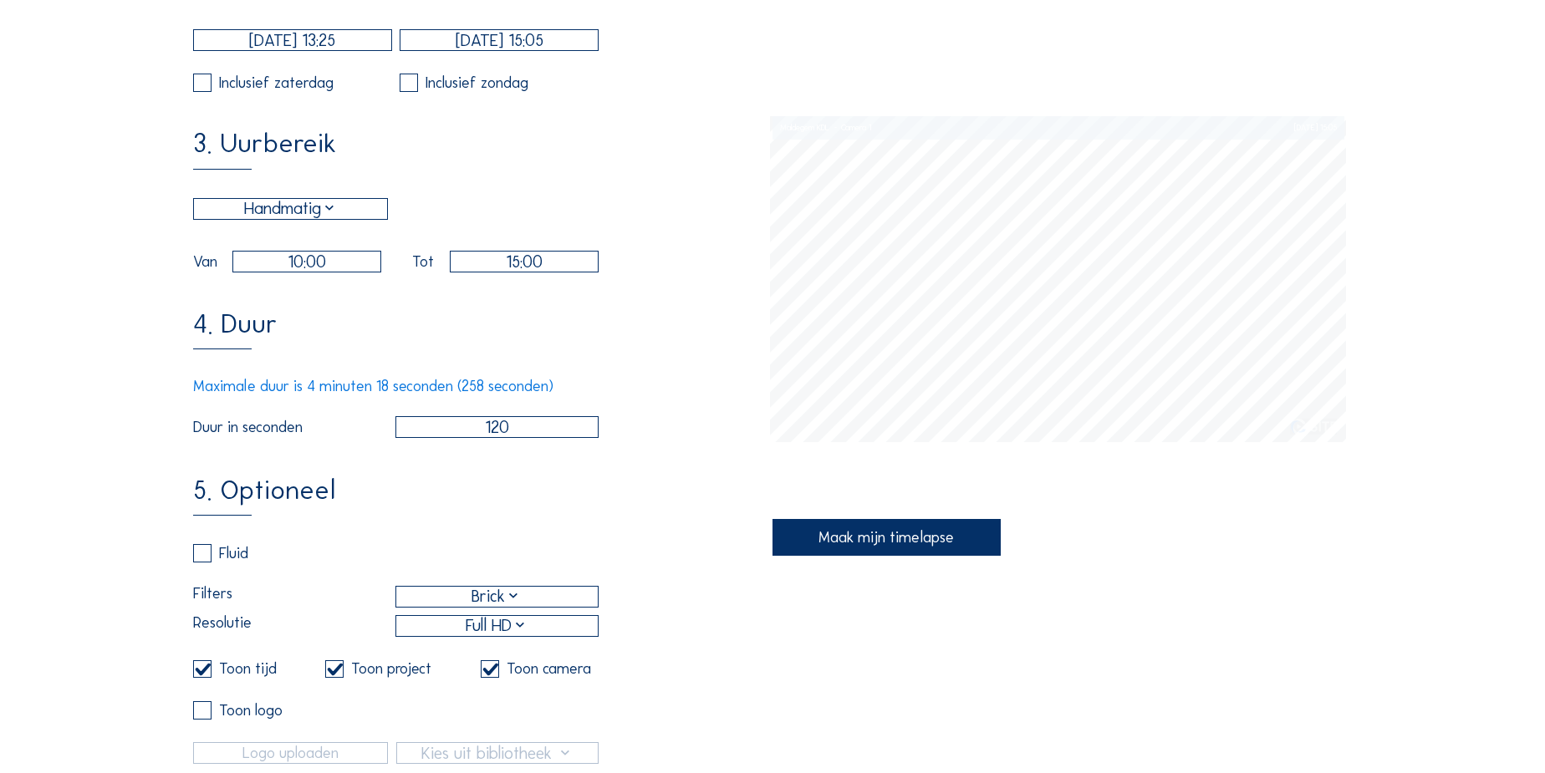
click at [196, 679] on label at bounding box center [202, 670] width 18 height 18
click at [196, 675] on input "checkbox" at bounding box center [198, 669] width 11 height 11
checkbox input "false"
click at [336, 675] on input "checkbox" at bounding box center [330, 669] width 11 height 11
checkbox input "false"
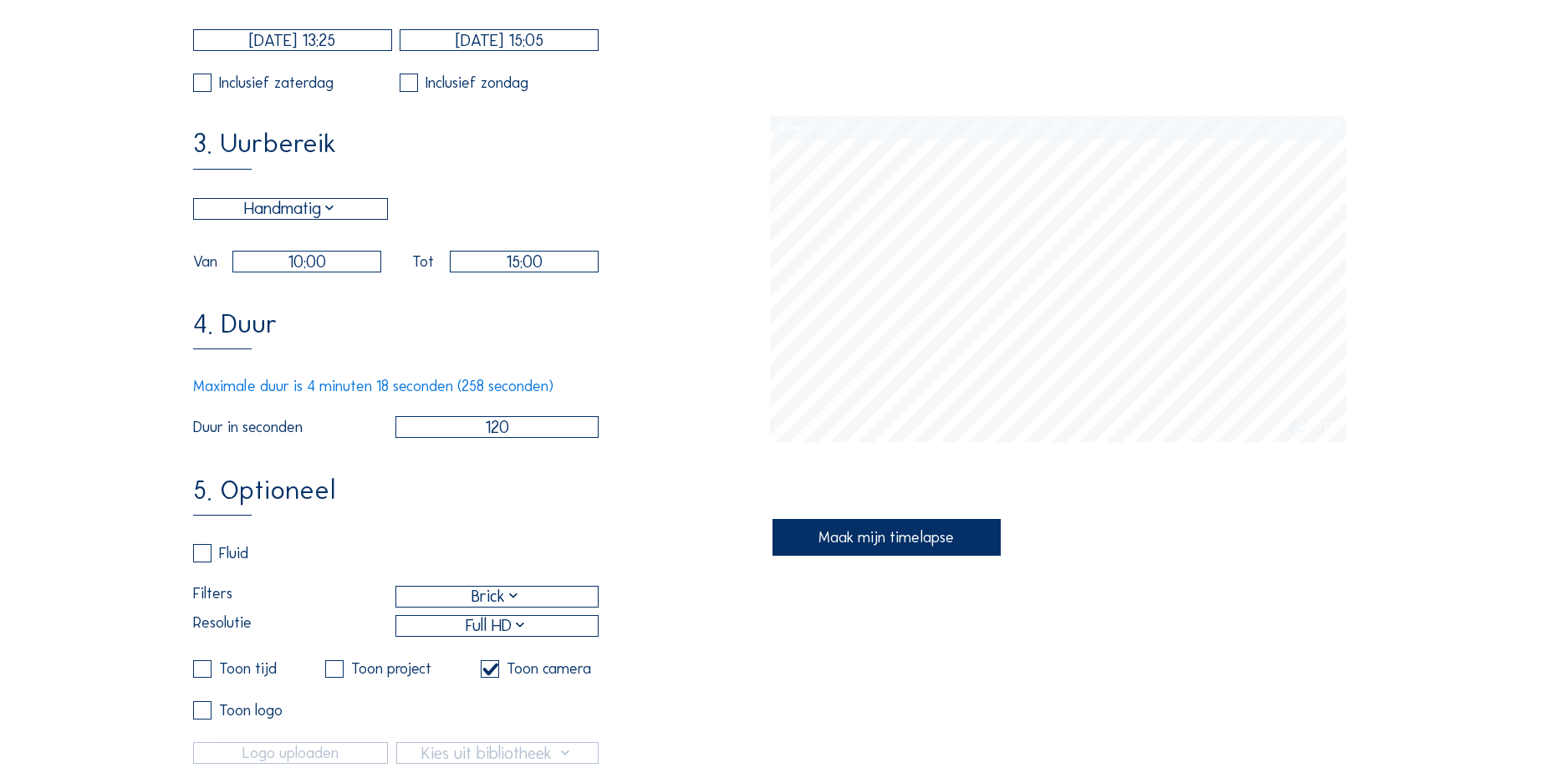
click at [495, 679] on label at bounding box center [490, 670] width 18 height 18
click at [492, 675] on input "checkbox" at bounding box center [486, 669] width 11 height 11
checkbox input "false"
click at [930, 542] on div "Maak mijn timelapse" at bounding box center [887, 537] width 228 height 36
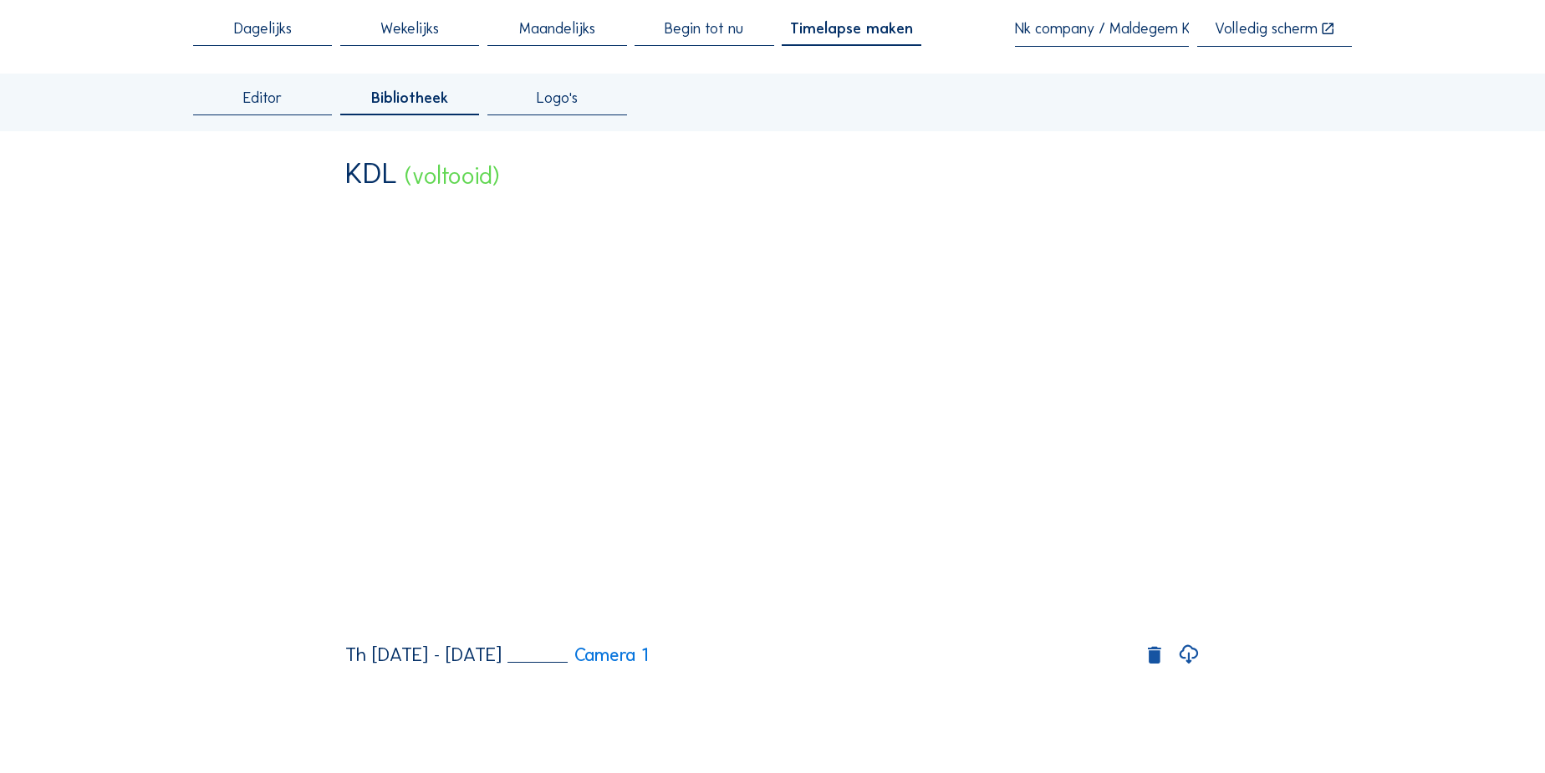
scroll to position [151, 0]
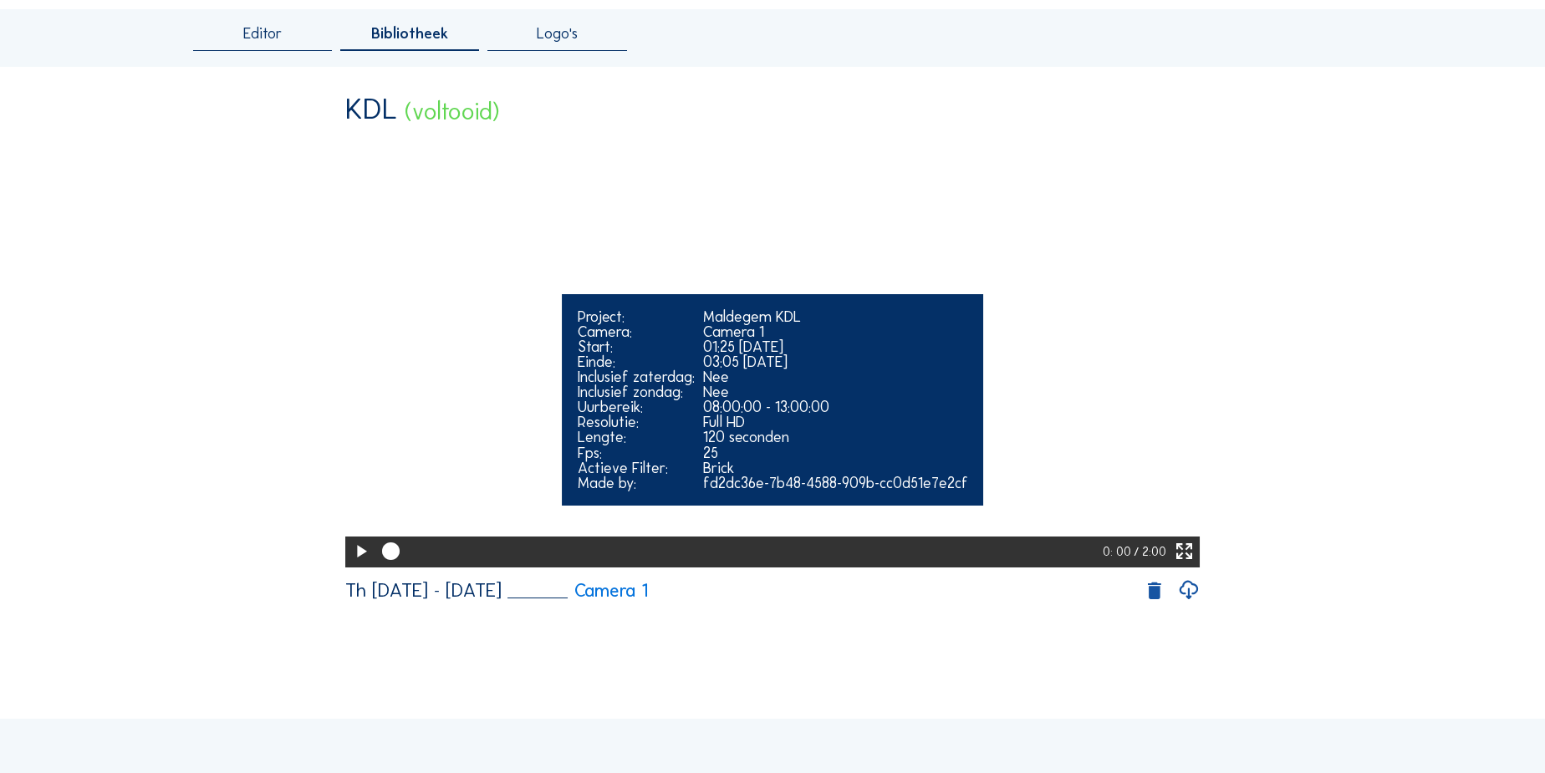
click at [352, 565] on icon at bounding box center [360, 552] width 21 height 26
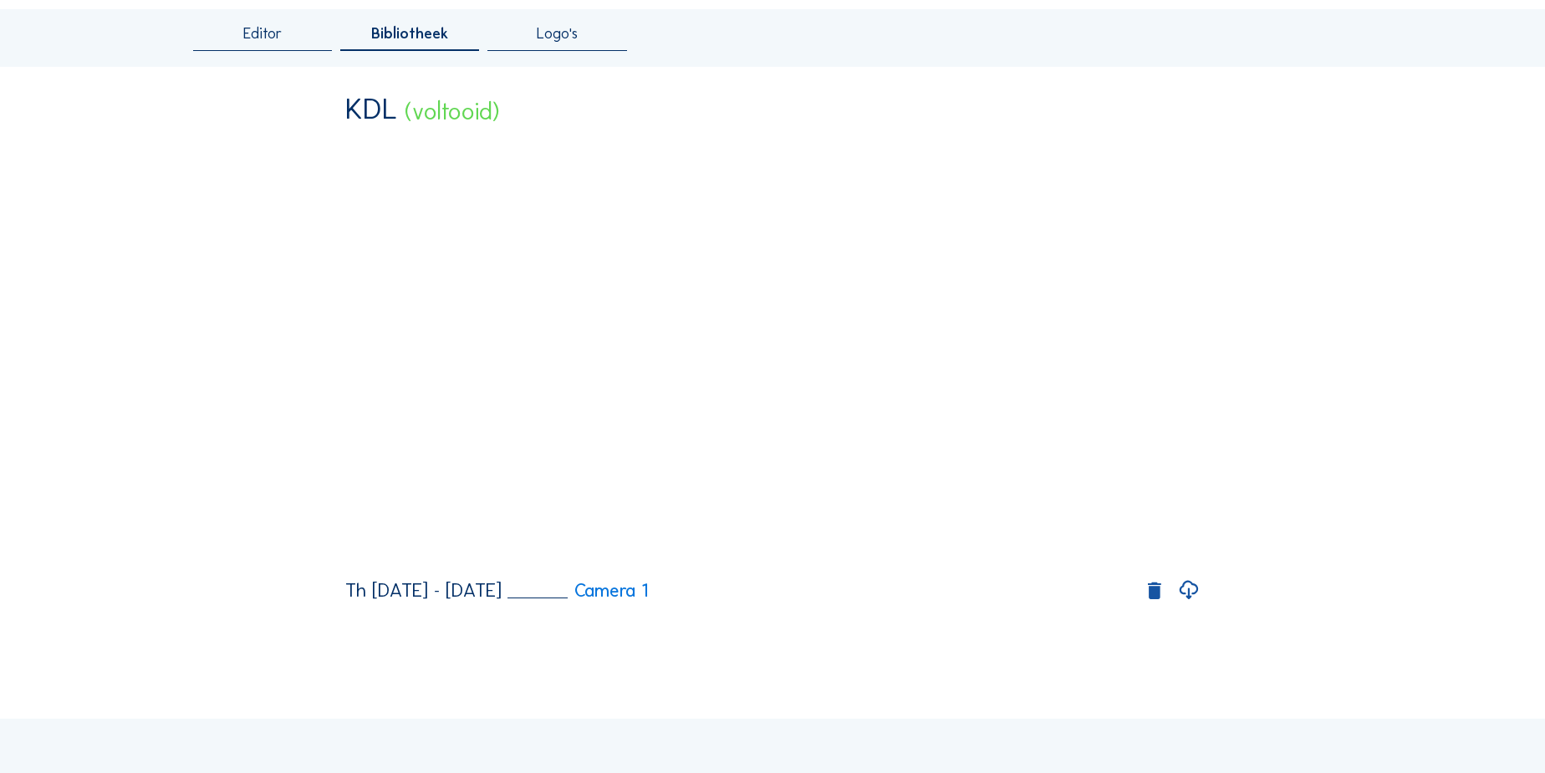
click at [1195, 605] on icon at bounding box center [1188, 591] width 23 height 28
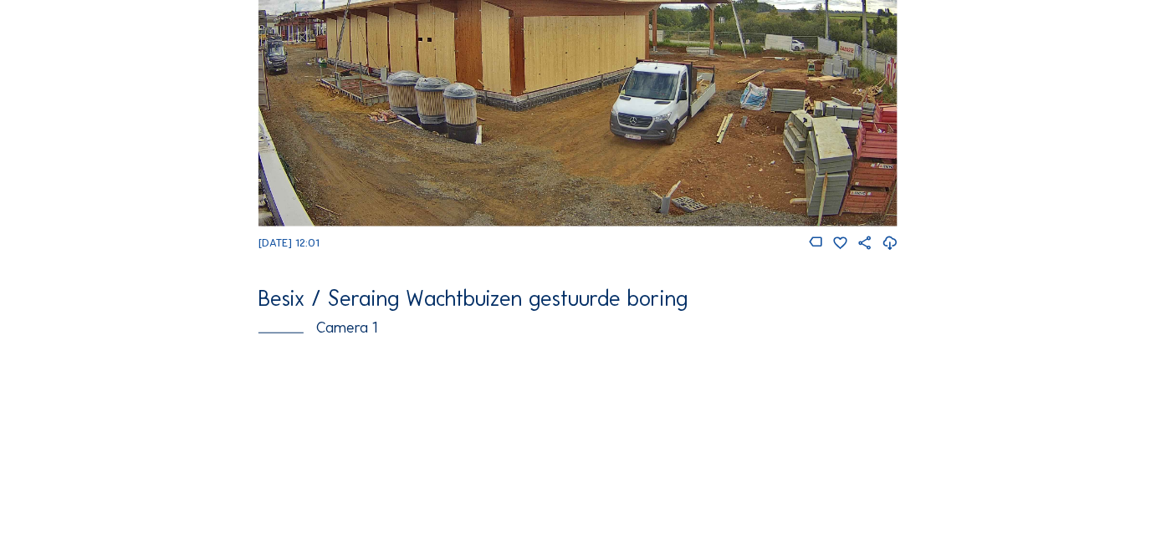
scroll to position [151, 0]
